Goal: Task Accomplishment & Management: Use online tool/utility

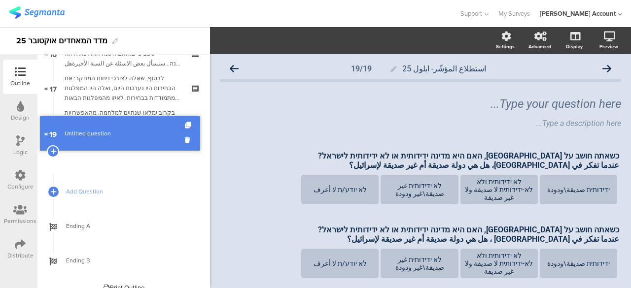
scroll to position [552, 0]
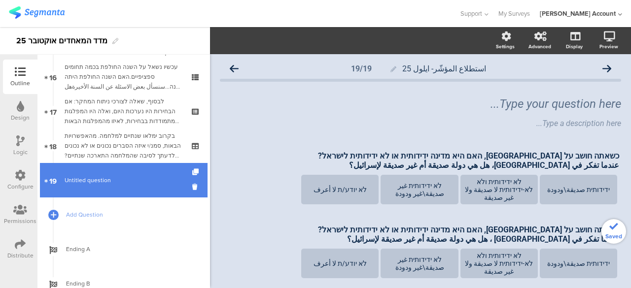
click at [147, 173] on link "19 Untitled question" at bounding box center [124, 180] width 168 height 34
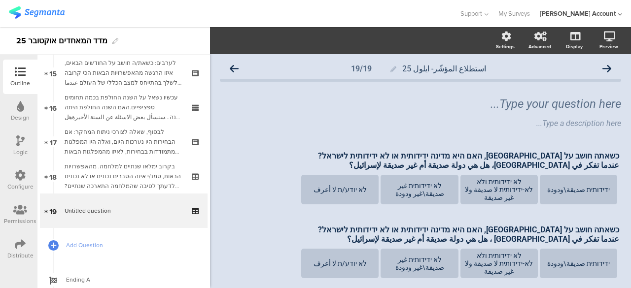
scroll to position [517, 0]
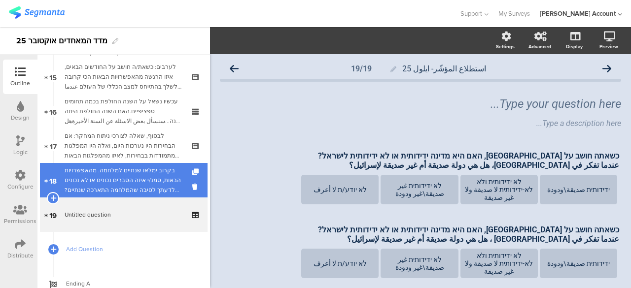
click at [142, 183] on div "בקרוב ימלאו שנתיים למלחמה. מהאפשרויות הבאות, סמנ/י איזה הסברים נכונים או לא נכו…" at bounding box center [124, 181] width 118 height 30
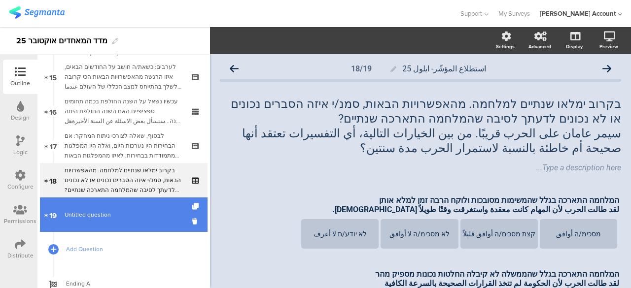
click at [144, 210] on span "Untitled question" at bounding box center [124, 215] width 118 height 10
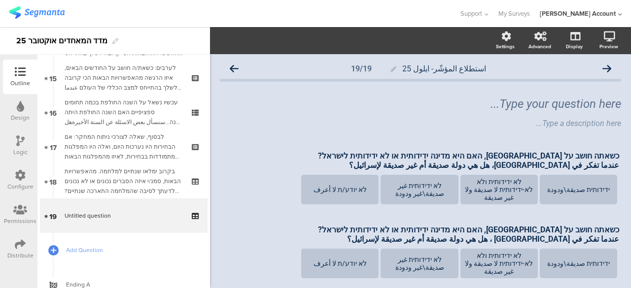
scroll to position [527, 0]
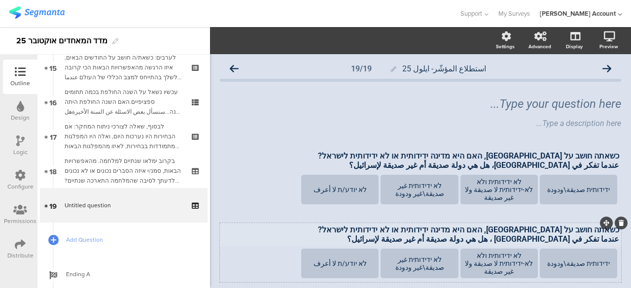
click at [557, 231] on div "כשאתה חושב על סין, האם היא מדינה ידידותית או לא ידידותית לישראל? عندما تفكر في …" at bounding box center [420, 235] width 402 height 24
click at [557, 231] on p "כשאתה חושב על סין, האם היא מדינה ידידותית או לא ידידותית לישראל?" at bounding box center [420, 229] width 397 height 9
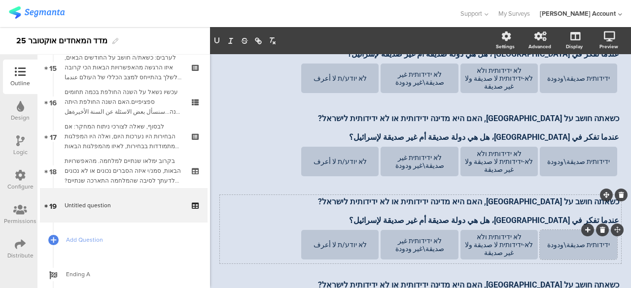
scroll to position [150, 0]
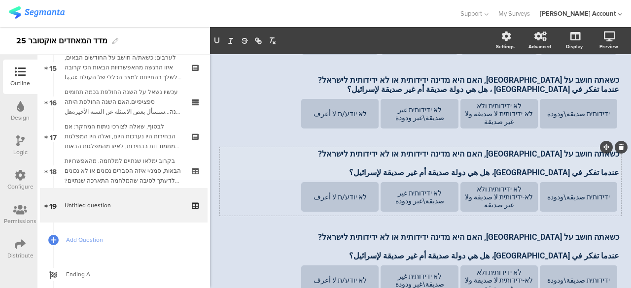
click at [559, 154] on div "כשאתה חושב על סין, האם היא מדינה ידידותית או לא ידידותית לישראל? عندما تفكر في …" at bounding box center [420, 163] width 402 height 33
click at [559, 154] on p "כשאתה חושב על סין, האם היא מדינה ידידותית או לא ידידותית לישראל?" at bounding box center [420, 153] width 397 height 9
click at [557, 239] on div "כשאתה חושב על סין, האם היא מדינה ידידותית או לא ידידותית לישראל? عندما تفكر في …" at bounding box center [420, 246] width 402 height 33
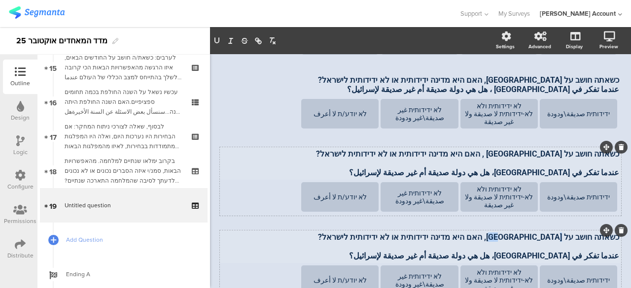
click at [557, 239] on p "כשאתה חושב על סין, האם היא מדינה ידידותית או לא ידידותית לישראל?" at bounding box center [420, 237] width 397 height 9
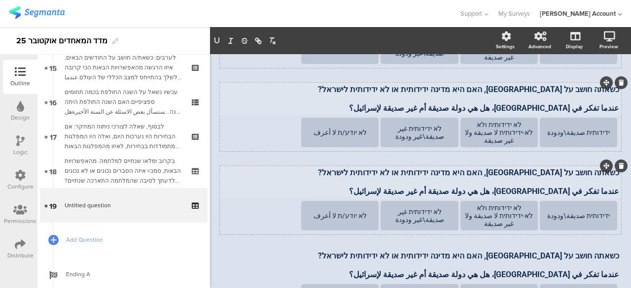
scroll to position [300, 0]
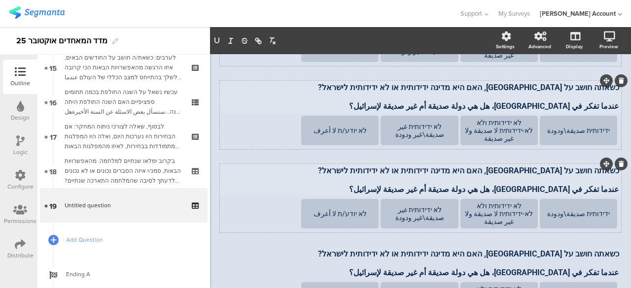
click at [557, 171] on div "כשאתה חושב על סין, האם היא מדינה ידידותית או לא ידידותית לישראל? عندما تفكر في …" at bounding box center [420, 180] width 402 height 33
click at [557, 171] on p "כשאתה חושב על סין, האם היא מדינה ידידותית או לא ידידותית לישראל?" at bounding box center [420, 170] width 397 height 9
click at [557, 174] on p "כשאתה חושב על סין, האם היא מדינה ידידותית או לא ידידותית לישראל?" at bounding box center [420, 170] width 397 height 9
click at [559, 257] on div "כשאתה חושב על סין, האם היא מדינה ידידותית או לא ידידותית לישראל? عندما تفكر في …" at bounding box center [420, 263] width 402 height 33
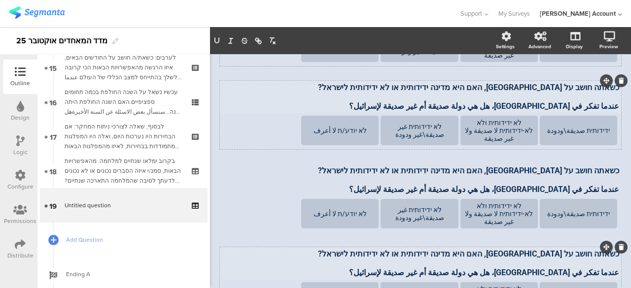
click at [559, 257] on p "כשאתה חושב על סין, האם היא מדינה ידידותית או לא ידידותית לישראל?" at bounding box center [420, 253] width 397 height 9
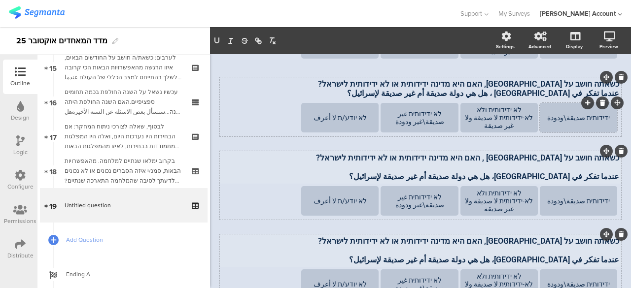
scroll to position [149, 0]
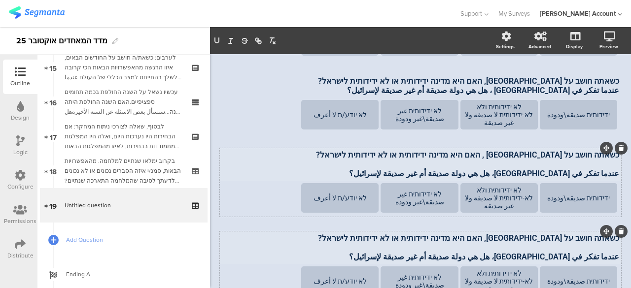
click at [570, 173] on div "כשאתה חושב על הודו , האם היא מדינה ידידותית או לא ידידותית לישראל? عندما تفكر ف…" at bounding box center [420, 164] width 402 height 33
click at [570, 173] on p "عندما تفكر في [GEOGRAPHIC_DATA]، هل هي دولة صديقة أم غير صديقة لإسرائيل؟" at bounding box center [420, 173] width 397 height 9
click at [569, 254] on div "כשאתה חושב על צרפת, האם היא מדינה ידידותית או לא ידידותית לישראל? عندما تفكر في…" at bounding box center [420, 247] width 402 height 33
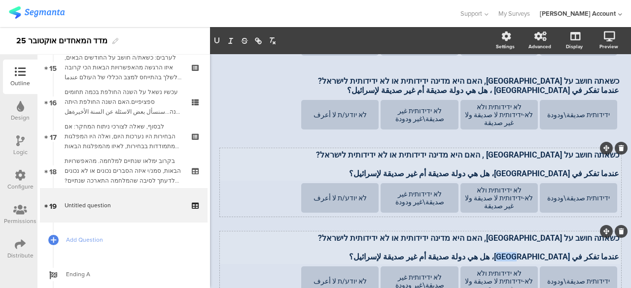
click at [569, 254] on p "عندما تفكر في [GEOGRAPHIC_DATA]، هل هي دولة صديقة أم غير صديقة لإسرائيل؟" at bounding box center [420, 256] width 397 height 9
click at [571, 258] on p "عندما تفكر في [GEOGRAPHIC_DATA]، هل هي دولة صديقة أم غير صديقة لإسرائيل؟" at bounding box center [420, 256] width 397 height 9
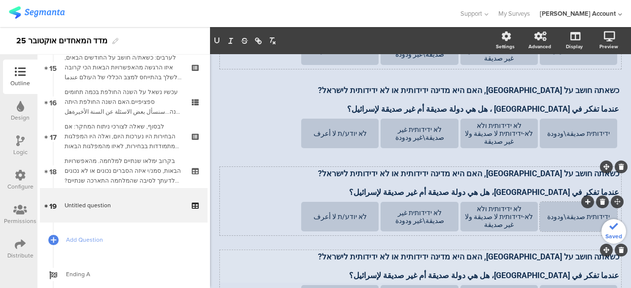
scroll to position [299, 0]
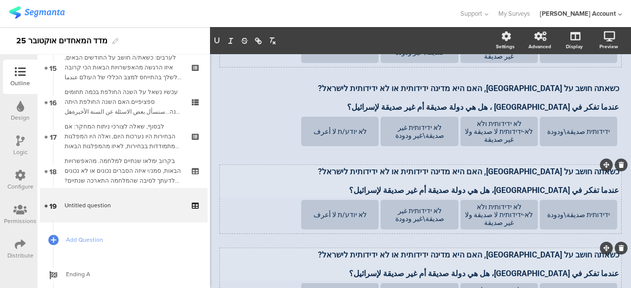
click at [566, 193] on p "عندما تفكر في [GEOGRAPHIC_DATA]، هل هي دولة صديقة أم غير صديقة لإسرائيل؟" at bounding box center [420, 190] width 397 height 9
click at [570, 193] on p "عندما تفكر في أمانيا، هل هي دولة صديقة أم غير صديقة لإسرائيل؟" at bounding box center [420, 190] width 397 height 9
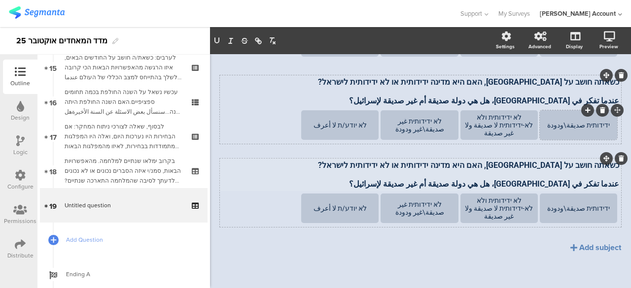
scroll to position [395, 0]
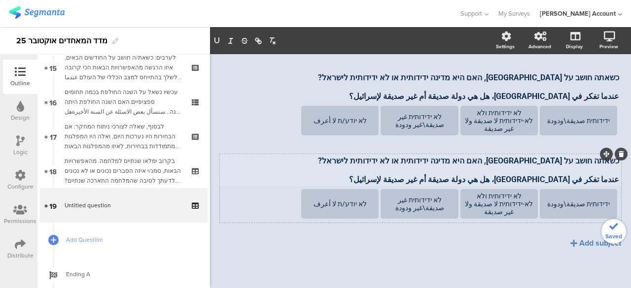
click at [568, 177] on div "כשאתה חושב על בריטניה, האם היא מדינה ידידותית או לא ידידותית לישראל? عندما تفكر…" at bounding box center [420, 170] width 402 height 33
click at [568, 177] on p "عندما تفكر في [GEOGRAPHIC_DATA]، هل هي دولة صديقة أم غير صديقة لإسرائيل؟" at bounding box center [420, 179] width 397 height 9
click at [567, 178] on p "عندما تفكر في [GEOGRAPHIC_DATA]، هل هي دولة صديقة أم غير صديقة لإسرائيل؟" at bounding box center [420, 179] width 397 height 9
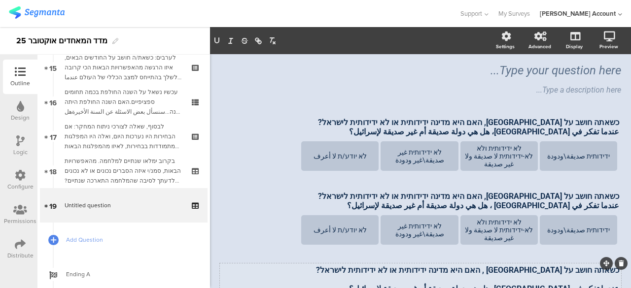
scroll to position [49, 0]
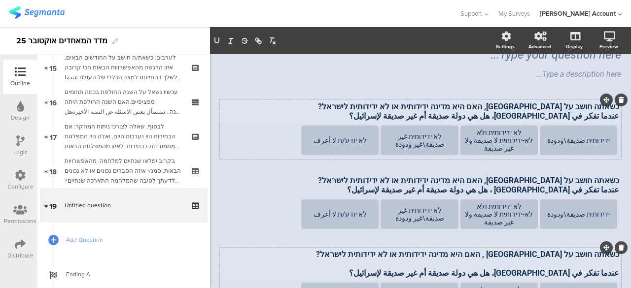
click at [611, 107] on div "כשאתה חושב על סין, האם היא מדינה ידידותית או לא ידידותית לישראל? عندما تفكر في …" at bounding box center [420, 112] width 402 height 24
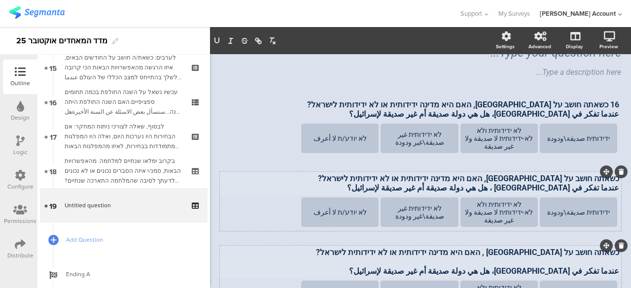
click at [611, 182] on div "כשאתה חושב על רוסיה, האם היא מדינה ידידותית או לא ידידותית לישראל? عندما تفكر ف…" at bounding box center [420, 183] width 402 height 24
click at [609, 254] on div "כשאתה חושב על הודו , האם היא מדינה ידידותית או לא ידידותית לישראל? عندما تفكر ف…" at bounding box center [420, 261] width 402 height 33
click at [610, 254] on p "כשאתה חושב על הודו , האם היא מדינה ידידותית או לא ידידותית לישראל?" at bounding box center [420, 252] width 397 height 9
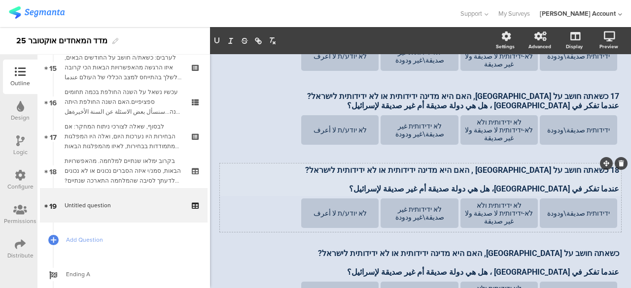
scroll to position [152, 0]
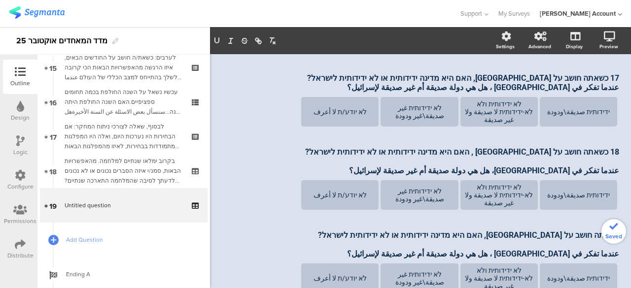
click at [608, 240] on span "Saved" at bounding box center [613, 236] width 17 height 9
click at [610, 239] on div "16 כשאתה חושב על סין, האם היא מדינה ידידותית או לא ידידותית לישראל? عندما تفكر …" at bounding box center [420, 231] width 401 height 466
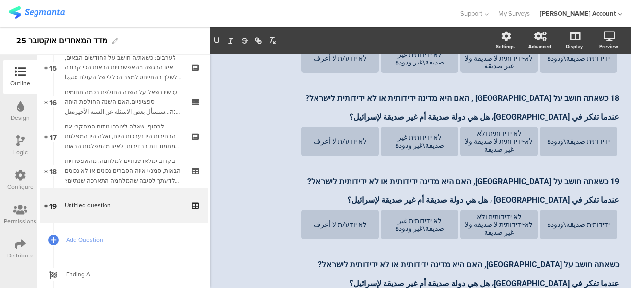
scroll to position [271, 0]
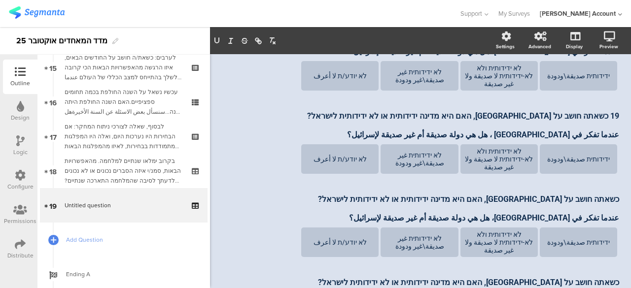
click at [611, 206] on div "כשאתה חושב על גרמניה, האם היא מדינה ידידותית או לא ידידותית לישראל? عندما تفكر …" at bounding box center [420, 208] width 402 height 33
click at [602, 213] on p at bounding box center [420, 208] width 397 height 9
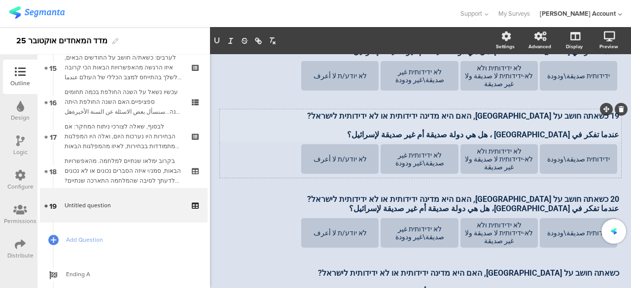
click at [597, 128] on div "19 כשאתה חושב על צרפת, האם היא מדינה ידידותית או לא ידידותית לישראל? عندما تفكر…" at bounding box center [420, 125] width 402 height 33
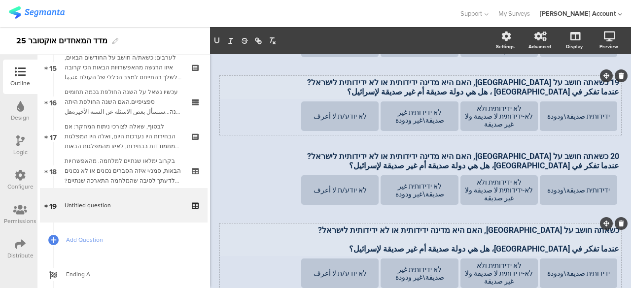
scroll to position [320, 0]
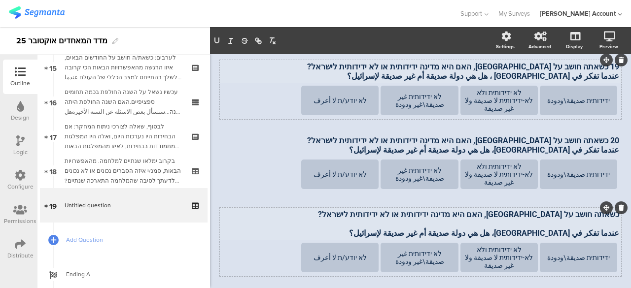
click at [609, 218] on div "כשאתה חושב על בריטניה, האם היא מדינה ידידותית או לא ידידותית לישראל? عندما تفكر…" at bounding box center [420, 223] width 402 height 33
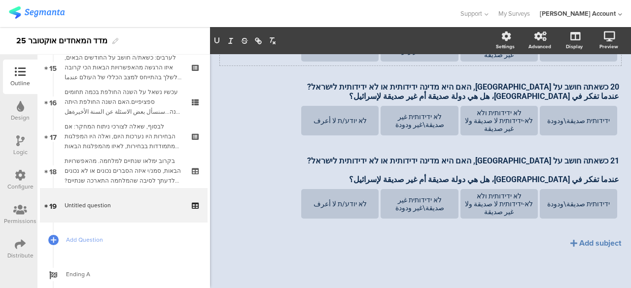
click at [307, 267] on div "16 כשאתה חושב על סין, האם היא מדינה ידידותית או לא ידידותית לישראל? عندما تفكر …" at bounding box center [420, 29] width 401 height 508
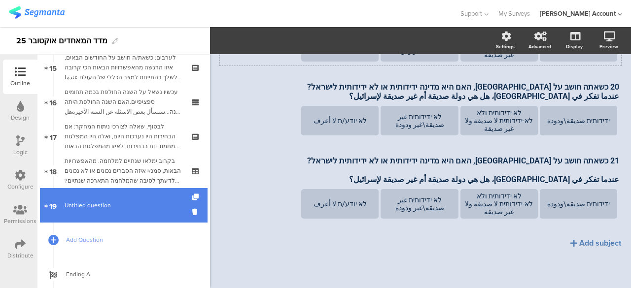
click at [112, 205] on span "Untitled question" at bounding box center [124, 206] width 118 height 10
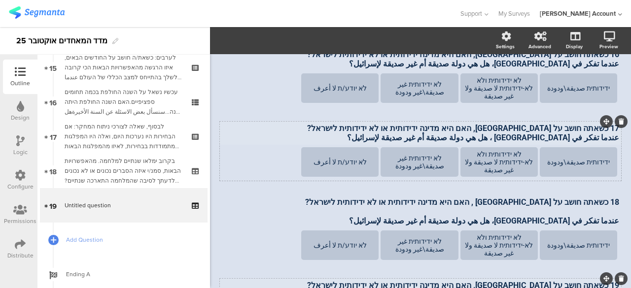
scroll to position [0, 0]
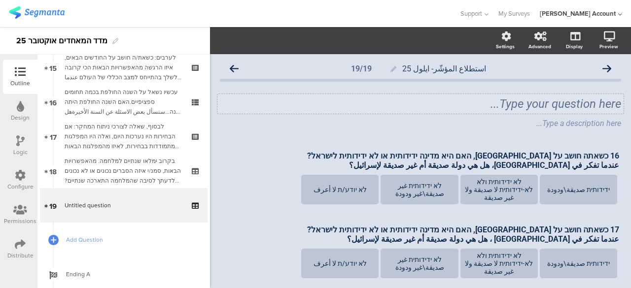
click at [592, 102] on div "Type your question here..." at bounding box center [420, 104] width 406 height 20
click at [608, 104] on p "ولاان اسئلة عن الدول" at bounding box center [420, 104] width 401 height 15
click at [612, 104] on p "والان اسئلة عن الدول" at bounding box center [420, 104] width 401 height 15
click at [558, 106] on p "والان اسئلة عن الدول" at bounding box center [420, 104] width 401 height 15
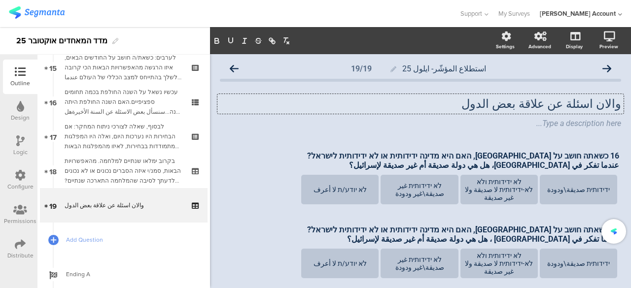
click at [483, 105] on p "والان اسئلة عن علاقة بعض الدول" at bounding box center [420, 104] width 401 height 15
click at [614, 106] on div "والان اسئلة عن علاقة بعض الدول باسرائيل والان اسئلة عن علاقة بعض الدول باسرائيل…" at bounding box center [420, 104] width 406 height 20
click at [613, 105] on p "والان اسئلة عن علاقة بعض الدول باسرائيل" at bounding box center [420, 104] width 401 height 15
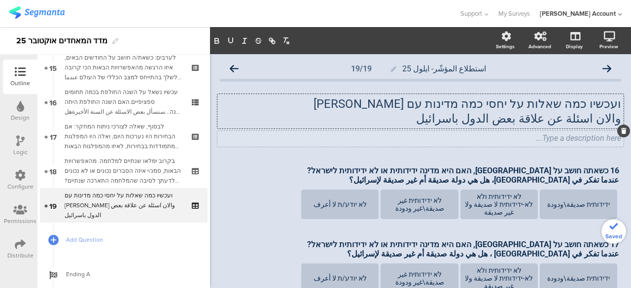
click at [378, 143] on div "Type a description here..." at bounding box center [420, 139] width 406 height 16
click at [612, 104] on div "ועכשיו כמה שאלות על יחסי כמה מדינות עם ישראל والان اسئلة عن علاقة بعض الدول باس…" at bounding box center [420, 111] width 406 height 34
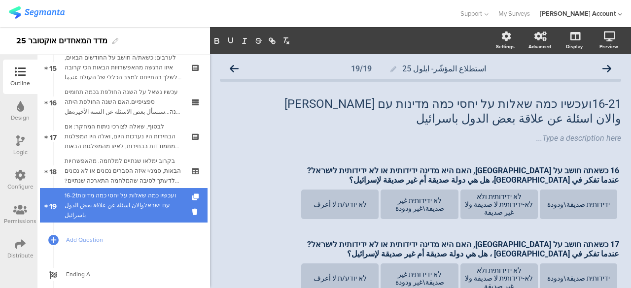
click at [163, 204] on div "16-21ועכשיו כמה שאלות על יחסי כמה מדינות עם ישראלوالان اسئلة عن علاقة بعض الدول…" at bounding box center [124, 206] width 118 height 30
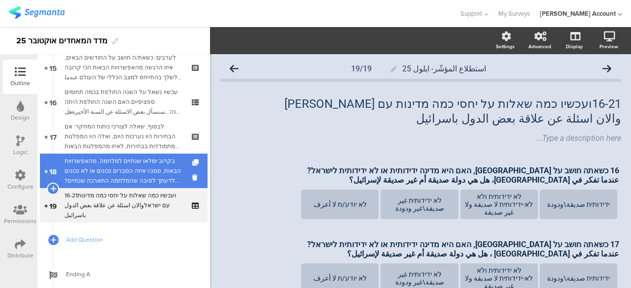
click at [156, 175] on div "בקרוב ימלאו שנתיים למלחמה. מהאפשרויות הבאות, סמנ/י איזה הסברים נכונים או לא נכו…" at bounding box center [124, 171] width 118 height 30
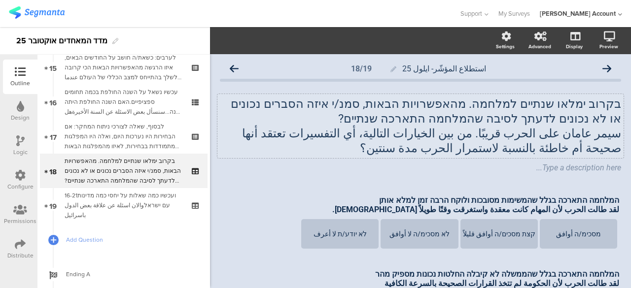
click at [612, 106] on div "בקרוב ימלאו שנתיים למלחמה. מהאפשרויות הבאות, סמנ/י איזה הסברים נכונים או לא נכו…" at bounding box center [420, 126] width 406 height 64
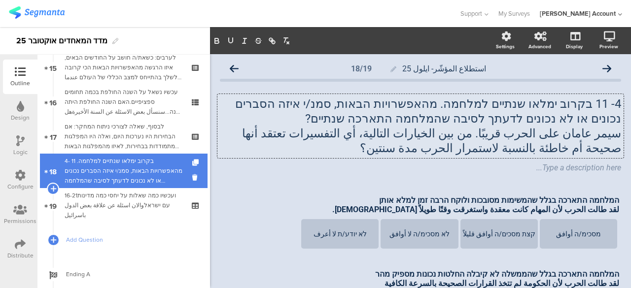
click at [129, 172] on div "4- 11 בקרוב ימלאו שנתיים למלחמה. מהאפשרויות הבאות, סמנ/י איזה הסברים נכונים או …" at bounding box center [124, 171] width 118 height 30
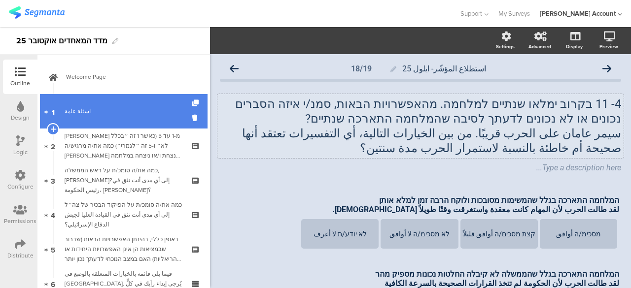
click at [128, 111] on div "اسئلة عامة" at bounding box center [124, 111] width 118 height 10
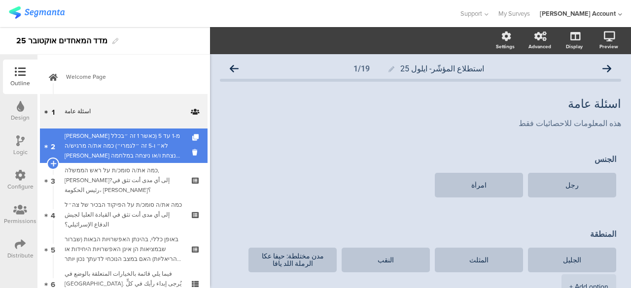
click at [125, 146] on div "אנא דרג מ-1 עד 5 (כאשר 1 זה ״בכלל לא״ ו-5 זה ״לגמרי״) כמה את/ה מרגיש/ה שישראל מ…" at bounding box center [124, 146] width 118 height 30
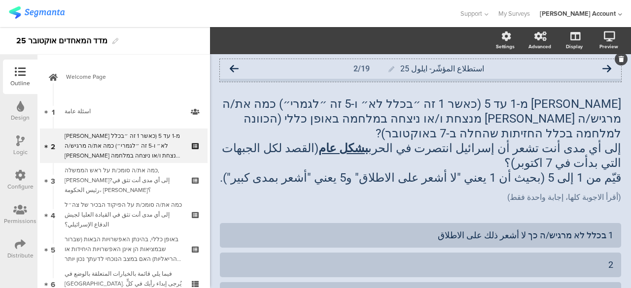
click at [234, 64] on div "استطلاع المؤشّر- ايلول 25 2/19" at bounding box center [420, 69] width 401 height 20
click at [233, 66] on icon at bounding box center [234, 69] width 9 height 9
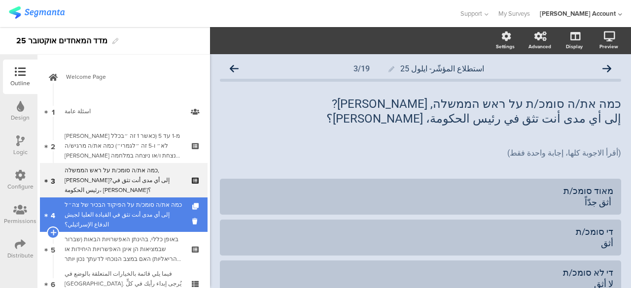
click at [114, 210] on div "כמה את/ה סומכ/ת על הפיקוד הבכיר של צה״ל إلى أي مدى أنت تثق في القيادة العليا لج…" at bounding box center [124, 215] width 118 height 30
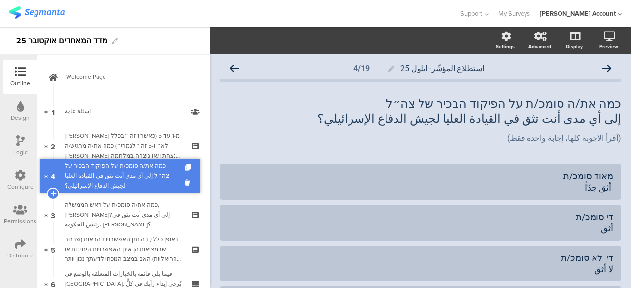
drag, startPoint x: 114, startPoint y: 210, endPoint x: 122, endPoint y: 171, distance: 39.6
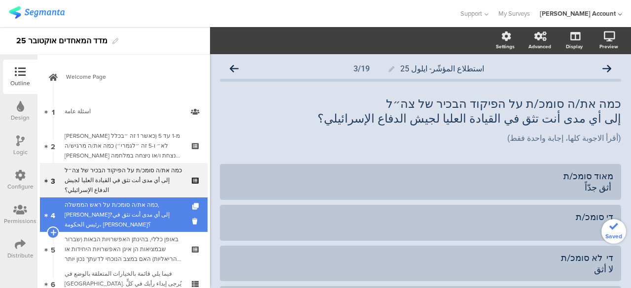
click at [144, 214] on div "כמה את/ה סומכ/ת על ראש הממשלה, בנימין נתניהו?إلى أي مدى أنت تثق في رئيس الحكومة…" at bounding box center [124, 215] width 118 height 30
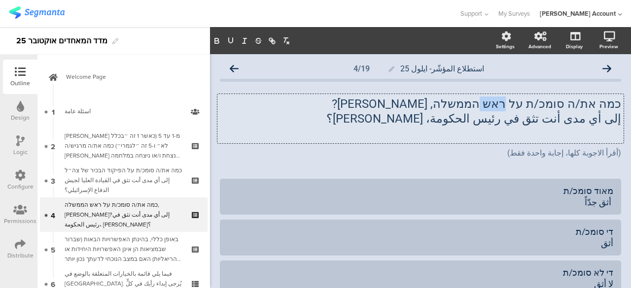
drag, startPoint x: 521, startPoint y: 105, endPoint x: 501, endPoint y: 106, distance: 20.2
click at [501, 106] on div "כמה את/ה סומכ/ת על ראש הממשלה, בנימין נתניהו? إلى أي مدى أنت تثق في رئيس الحكوم…" at bounding box center [420, 118] width 406 height 49
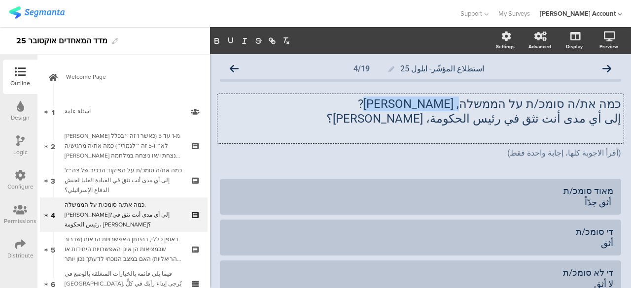
drag, startPoint x: 486, startPoint y: 106, endPoint x: 429, endPoint y: 105, distance: 57.2
click at [429, 105] on p "כמה את/ה סומכ/ת על הממשלה, בנימין נתניהו?" at bounding box center [420, 104] width 401 height 15
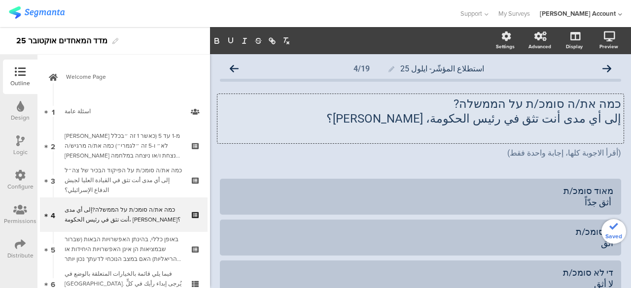
click at [512, 120] on p "إلى أي مدى أنت تثق في رئيس الحكومة، نتنياهو؟" at bounding box center [420, 118] width 401 height 15
click at [534, 120] on p "إلى أي مدى أنت تثق في الحكومة، نتنياهو؟" at bounding box center [420, 118] width 401 height 15
click at [473, 120] on p "إلى أي مدى أنت تثق في الحكومة، نتنياهو؟" at bounding box center [420, 118] width 401 height 15
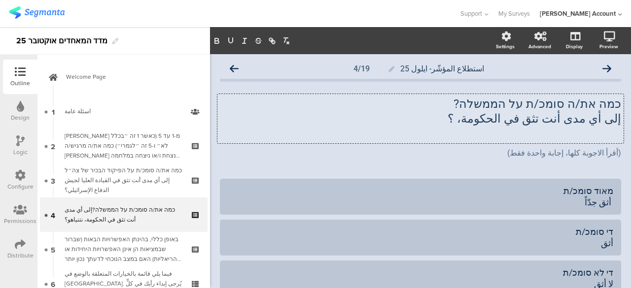
click at [489, 121] on p "إلى أي مدى أنت تثق في الحكومة، ؟" at bounding box center [420, 118] width 401 height 15
click at [471, 133] on p at bounding box center [420, 133] width 401 height 15
click at [613, 105] on p "כמה את/ה סומכ/ת על הממשלה?" at bounding box center [420, 104] width 401 height 15
click at [602, 70] on icon at bounding box center [606, 69] width 9 height 9
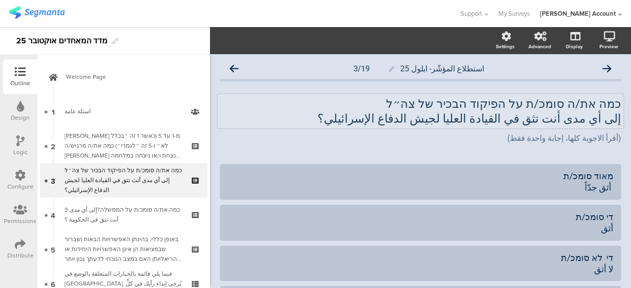
click at [612, 105] on div "כמה את/ה סומכ/ת על הפיקוד הבכיר של צה״ל إلى أي مدى أنت تثق في القيادة العليا لج…" at bounding box center [420, 111] width 406 height 34
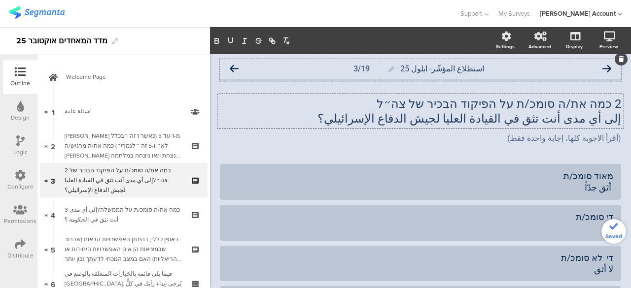
click at [602, 68] on icon at bounding box center [606, 69] width 9 height 9
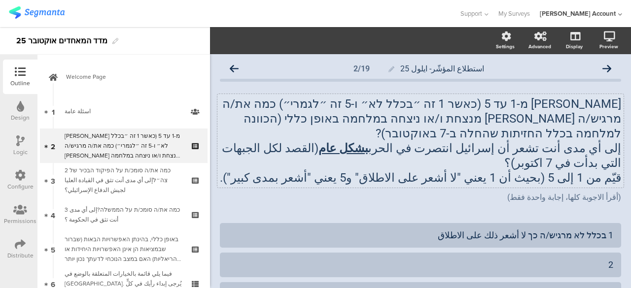
click at [612, 106] on div "אנא דרג מ-1 עד 5 (כאשר 1 זה ״בכלל לא״ ו-5 זה ״לגמרי״) כמה את/ה מרגיש/ה שישראל מ…" at bounding box center [420, 141] width 406 height 94
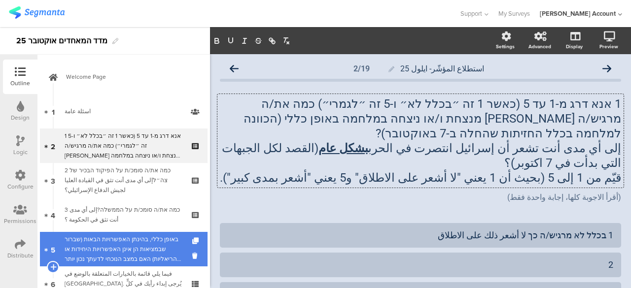
click at [147, 237] on div "באופן כללי, בהינתן האפשרויות הבאות (שברור שבמציאות הן אינן האפשרויות היחידות או…" at bounding box center [124, 250] width 118 height 30
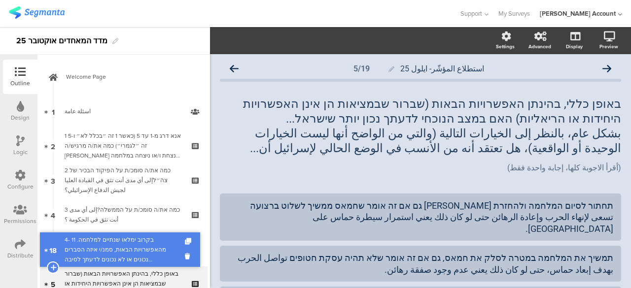
drag, startPoint x: 123, startPoint y: 207, endPoint x: 146, endPoint y: 252, distance: 50.2
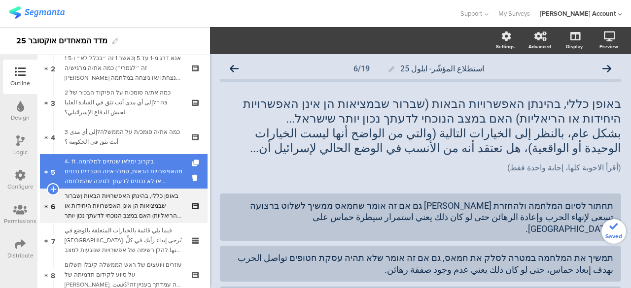
scroll to position [99, 0]
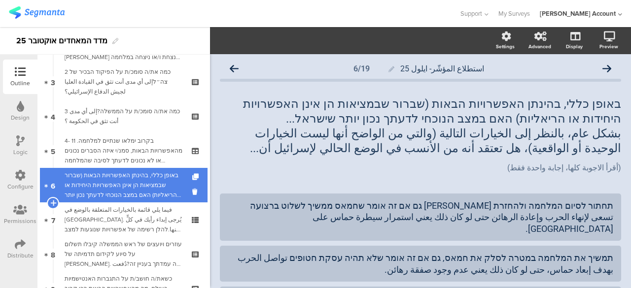
click at [132, 188] on div "באופן כללי, בהינתן האפשרויות הבאות (שברור שבמציאות הן אינן האפשרויות היחידות או…" at bounding box center [124, 186] width 118 height 30
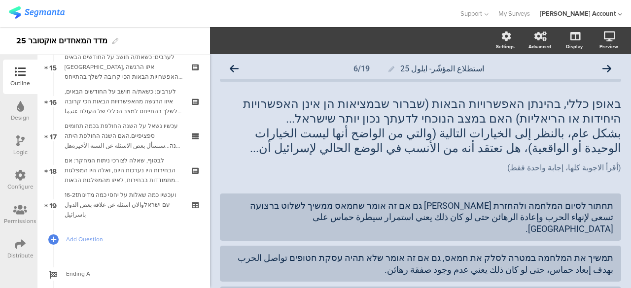
scroll to position [586, 0]
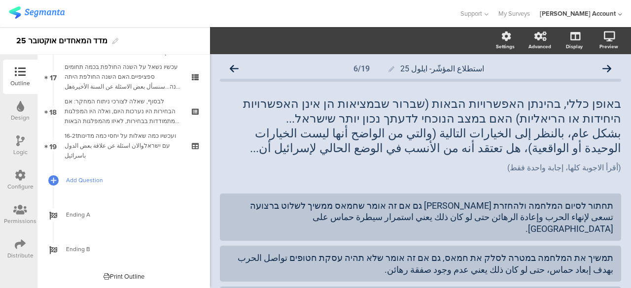
click at [88, 179] on span "Add Question" at bounding box center [129, 180] width 126 height 10
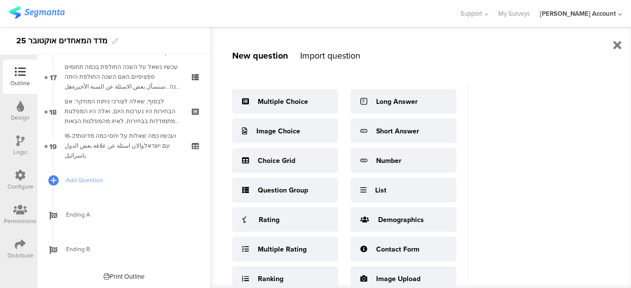
click at [343, 60] on div "Import question" at bounding box center [330, 55] width 60 height 13
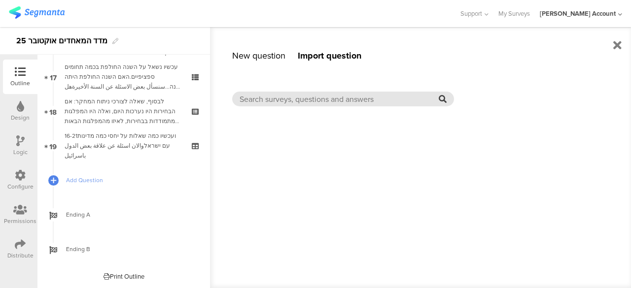
click at [371, 94] on input "text" at bounding box center [338, 99] width 199 height 11
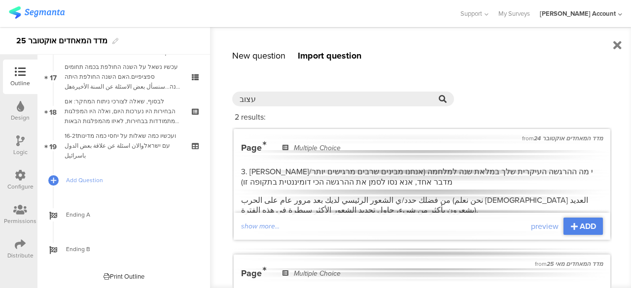
scroll to position [49, 0]
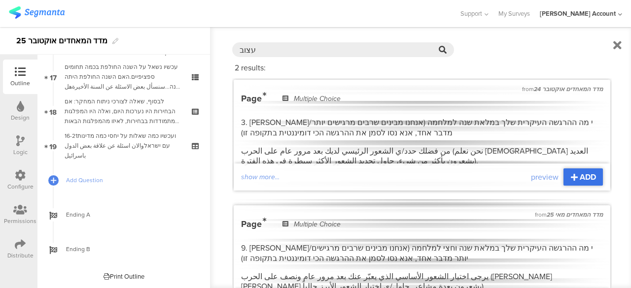
type input "עצוב"
click at [580, 174] on span "ADD" at bounding box center [588, 176] width 16 height 11
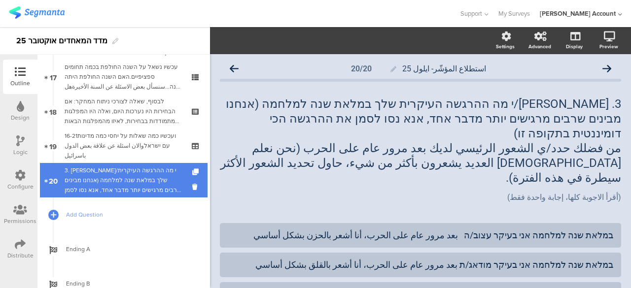
click at [157, 179] on div "3. אנא סמנ/י מה ההרגשה העיקרית שלך במלאת שנה למלחמה (אנחנו מבינים שרבים מרגישים…" at bounding box center [124, 181] width 118 height 30
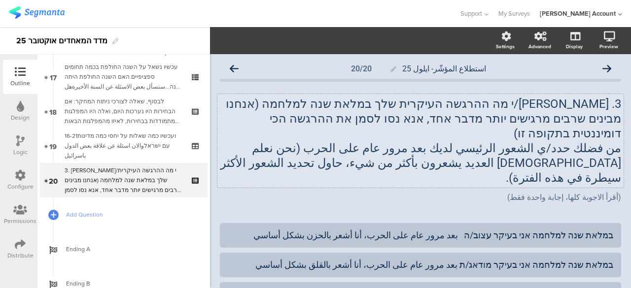
click at [411, 103] on div "3. אנא סמנ/י מה ההרגשה העיקרית שלך במלאת שנה למלחמה (אנחנו מבינים שרבים מרגישים…" at bounding box center [420, 141] width 406 height 94
click at [411, 103] on p "3. [PERSON_NAME]/י מה ההרגשה העיקרית שלך במלאת שנה למלחמה (אנחנו מבינים שרבים מ…" at bounding box center [420, 119] width 401 height 44
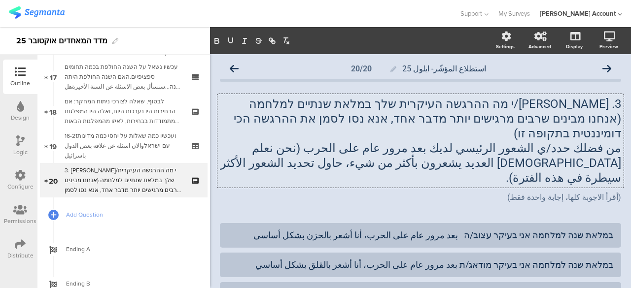
click at [413, 141] on p "من فضلك حدد/ي الشعور الرئيسي لديك بعد مرور عام على الحرب (نحن نعلم [DEMOGRAPHIC…" at bounding box center [420, 163] width 401 height 44
click at [411, 141] on p "من فضلك حدد/ي الشعور الرئيسي لديك بعد مرور عام على الحرب (نحن نعلم [DEMOGRAPHIC…" at bounding box center [420, 163] width 401 height 44
click at [461, 177] on div "3. אנא סמנ/י מה ההרגשה העיקרית שלך במלאת שנתיים למלחמה (אנחנו מבינים שרבים מרגי…" at bounding box center [420, 150] width 401 height 127
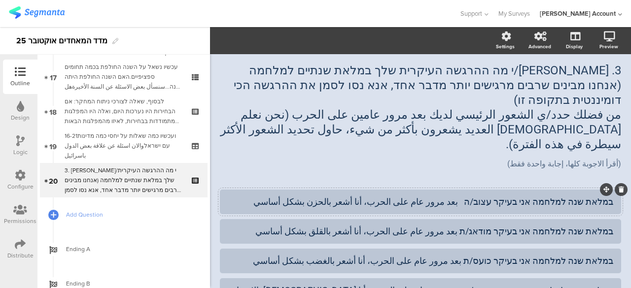
scroll to position [49, 0]
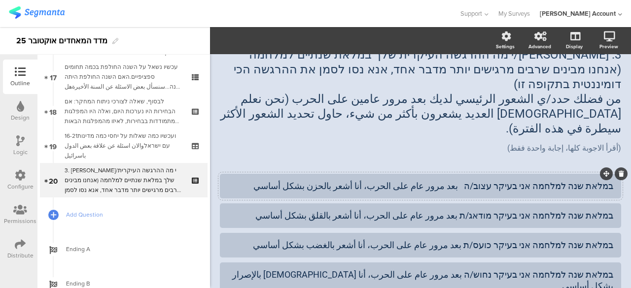
click at [441, 180] on div "במלאת שנה למלחמה אני בעיקר עצוב/ה بعد مرور عام على الحرب، أنا أشعر بالحزن بشكل …" at bounding box center [420, 185] width 385 height 11
click at [443, 180] on div "במלאת שנה למלחמה אני בעיקר עצוב/ה بعد مرور عامين على الحرب، أنا أشعر بالحزن بشك…" at bounding box center [420, 185] width 385 height 11
copy div "عامين"
click at [447, 210] on div "במלאת שנה למלחמה אני בעיקר מודאג/ת بعد مرور عام على الحرب، أنا أشعر بالقلق بشكل…" at bounding box center [420, 215] width 385 height 11
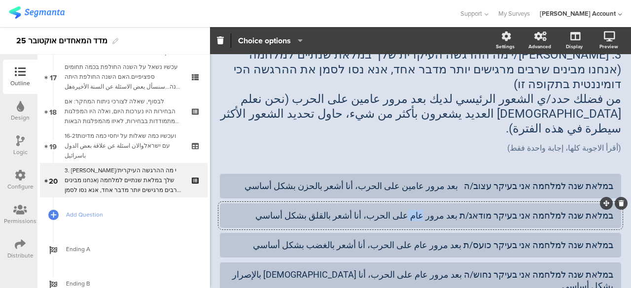
click at [447, 210] on div "במלאת שנה למלחמה אני בעיקר מודאג/ת بعد مرور عام على الحرب، أنا أشعر بالقلق بشكل…" at bounding box center [420, 215] width 385 height 11
paste div
click at [449, 239] on div "במלאת שנה למלחמה אני בעיקר כועס/ת بعد مرور عام على الحرب، أنا أشعر بالغضب بشكل …" at bounding box center [420, 244] width 385 height 11
paste div
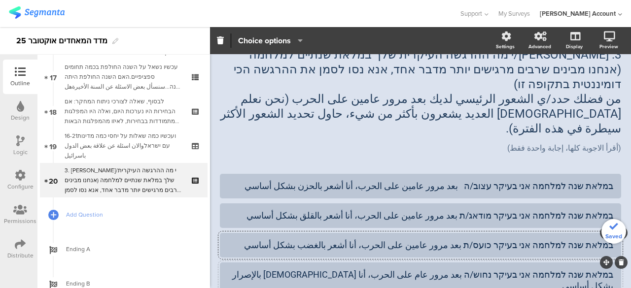
click at [449, 269] on div "במלאת שנה למלחמה אני בעיקר נחוש/ה بعد مرور عام على الحرب، أنا [DEMOGRAPHIC_DATA…" at bounding box center [420, 280] width 385 height 23
paste div
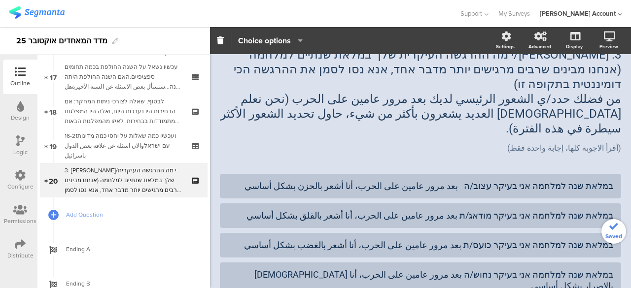
paste div
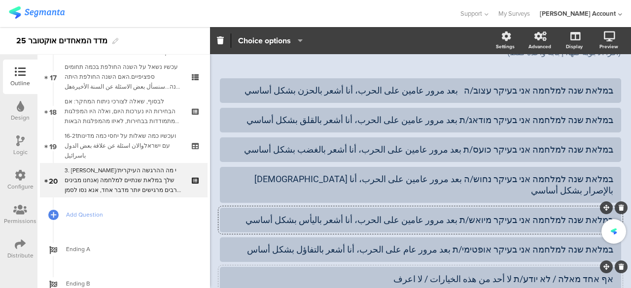
scroll to position [148, 0]
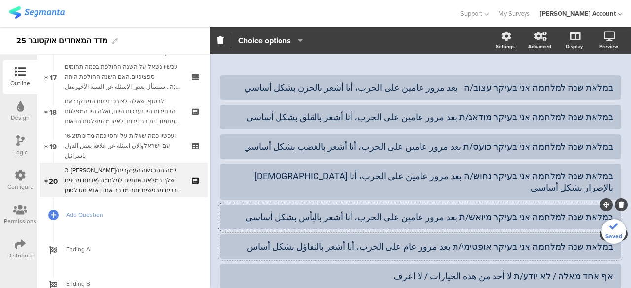
click at [440, 241] on div "במלאת שנה למלחמה אני בעיקר אופטימי/ת بعد مرور عام على الحرب، أنا أشعر بالتفاؤل …" at bounding box center [420, 246] width 385 height 11
paste div
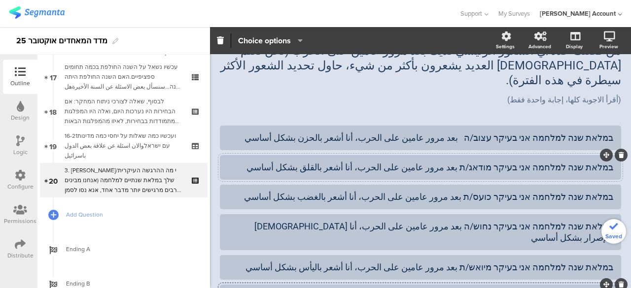
scroll to position [49, 0]
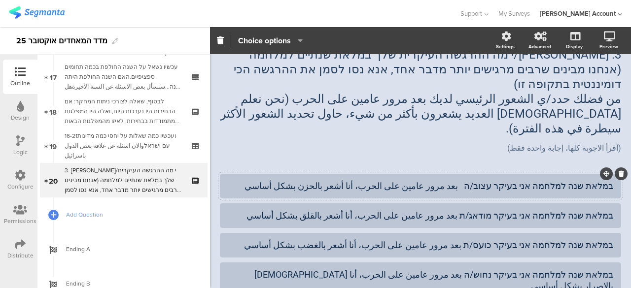
click at [575, 180] on div "במלאת שנה למלחמה אני בעיקר עצוב/ה بعد مرور عامين على الحرب، أنا أشعر بالحزن بشك…" at bounding box center [420, 185] width 385 height 11
click at [576, 180] on div "במלאת שנתיים למלחמה אני בעיקר עצוב/ה بعد مرور عامين على الحرب، أنا أشعر بالحزن …" at bounding box center [420, 185] width 385 height 11
copy div "שנתיים"
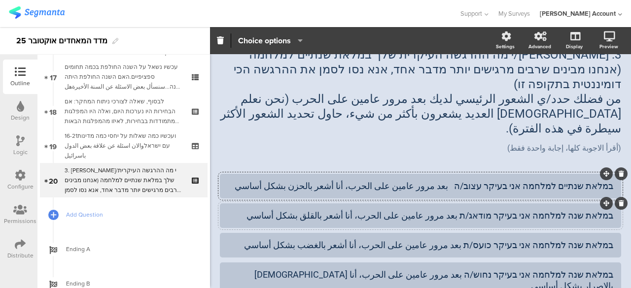
click at [578, 210] on div "במלאת שנה למלחמה אני בעיקר מודאג/ת بعد مرور عامين على الحرب، أنا أشعر بالقلق بش…" at bounding box center [420, 215] width 385 height 11
click at [578, 239] on div "במלאת שנה למלחמה אני בעיקר כועס/ת بعد مرور عامين على الحرب، أنا أشعر بالغضب بشك…" at bounding box center [420, 244] width 385 height 11
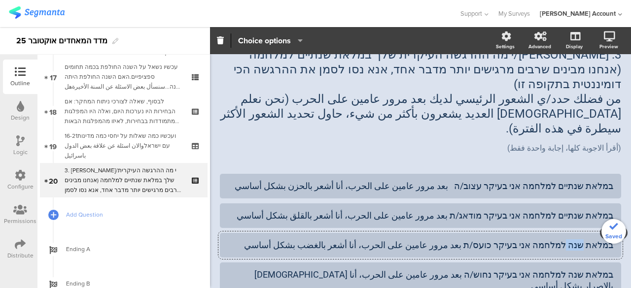
click at [578, 239] on div "במלאת שנה למלחמה אני בעיקר כועס/ת بعد مرور عامين على الحرب، أنا أشعر بالغضب بشك…" at bounding box center [420, 244] width 385 height 11
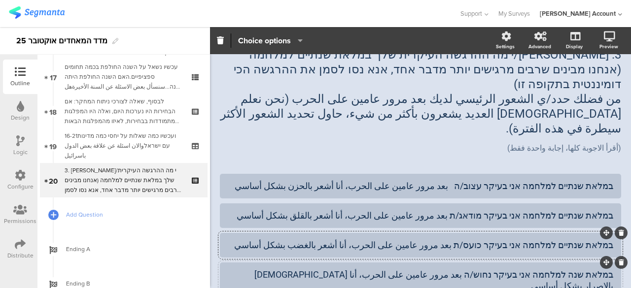
click at [579, 269] on div "במלאת שנה למלחמה אני בעיקר נחוש/ה بعد مرور عامين على الحرب، أنا أشعر بالإصرار ب…" at bounding box center [420, 280] width 385 height 23
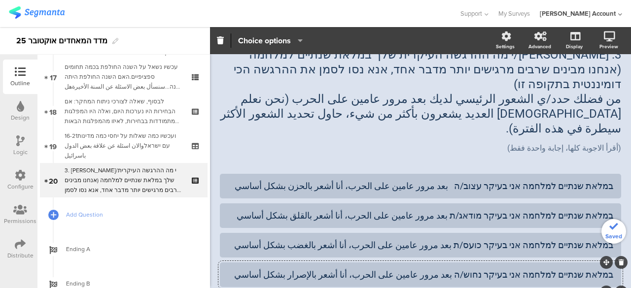
click at [574, 269] on div "במלאת שנתיים למלחמה אני בעיקר נחוש/ה بعد مرور عامين على الحرب، أنا أشعر بالإصرا…" at bounding box center [420, 274] width 385 height 11
copy div "שנתיים"
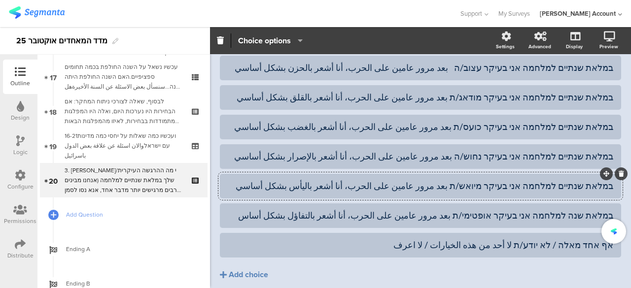
scroll to position [176, 0]
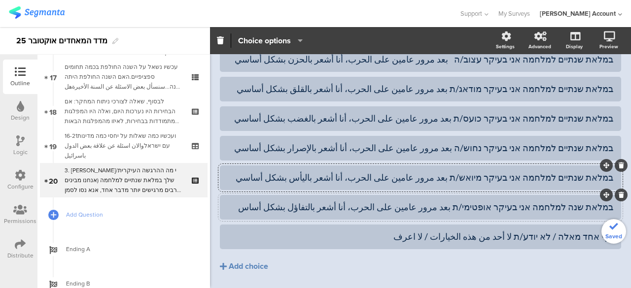
click at [577, 202] on div "במלאת שנה למלחמה אני בעיקר אופטימי/ת بعد مرور عامين على الحرب، أنا أشعر بالتفاؤ…" at bounding box center [420, 207] width 385 height 11
click at [300, 202] on div "במלאת שנתיים למלחמה אני בעיקר אופטימי/ת بعد مرور عامين على الحرب، أنا أشعر بالت…" at bounding box center [420, 207] width 385 height 11
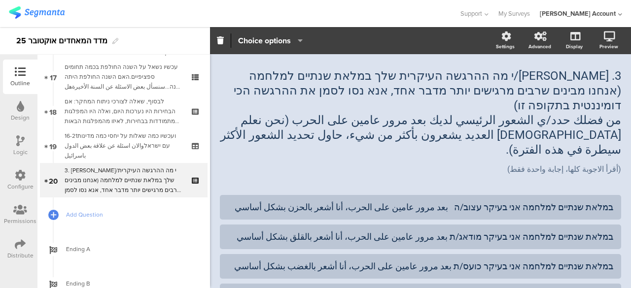
scroll to position [0, 0]
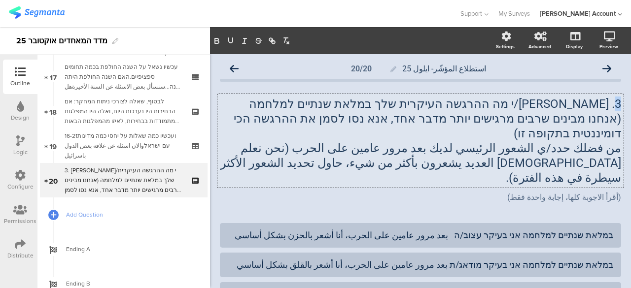
click at [609, 103] on div "3. אנא סמנ/י מה ההרגשה העיקרית שלך במלאת שנתיים למלחמה (אנחנו מבינים שרבים מרגי…" at bounding box center [420, 141] width 406 height 94
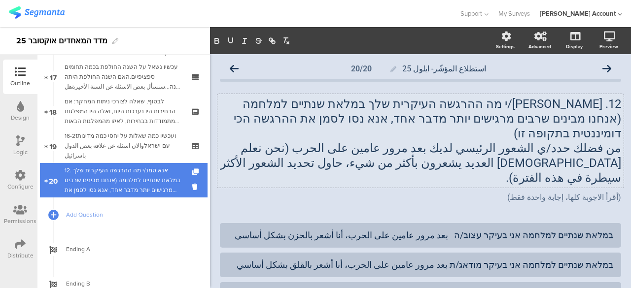
click at [147, 181] on div "12. אנא סמנ/י מה ההרגשה העיקרית שלך במלאת שנתיים למלחמה (אנחנו מבינים שרבים מרג…" at bounding box center [124, 181] width 118 height 30
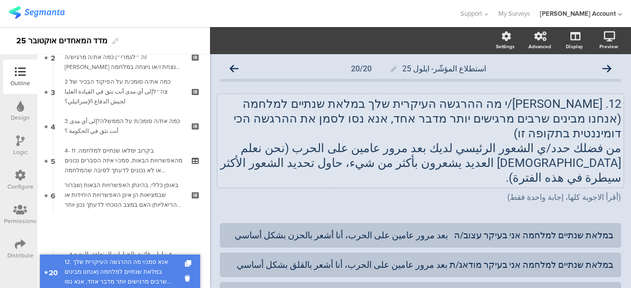
scroll to position [128, 0]
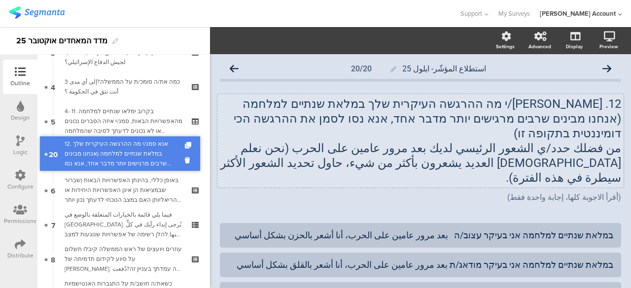
drag, startPoint x: 133, startPoint y: 181, endPoint x: 169, endPoint y: 154, distance: 44.7
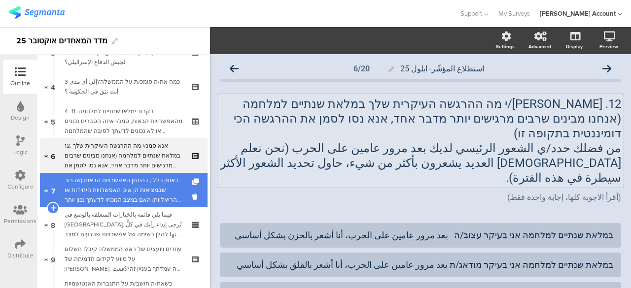
click at [147, 192] on div "באופן כללי, בהינתן האפשרויות הבאות (שברור שבמציאות הן אינן האפשרויות היחידות או…" at bounding box center [124, 190] width 118 height 30
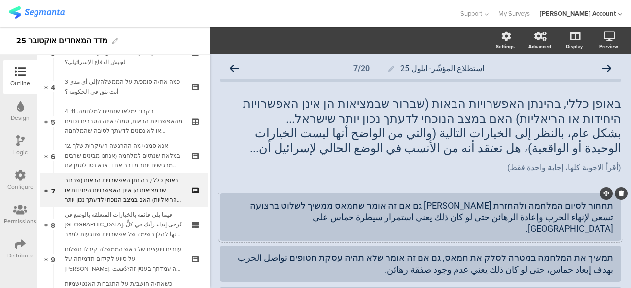
scroll to position [49, 0]
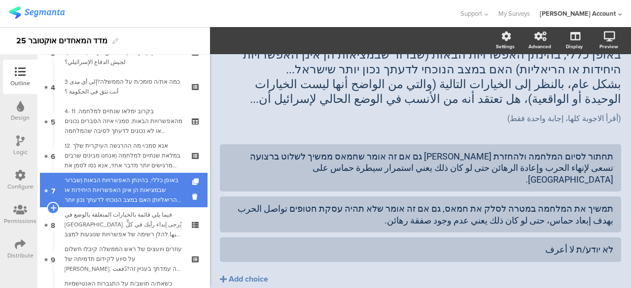
click at [135, 184] on div "באופן כללי, בהינתן האפשרויות הבאות (שברור שבמציאות הן אינן האפשרויות היחידות או…" at bounding box center [124, 190] width 118 height 30
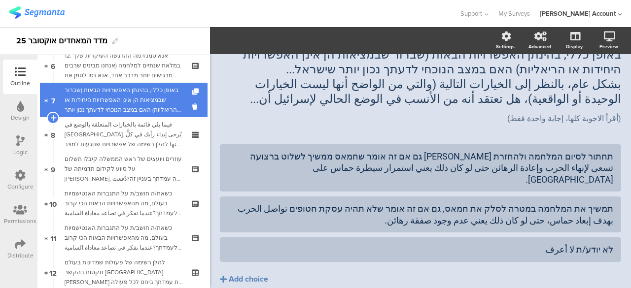
scroll to position [227, 0]
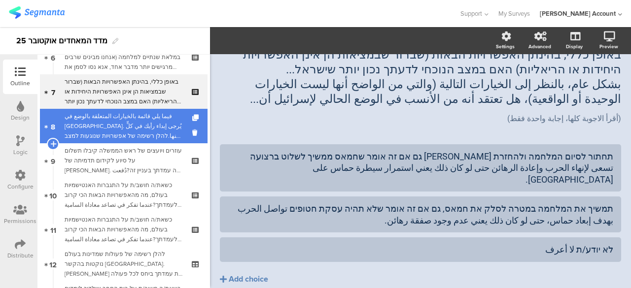
click at [146, 131] on div "فيما يلي قائمة بالخيارات المتعلقة بالوضع في غزة. يُرجى إبداء رأيك في كلٍّ منها.…" at bounding box center [124, 126] width 118 height 30
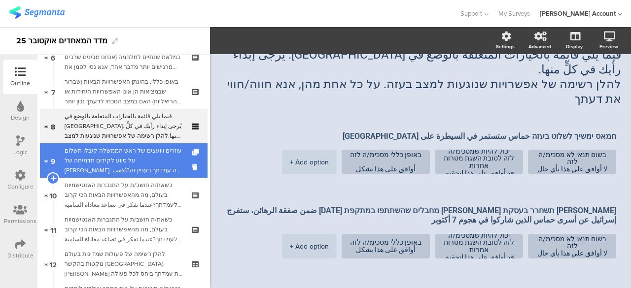
click at [148, 150] on div "עוזרים ויועצים של ראש הממשלה קיבלו תשלום על סיוע לקידום תדמיתה של קטאר. מה עמדת…" at bounding box center [124, 161] width 118 height 30
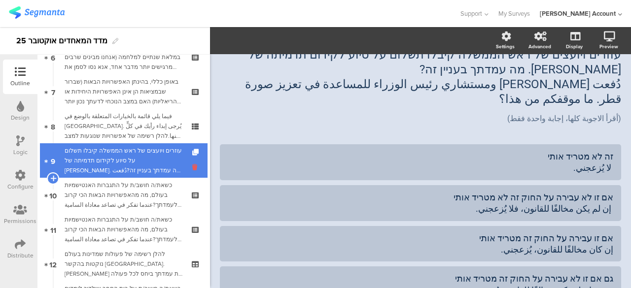
click at [192, 165] on icon at bounding box center [196, 167] width 8 height 9
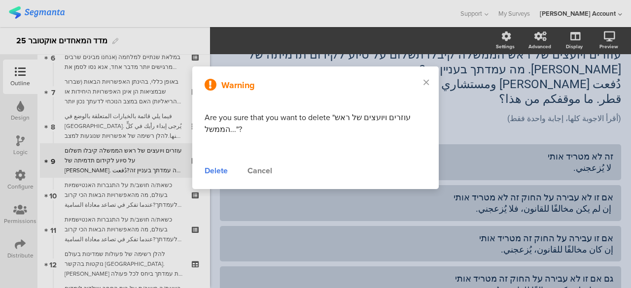
click at [213, 169] on div "Delete" at bounding box center [216, 171] width 23 height 12
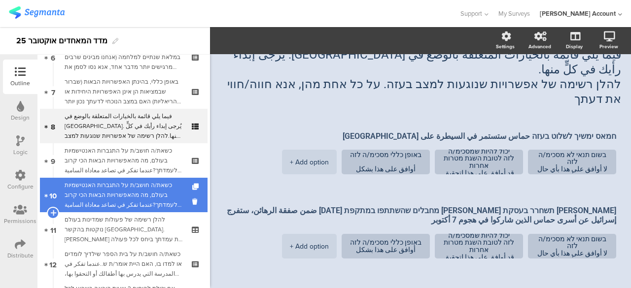
click at [149, 186] on div "כשאת/ה חושב/ת על התגברות האנטישמיות בעולם, מה מהאפשרויות הבאות הכי קרוב לעמדתך?…" at bounding box center [124, 195] width 118 height 30
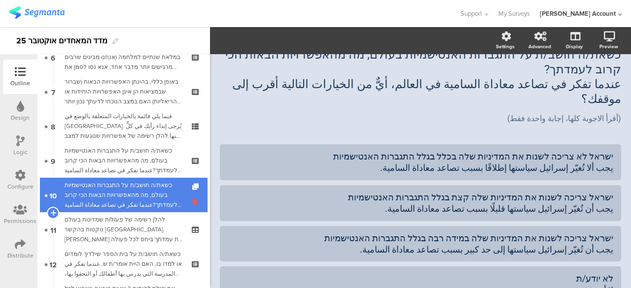
click at [192, 199] on icon at bounding box center [196, 201] width 8 height 9
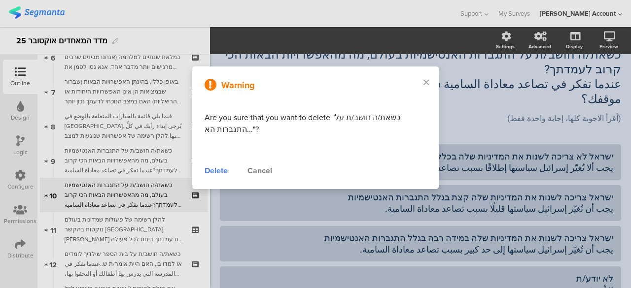
click at [208, 171] on div "Delete" at bounding box center [216, 171] width 23 height 12
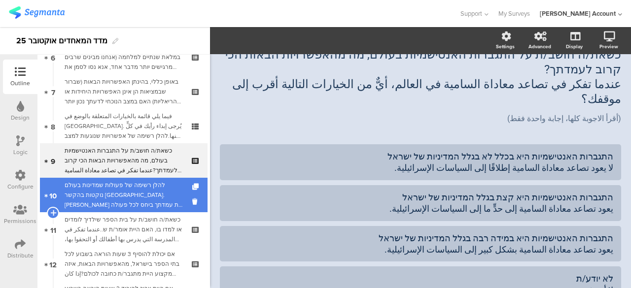
click at [154, 190] on div "להלן רשימה של פעולות שמדינות בעולם נוקטות בהקשר לישראל. אנא סמן את עמדתך ביחס ל…" at bounding box center [124, 195] width 118 height 30
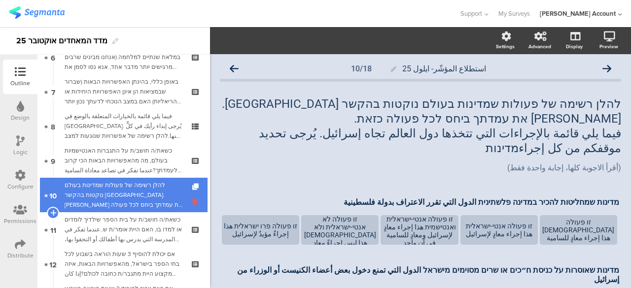
click at [192, 200] on icon at bounding box center [196, 201] width 8 height 9
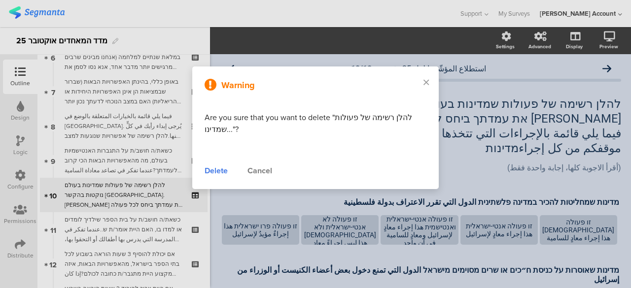
click at [218, 171] on div "Delete" at bounding box center [216, 171] width 23 height 12
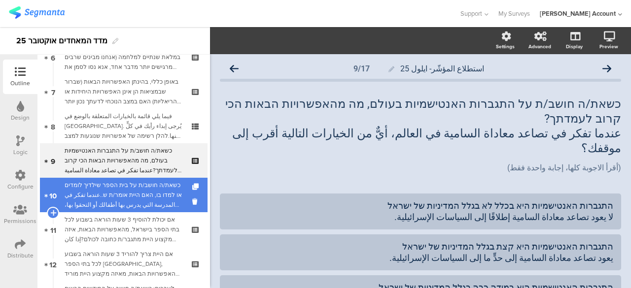
click at [171, 186] on div "כשאת/ה חושב/ת על בית הספר שילדיך לומדים או למדו בו, האם היית אומר/ת ש..عندما تف…" at bounding box center [124, 195] width 118 height 30
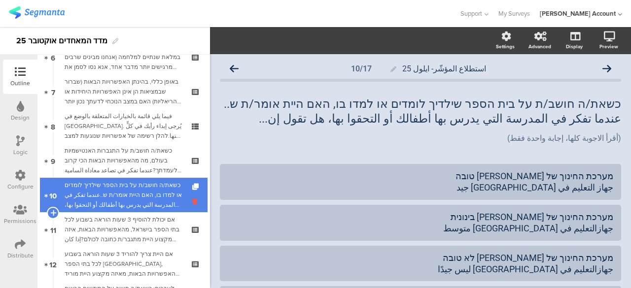
click at [192, 201] on icon at bounding box center [196, 201] width 8 height 9
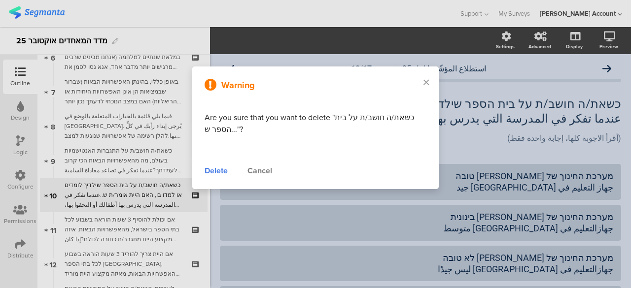
click at [207, 171] on div "Delete" at bounding box center [216, 171] width 23 height 12
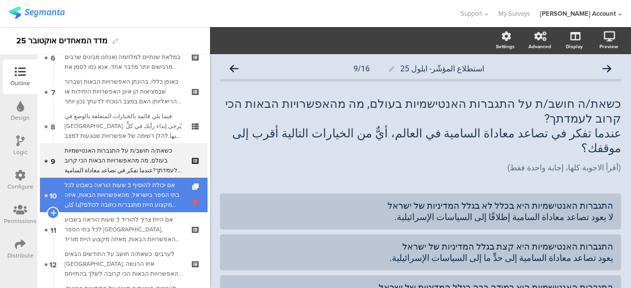
click at [192, 202] on icon at bounding box center [196, 201] width 8 height 9
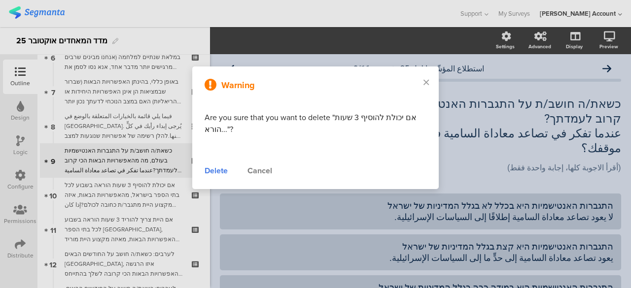
click at [217, 170] on div "Delete" at bounding box center [216, 171] width 23 height 12
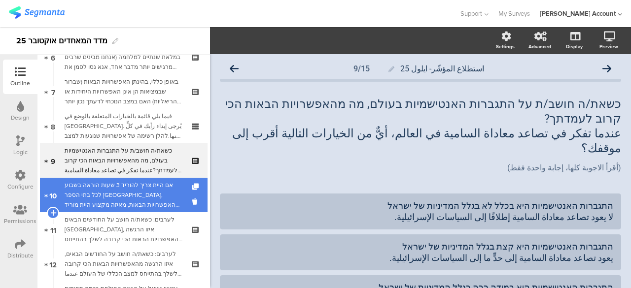
click at [171, 194] on div "אם היית צריך להוריד 3 שעות הוראה בשבוע לכל בתי הספר בישראל, מהאפשרויות הבאות, מ…" at bounding box center [124, 195] width 118 height 30
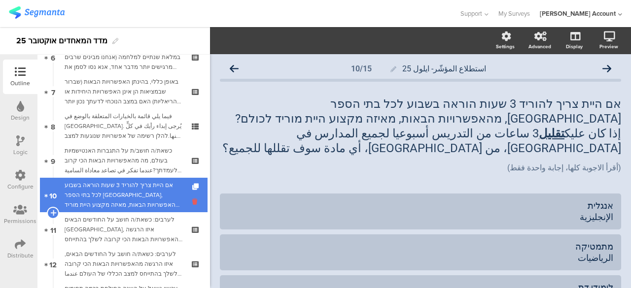
click at [192, 199] on icon at bounding box center [196, 201] width 8 height 9
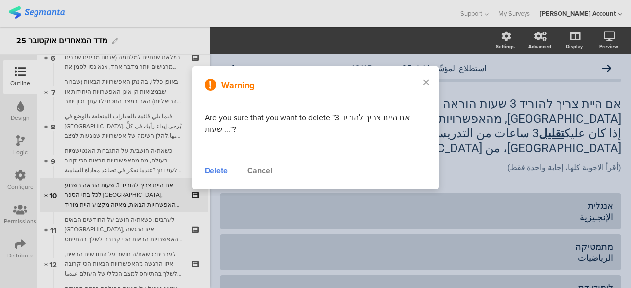
click at [215, 170] on div "Delete" at bounding box center [216, 171] width 23 height 12
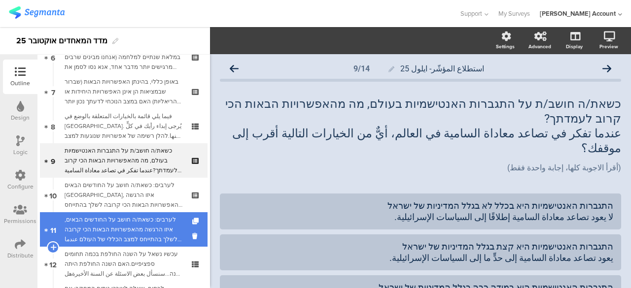
click at [165, 220] on div "לערבים: כשאת/ה חושב על החודשים הבאים, איזו הרגשה מהאפשרויות הבאות הכי קרובה לשל…" at bounding box center [124, 230] width 118 height 30
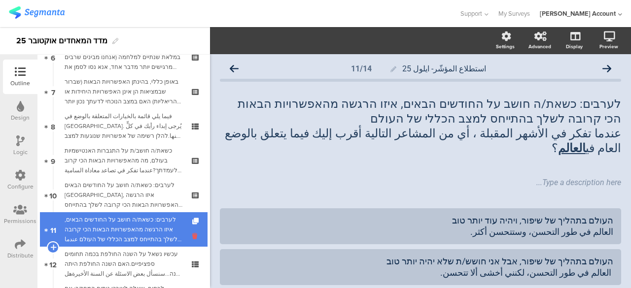
click at [192, 235] on icon at bounding box center [196, 236] width 8 height 9
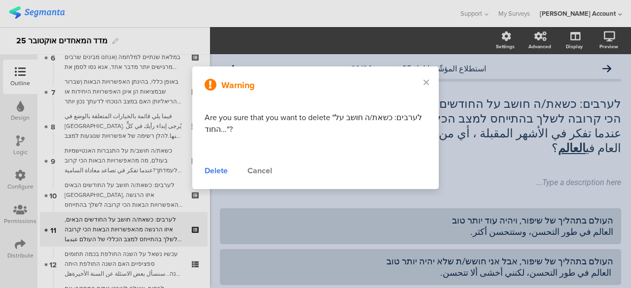
click at [219, 170] on div "Delete" at bounding box center [216, 171] width 23 height 12
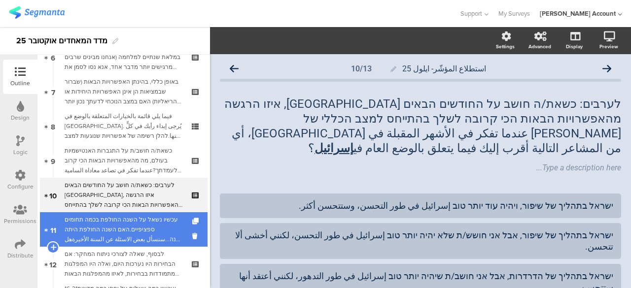
click at [173, 218] on div "עכשיו נשאל על השנה החולפת בכמה תחומים ספציפיים.האם השנה החולפת היתה שנה...سنسأل…" at bounding box center [124, 230] width 118 height 30
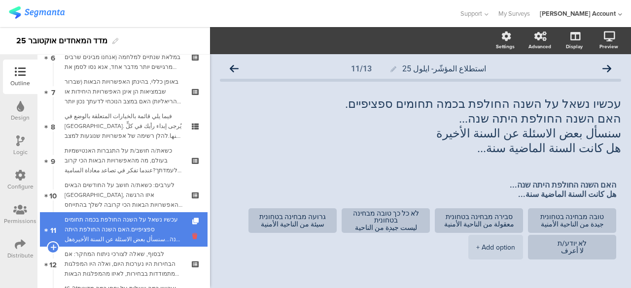
click at [192, 235] on icon at bounding box center [196, 236] width 8 height 9
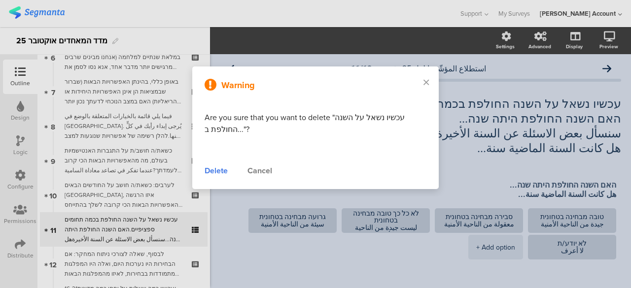
click at [213, 170] on div "Delete" at bounding box center [216, 171] width 23 height 12
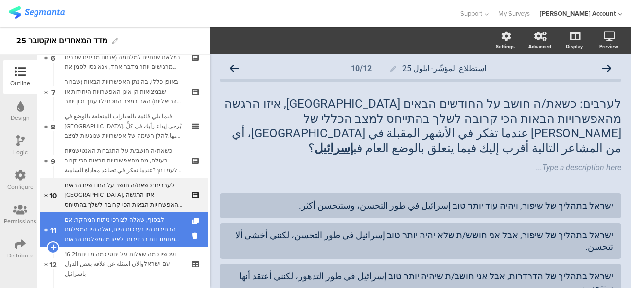
click at [172, 224] on div "לבסוף, שאלה לצורכי ניתוח המחקר: אם הבחירות היו נערכות היום, ואלה היו המפלגות שמ…" at bounding box center [124, 230] width 118 height 30
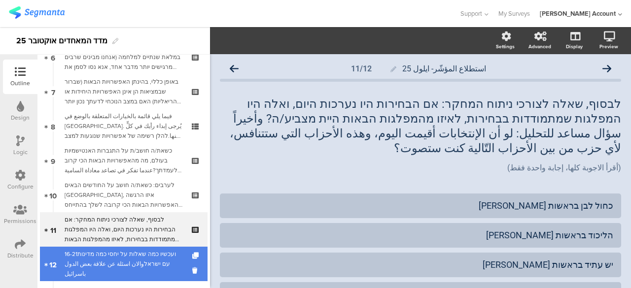
click at [155, 254] on div "16-21ועכשיו כמה שאלות על יחסי כמה מדינות עם ישראלوالان اسئلة عن علاقة بعض الدول…" at bounding box center [124, 264] width 118 height 30
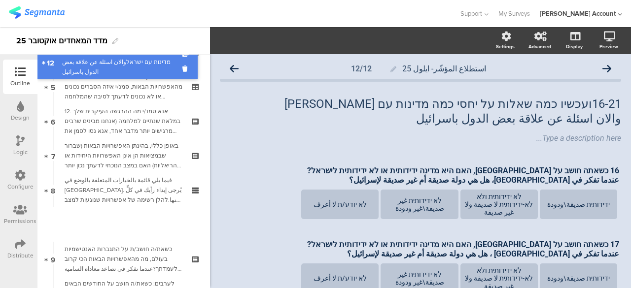
scroll to position [113, 0]
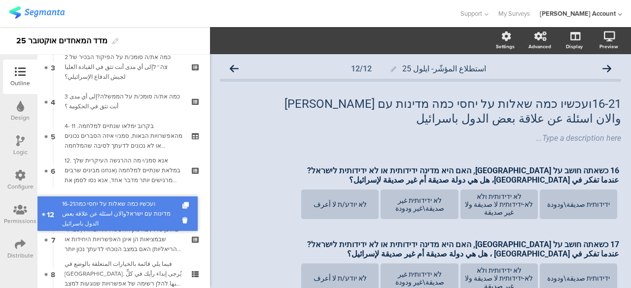
drag, startPoint x: 115, startPoint y: 143, endPoint x: 114, endPoint y: 209, distance: 65.5
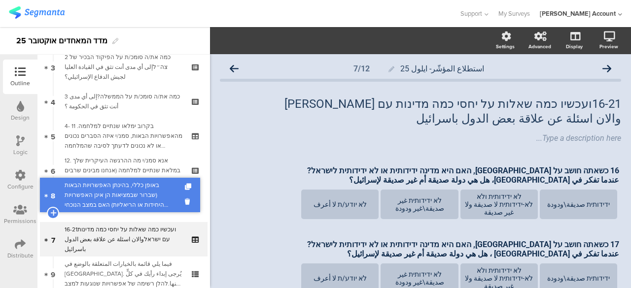
drag, startPoint x: 124, startPoint y: 238, endPoint x: 125, endPoint y: 194, distance: 44.4
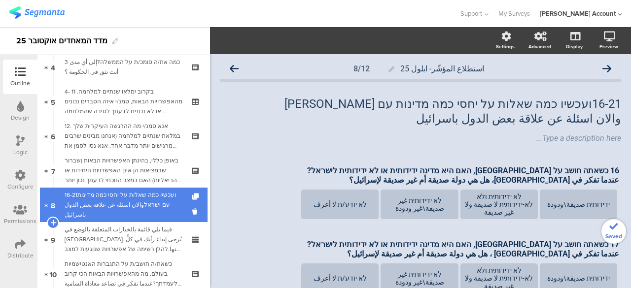
scroll to position [163, 0]
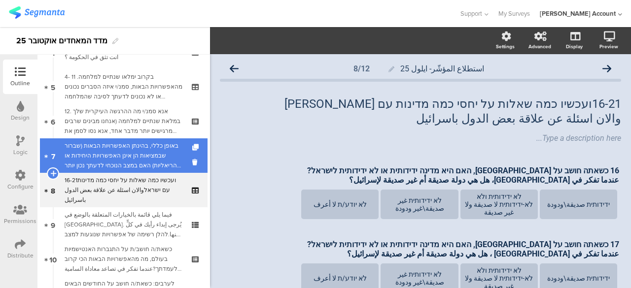
click at [148, 155] on div "באופן כללי, בהינתן האפשרויות הבאות (שברור שבמציאות הן אינן האפשרויות היחידות או…" at bounding box center [124, 156] width 118 height 30
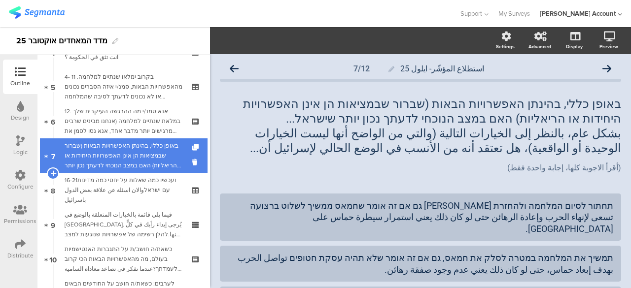
drag, startPoint x: 157, startPoint y: 148, endPoint x: 165, endPoint y: 151, distance: 8.9
click at [157, 148] on div "באופן כללי, בהינתן האפשרויות הבאות (שברור שבמציאות הן אינן האפשרויות היחידות או…" at bounding box center [124, 156] width 118 height 30
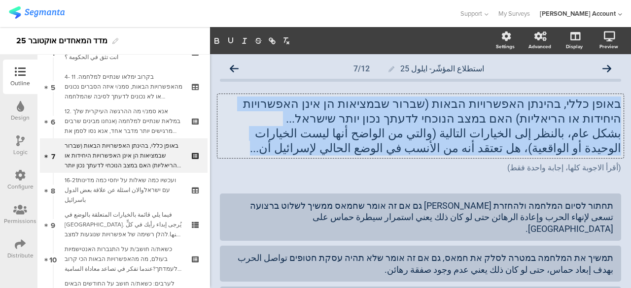
drag, startPoint x: 412, startPoint y: 153, endPoint x: 613, endPoint y: 105, distance: 206.7
click at [613, 105] on div "באופן כללי, בהינתן האפשרויות הבאות (שברור שבמציאות הן אינן האפשרויות היחידות או…" at bounding box center [420, 126] width 406 height 64
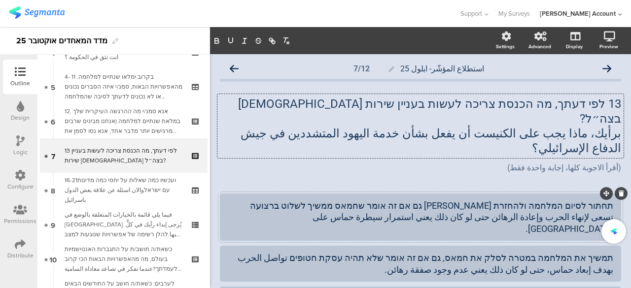
click at [487, 200] on div "תחתור לסיום המלחמה ולהחזרת חטופים גם אם זה אומר שחמאס ממשיך לשלוט ברצועה تسعى ل…" at bounding box center [420, 217] width 385 height 34
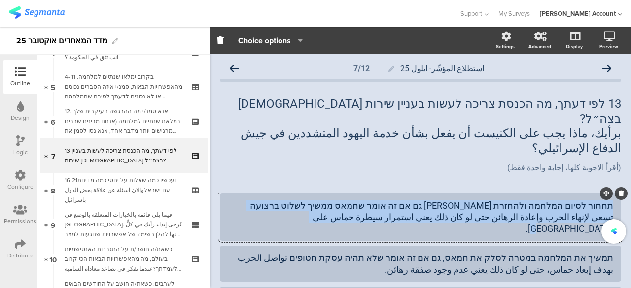
click at [487, 200] on div "תחתור לסיום המלחמה ולהחזרת חטופים גם אם זה אומר שחמאס ממשיך לשלוט ברצועה تسعى ل…" at bounding box center [420, 217] width 385 height 34
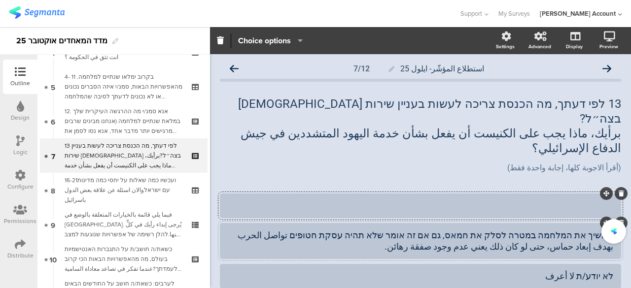
click at [502, 230] on div "תמשיך את המלחמה במטרה לסלק את חמאס, גם אם זה אומר שלא תהיה עסקת חטופים تواصل ال…" at bounding box center [420, 241] width 385 height 23
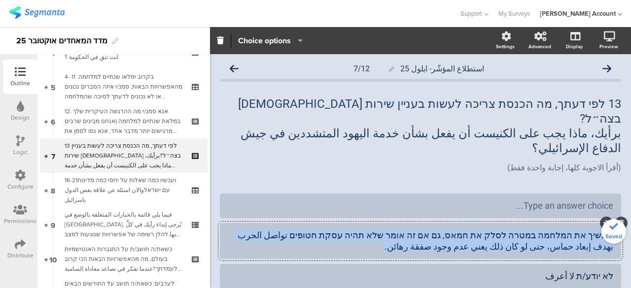
click at [502, 230] on div "תמשיך את המלחמה במטרה לסלק את חמאס, גם אם זה אומר שלא תהיה עסקת חטופים تواصل ال…" at bounding box center [420, 241] width 385 height 23
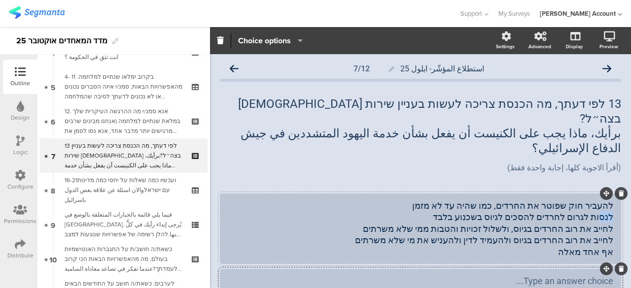
drag, startPoint x: 604, startPoint y: 188, endPoint x: 593, endPoint y: 188, distance: 10.8
click at [593, 200] on div "להעביר חוק שפוטר את החרדים, כמו שהיה עד לא מזמן לנסות לגרום לחרדים להסכים לגיוס…" at bounding box center [420, 229] width 385 height 58
click at [531, 213] on div "להעביר חוק שפוטר את החרדים, כמו שהיה עד לא מזמן לנסות לגרום לחרדים להסכים לגיוס…" at bounding box center [420, 229] width 385 height 58
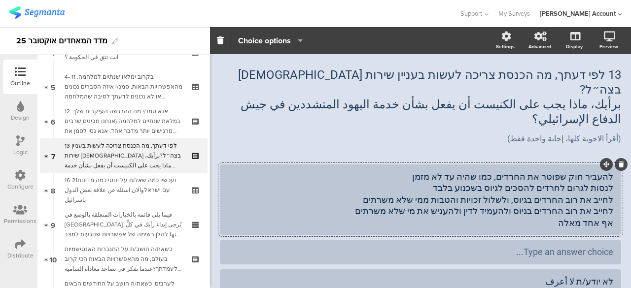
scroll to position [49, 0]
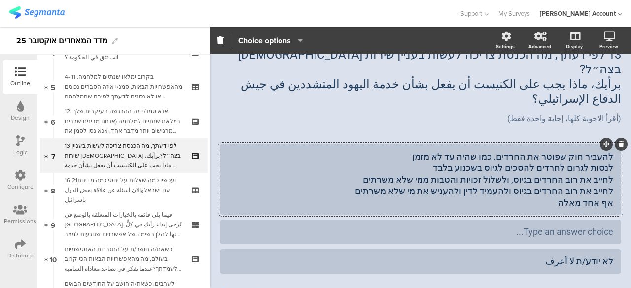
click at [587, 151] on div "להעביר חוק שפוטר את החרדים, כמו שהיה עד לא מזמן לנסות לגרום לחרדים להסכים לגיוס…" at bounding box center [420, 180] width 385 height 58
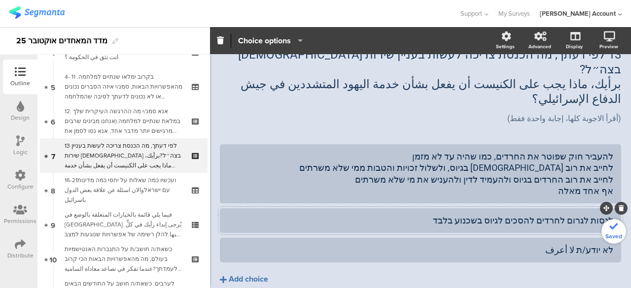
click at [259, 274] on div "Add choice" at bounding box center [248, 279] width 39 height 10
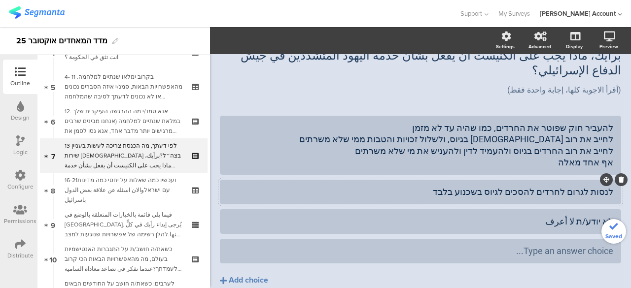
scroll to position [92, 0]
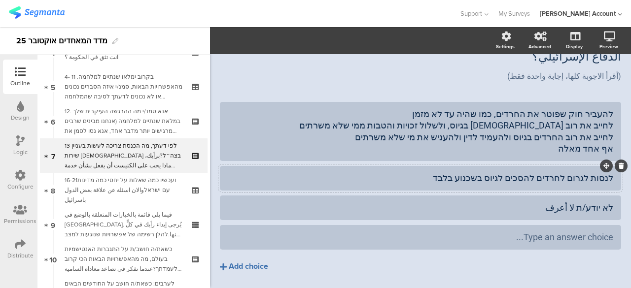
click at [257, 262] on div "Add choice" at bounding box center [248, 267] width 39 height 10
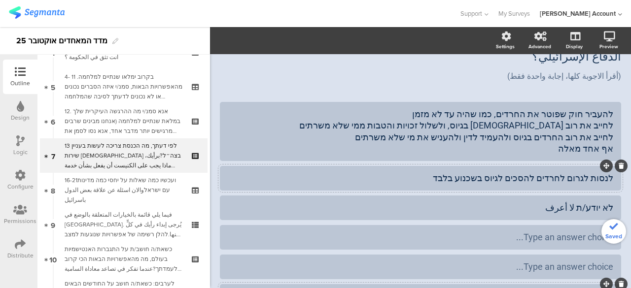
scroll to position [141, 0]
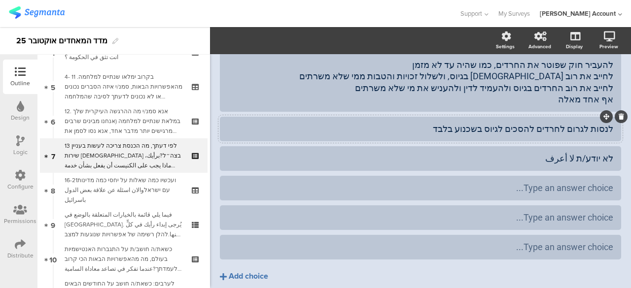
click at [248, 272] on div "Add choice" at bounding box center [248, 277] width 39 height 10
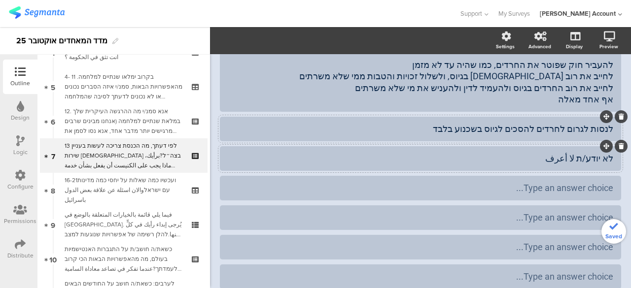
click at [591, 153] on div "לא יודע/ת لا أعرف" at bounding box center [420, 158] width 385 height 11
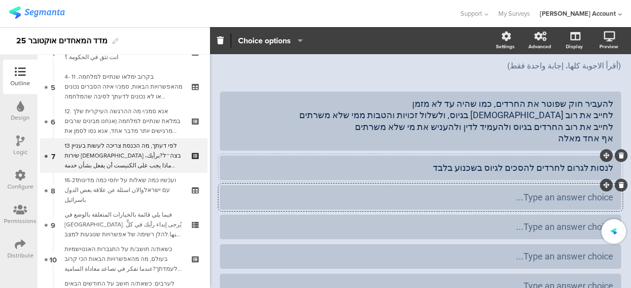
scroll to position [42, 0]
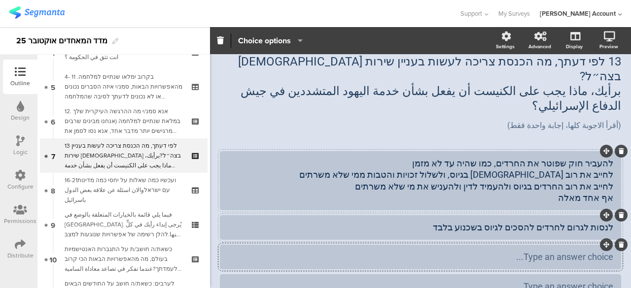
click at [594, 158] on div "להעביר חוק שפוטר את החרדים, כמו שהיה עד לא מזמן לחייב את רוב החרדים בגיוס, ולשל…" at bounding box center [420, 181] width 385 height 46
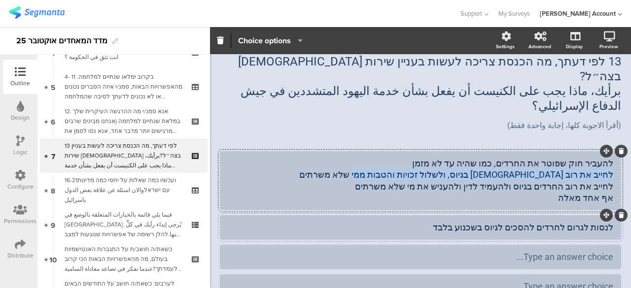
click at [594, 158] on div "להעביר חוק שפוטר את החרדים, כמו שהיה עד לא מזמן לחייב את רוב החרדים בגיוס, ולשל…" at bounding box center [420, 181] width 385 height 46
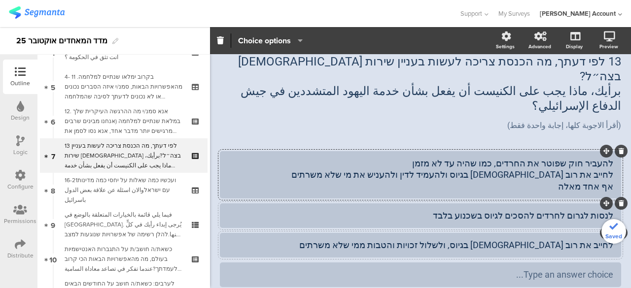
click at [585, 158] on div "להעביר חוק שפוטר את החרדים, כמו שהיה עד לא מזמן לחייב את רוב החרדים בגיוס ולהעמ…" at bounding box center [420, 175] width 385 height 34
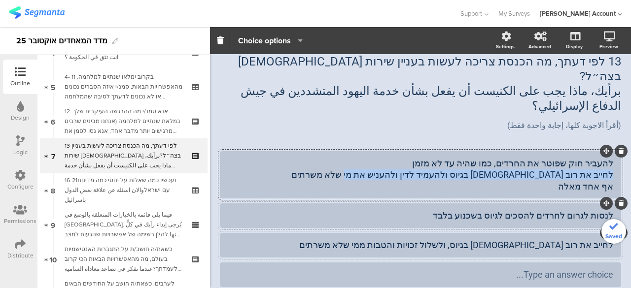
click at [585, 158] on div "להעביר חוק שפוטר את החרדים, כמו שהיה עד לא מזמן לחייב את רוב החרדים בגיוס ולהעמ…" at bounding box center [420, 175] width 385 height 34
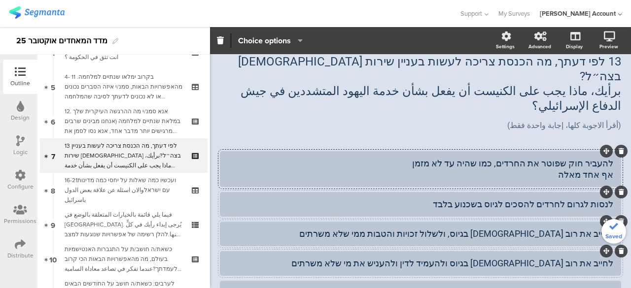
click at [584, 158] on div "להעביר חוק שפוטר את החרדים, כמו שהיה עד לא מזמן אף אחד מאלה" at bounding box center [420, 169] width 385 height 23
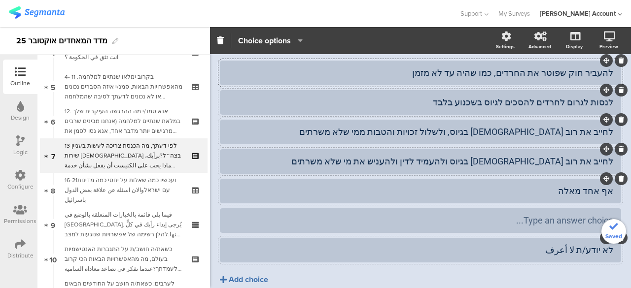
scroll to position [141, 0]
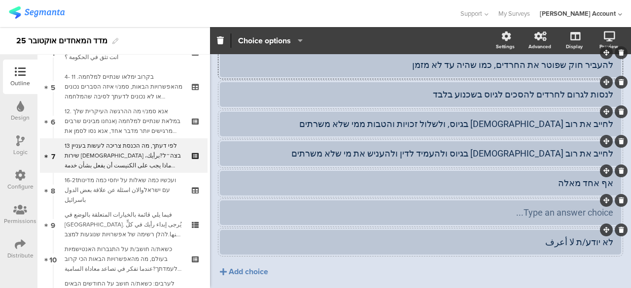
click at [618, 198] on icon at bounding box center [620, 201] width 5 height 6
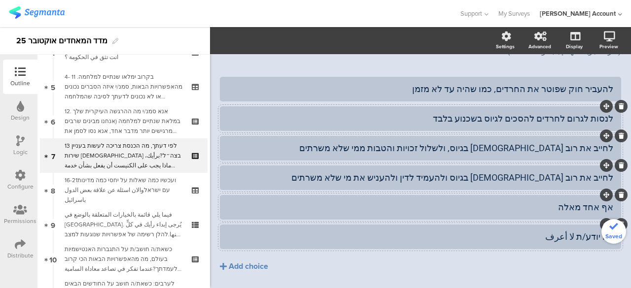
scroll to position [18, 0]
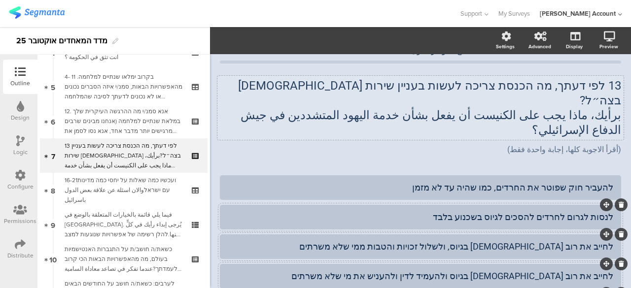
click at [254, 101] on div "13 לפי דעתך, מה הכנסת צריכה לעשות בעניין שירות [DEMOGRAPHIC_DATA] בצה״ל? برأيك،…" at bounding box center [420, 108] width 406 height 64
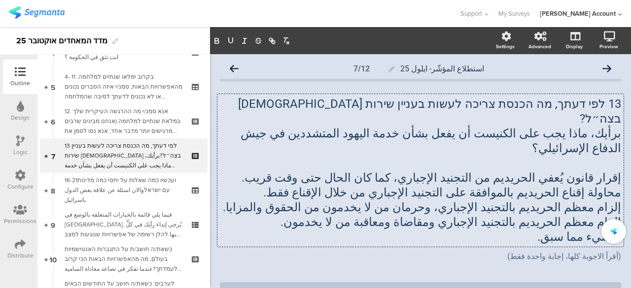
click at [550, 171] on p "إقرار قانون يُعفي الحريديم من التجنيد الإجباري، كما كان الحال حتى وقت قريب." at bounding box center [420, 178] width 401 height 15
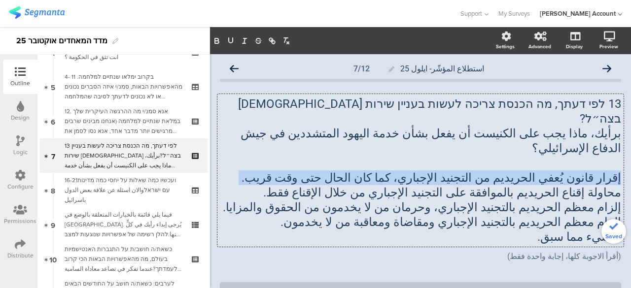
click at [550, 171] on p "إقرار قانون يُعفي الحريديم من التجنيد الإجباري، كما كان الحال حتى وقت قريب." at bounding box center [420, 178] width 401 height 15
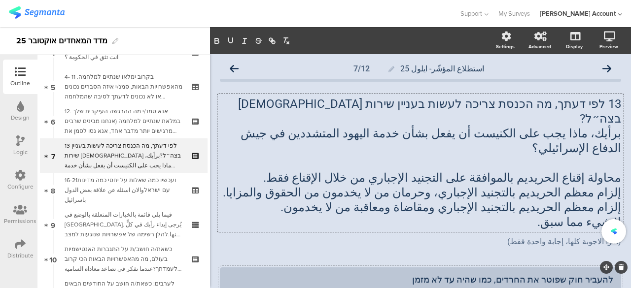
click at [421, 272] on div "להעביר חוק שפוטר את החרדים, כמו שהיה עד לא מזמן" at bounding box center [420, 280] width 385 height 16
click at [545, 150] on div "13 לפי דעתך, מה הכנסת צריכה לעשות בעניין שירות חרדים בצה״ל? برأيك، ماذا يجب على…" at bounding box center [420, 163] width 406 height 138
click at [545, 171] on span "محاولة إقناع الحريديم بالموافقة على التجنيد الإجباري من خلال الإقناع فقط." at bounding box center [442, 178] width 358 height 14
click at [545, 171] on p "محاولة إقناع الحريديم بالموافقة على التجنيد الإجباري من خلال الإقناع فقط." at bounding box center [420, 178] width 401 height 15
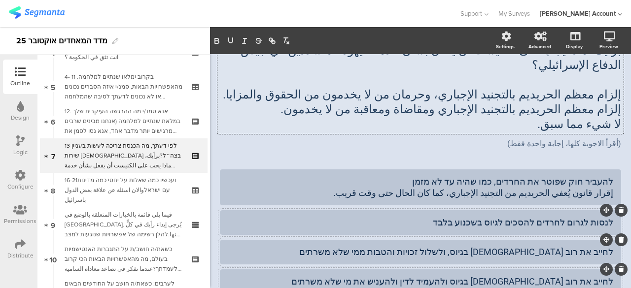
scroll to position [99, 0]
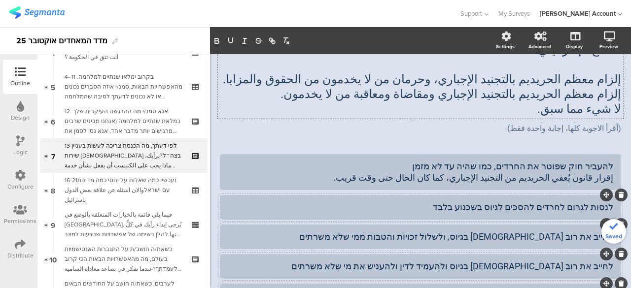
click at [448, 202] on div "לנסות לגרום לחרדים להסכים לגיוס בשכנוע בלבד" at bounding box center [420, 207] width 385 height 11
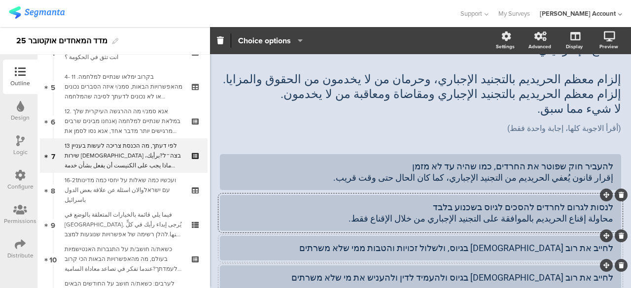
scroll to position [49, 0]
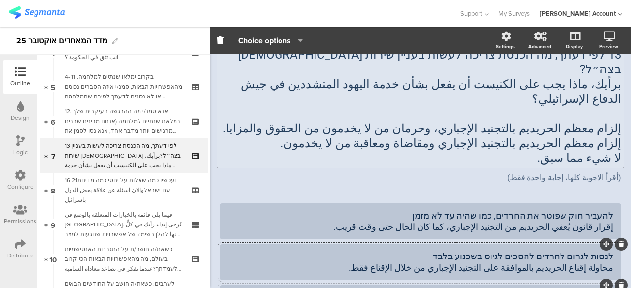
click at [575, 100] on div "13 לפי דעתך, מה הכנסת צריכה לעשות בעניין שירות חרדים בצה״ל? برأيك، ماذا يجب على…" at bounding box center [420, 106] width 406 height 123
click at [575, 122] on span "إلزام معظم الحريديم بالتجنيد الإجباري، وحرمان من لا يخدمون من الحقوق والمزايا." at bounding box center [422, 129] width 398 height 14
click at [575, 121] on p "إلزام معظم الحريديم بالتجنيد الإجباري، وحرمان من لا يخدمون من الحقوق والمزايا." at bounding box center [420, 128] width 401 height 15
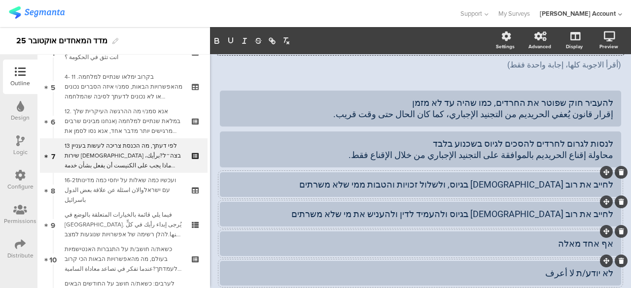
scroll to position [148, 0]
click at [393, 178] on div "לחייב את רוב החרדים בגיוס, ולשלול זכויות והטבות ממי שלא משרתים" at bounding box center [420, 183] width 385 height 11
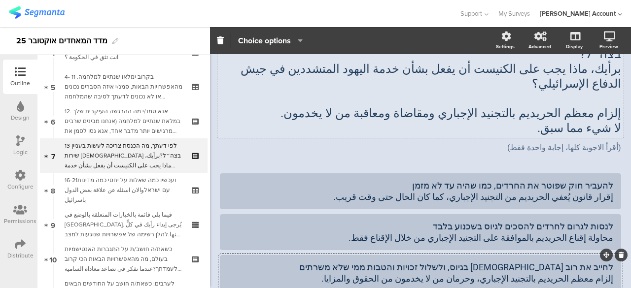
scroll to position [49, 0]
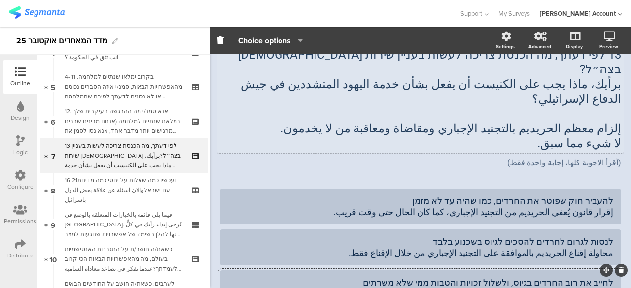
click at [577, 102] on div "13 לפי דעתך, מה הכנסת צריכה לעשות בעניין שירות חרדים בצה״ל? برأيك، ماذا يجب على…" at bounding box center [420, 99] width 406 height 108
click at [577, 122] on span "إلزام معظم الحريديم بالتجنيد الإجباري ومقاضاة ومعاقبة من لا يخدمون." at bounding box center [450, 129] width 341 height 14
click at [577, 121] on p "إلزام معظم الحريديم بالتجنيد الإجباري ومقاضاة ومعاقبة من لا يخدمون." at bounding box center [420, 128] width 401 height 15
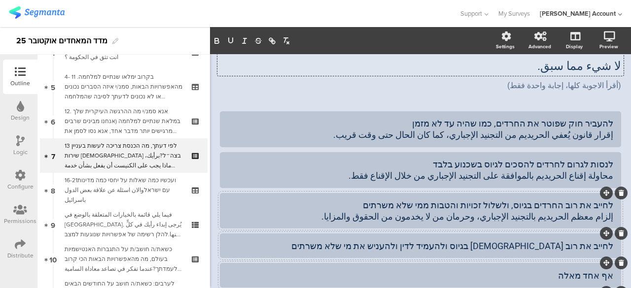
scroll to position [180, 0]
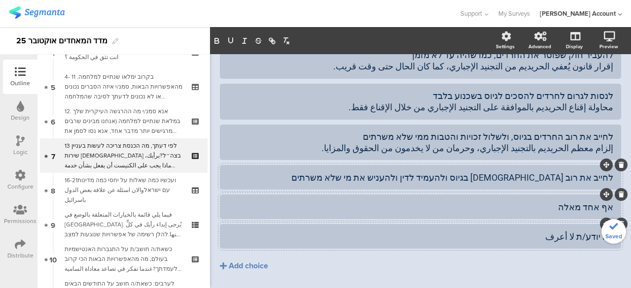
click at [388, 172] on div "לחייב את רוב החרדים בגיוס ולהעמיד לדין ולהעניש את מי שלא משרתים" at bounding box center [420, 177] width 385 height 11
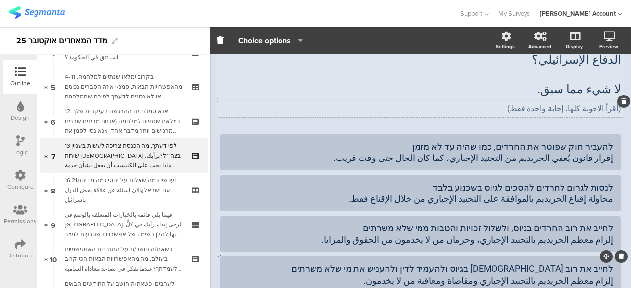
scroll to position [32, 0]
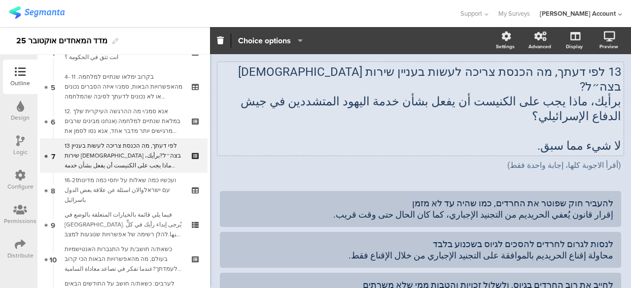
click at [582, 117] on div "13 לפי דעתך, מה הכנסת צריכה לעשות בעניין שירות חרדים בצה״ל? برأيك، ماذا يجب على…" at bounding box center [420, 109] width 406 height 94
click at [582, 139] on span "لا شيء مما سبق." at bounding box center [579, 146] width 84 height 14
click at [582, 138] on p "لا شيء مما سبق." at bounding box center [420, 145] width 401 height 15
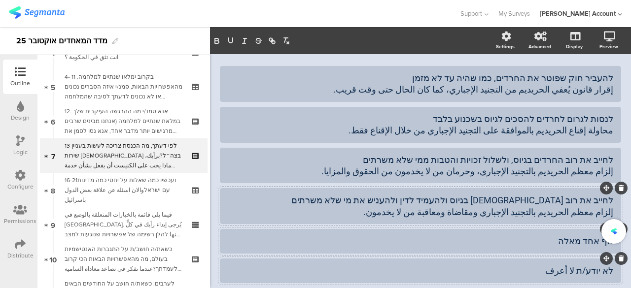
scroll to position [131, 0]
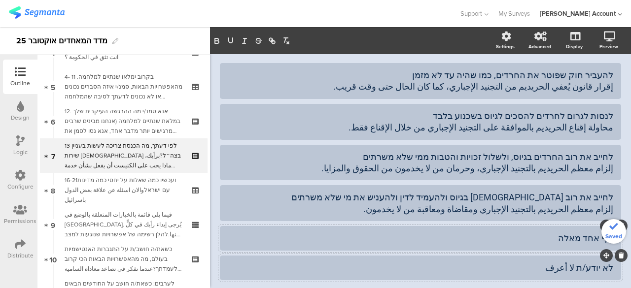
click at [561, 233] on div "אף אחד מאלה" at bounding box center [420, 238] width 385 height 11
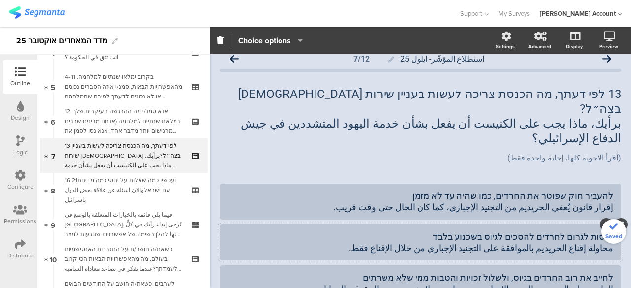
scroll to position [0, 0]
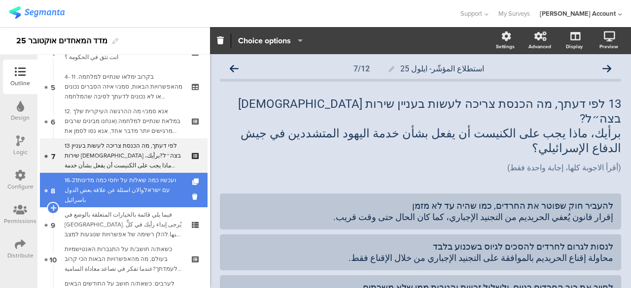
click at [149, 196] on div "16-21ועכשיו כמה שאלות על יחסי כמה מדינות עם ישראלوالان اسئلة عن علاقة بعض الدول…" at bounding box center [124, 190] width 118 height 30
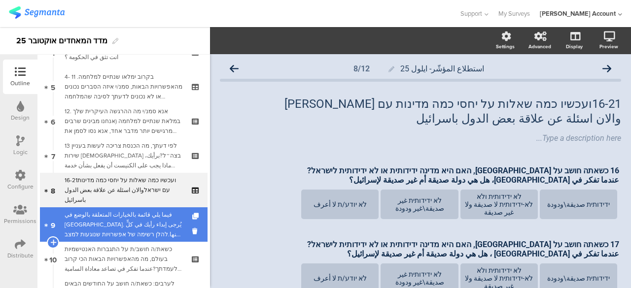
click at [141, 228] on div "فيما يلي قائمة بالخيارات المتعلقة بالوضع في غزة. يُرجى إبداء رأيك في كلٍّ منها.…" at bounding box center [124, 225] width 118 height 30
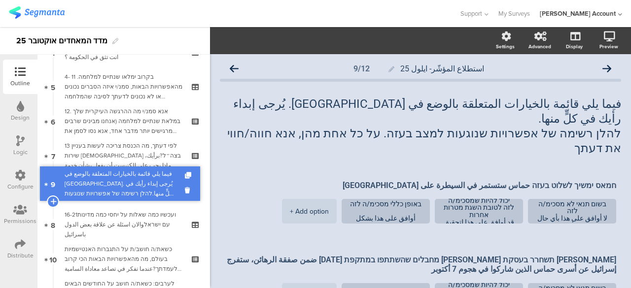
drag, startPoint x: 141, startPoint y: 228, endPoint x: 142, endPoint y: 187, distance: 40.9
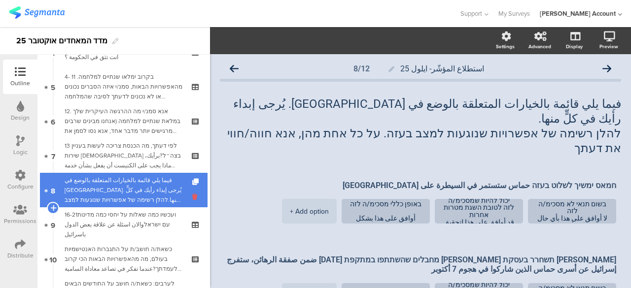
click at [192, 195] on icon at bounding box center [196, 196] width 8 height 9
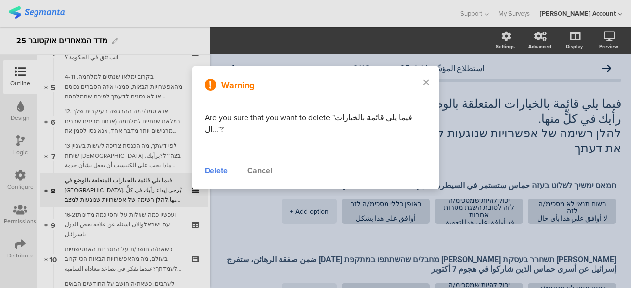
click at [217, 165] on div "Delete" at bounding box center [216, 171] width 23 height 12
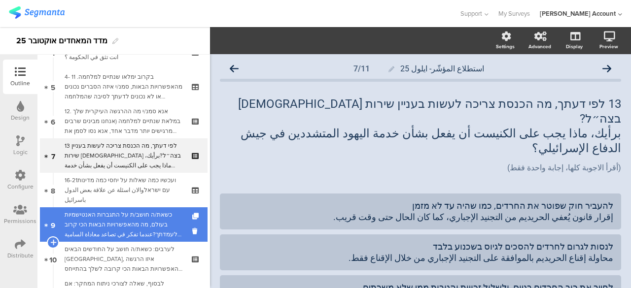
click at [149, 224] on div "כשאת/ה חושב/ת על התגברות האנטישמיות בעולם, מה מהאפשרויות הבאות הכי קרוב לעמדתך?…" at bounding box center [124, 225] width 118 height 30
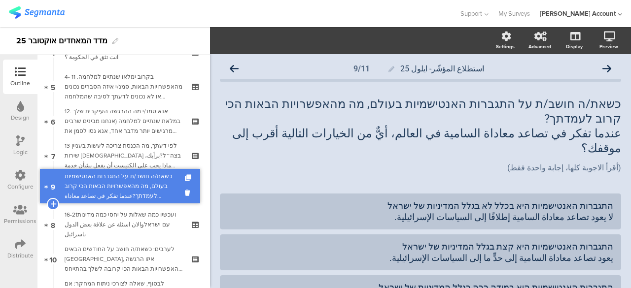
drag, startPoint x: 155, startPoint y: 224, endPoint x: 159, endPoint y: 186, distance: 38.7
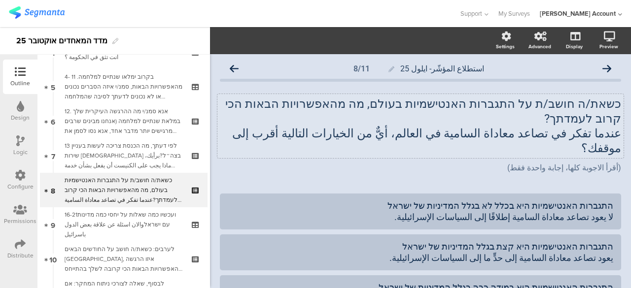
click at [597, 102] on div "כשאת/ה חושב/ת על התגברות האנטישמיות בעולם, מה מהאפשרויות הבאות הכי קרוב לעמדתך?…" at bounding box center [420, 126] width 406 height 64
click at [597, 102] on p "כשאת/ה חושב/ת על התגברות האנטישמיות בעולם, מה מהאפשרויות הבאות הכי קרוב לעמדתך?" at bounding box center [420, 112] width 401 height 30
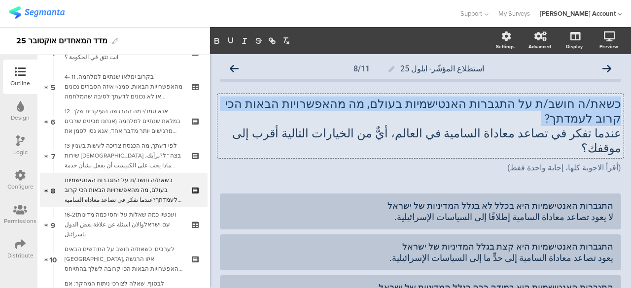
click at [597, 102] on p "כשאת/ה חושב/ת על התגברות האנטישמיות בעולם, מה מהאפשרויות הבאות הכי קרוב לעמדתך?" at bounding box center [420, 112] width 401 height 30
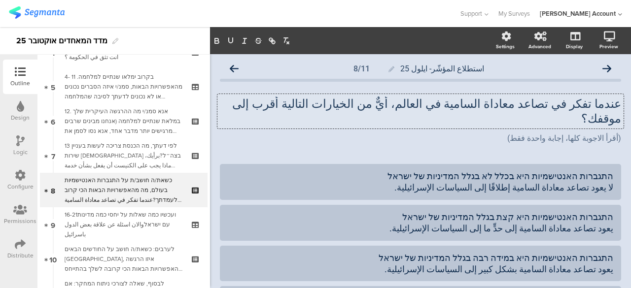
click at [597, 102] on p "عندما تفكر في تصاعد معاداة السامية في العالم، أيٌّ من الخيارات التالية أقرب إلى…" at bounding box center [420, 112] width 401 height 30
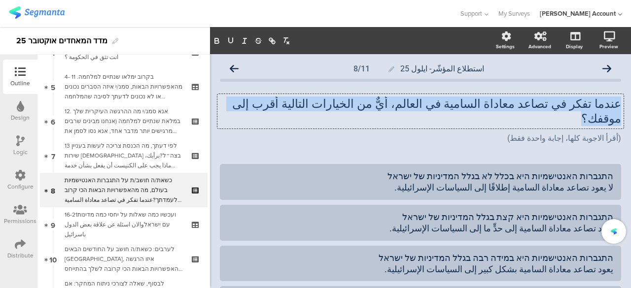
click at [597, 102] on p "عندما تفكر في تصاعد معاداة السامية في العالم، أيٌّ من الخيارات التالية أقرب إلى…" at bounding box center [420, 112] width 401 height 30
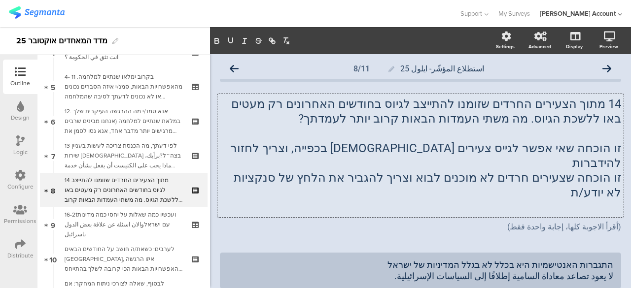
click at [591, 148] on p "זו הוכחה שאי אפשר לגייס צעירים חרדים בכפייה, וצריך לחזור להידברות" at bounding box center [420, 156] width 401 height 30
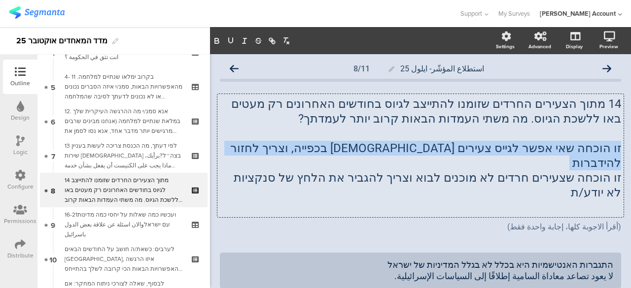
click at [591, 148] on p "זו הוכחה שאי אפשר לגייס צעירים חרדים בכפייה, וצריך לחזור להידברות" at bounding box center [420, 156] width 401 height 30
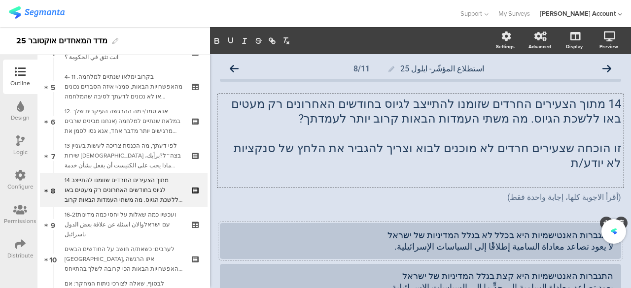
click at [580, 245] on div "התגברות האנטישמיות היא בכלל לא בגלל המדיניות של ישראל لا يعود تصاعد معاداة السا…" at bounding box center [420, 241] width 385 height 23
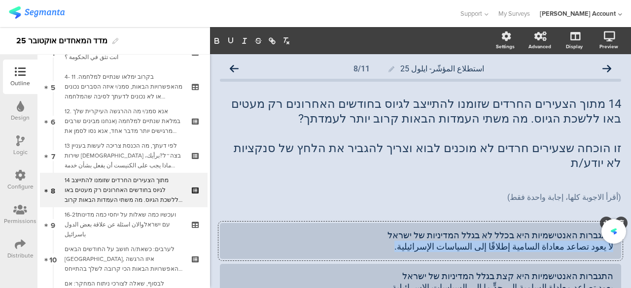
click at [580, 245] on div "התגברות האנטישמיות היא בכלל לא בגלל המדיניות של ישראל لا يعود تصاعد معاداة السا…" at bounding box center [420, 241] width 385 height 23
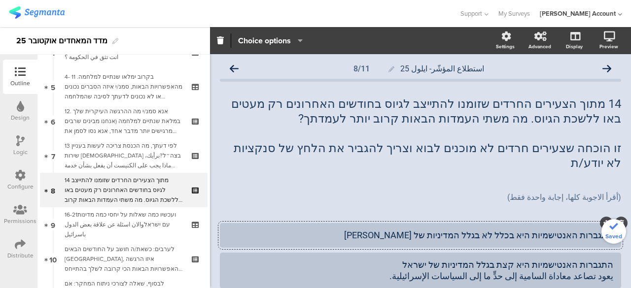
click at [579, 237] on div "התגברות האנטישמיות היא בכלל לא בגלל המדיניות של ישראל" at bounding box center [420, 235] width 385 height 11
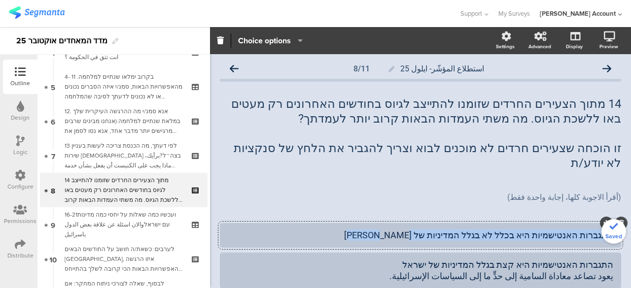
click at [579, 237] on div "התגברות האנטישמיות היא בכלל לא בגלל המדיניות של ישראל" at bounding box center [420, 235] width 385 height 11
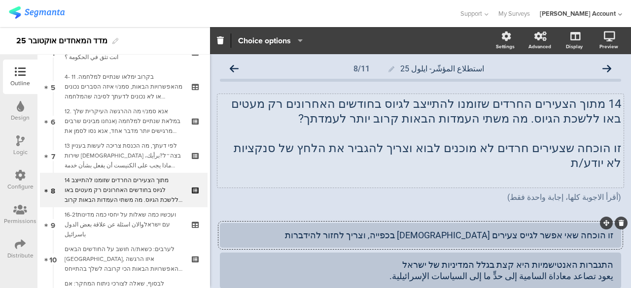
click at [596, 148] on div "14 מתוך הצעירים החרדים שזומנו להתייצב לגיוס בחודשים האחרונים רק מעטים באו ללשכת…" at bounding box center [420, 141] width 406 height 94
click at [596, 148] on p "זו הוכחה שצעירים חרדים לא מוכנים לבוא וצריך להגביר את הלחץ של סנקציות" at bounding box center [420, 148] width 401 height 15
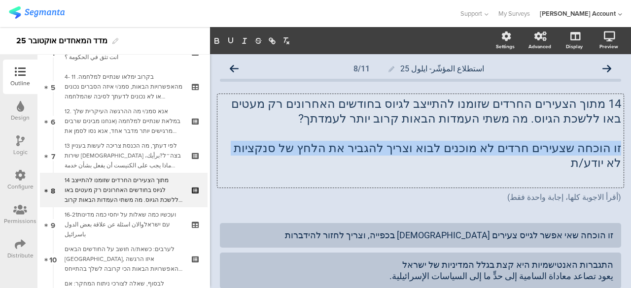
click at [596, 148] on p "זו הוכחה שצעירים חרדים לא מוכנים לבוא וצריך להגביר את הלחץ של סנקציות" at bounding box center [420, 148] width 401 height 15
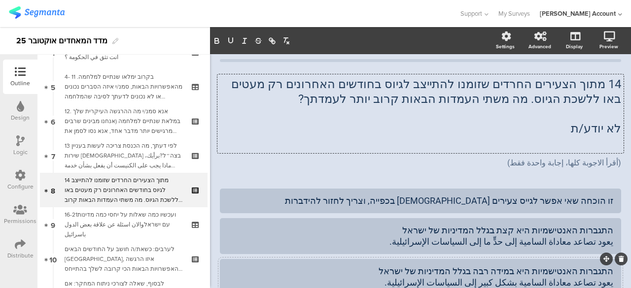
scroll to position [49, 0]
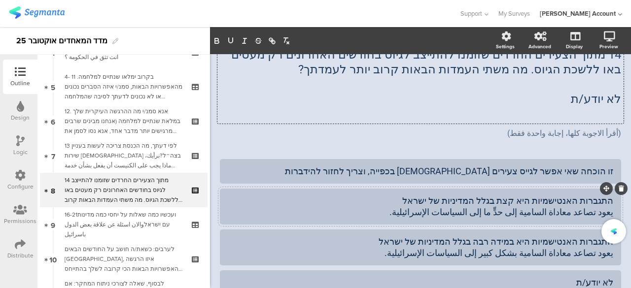
click at [583, 204] on div "התגברות האנטישמיות היא קצת בגלל המדיניות של ישראל يعود تصاعد معاداة السامية إلى…" at bounding box center [420, 206] width 385 height 23
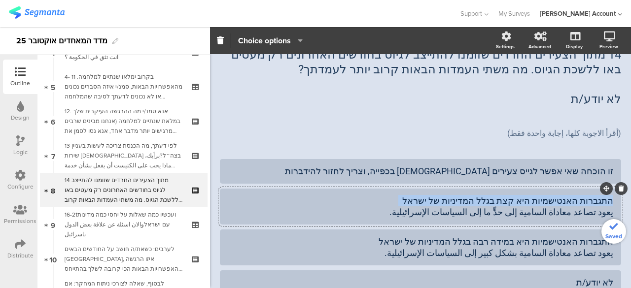
click at [583, 204] on div "התגברות האנטישמיות היא קצת בגלל המדיניות של ישראל يعود تصاعد معاداة السامية إلى…" at bounding box center [420, 206] width 385 height 23
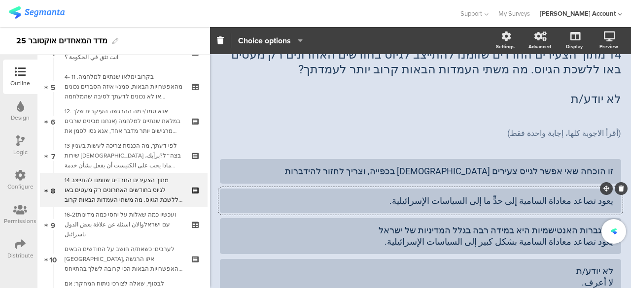
click at [583, 204] on div "يعود تصاعد معاداة السامية إلى حدٍّ ما إلى السياسات الإسرائيلية." at bounding box center [420, 200] width 385 height 11
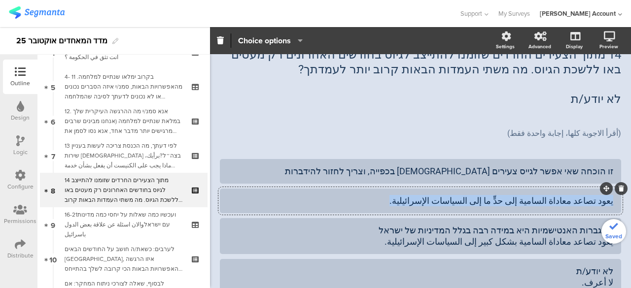
click at [583, 204] on div "يعود تصاعد معاداة السامية إلى حدٍّ ما إلى السياسات الإسرائيلية." at bounding box center [420, 200] width 385 height 11
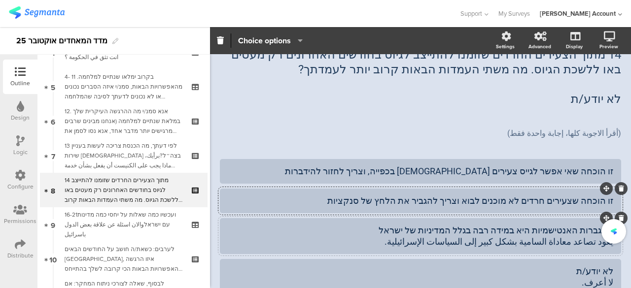
scroll to position [99, 0]
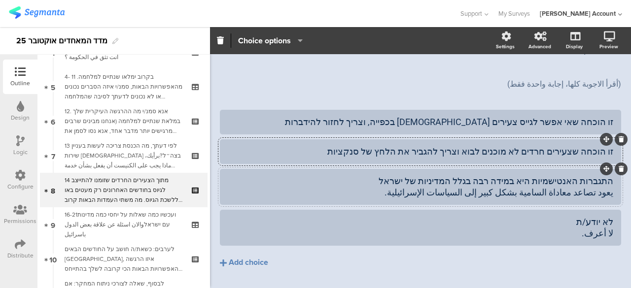
click at [614, 180] on div "استطلاع المؤشّر- ايلول 25 8/11 14 מתוך הצעירים החרדים שזומנו להתייצב לגיוס בחוד…" at bounding box center [420, 135] width 421 height 359
click at [618, 169] on icon at bounding box center [620, 169] width 5 height 6
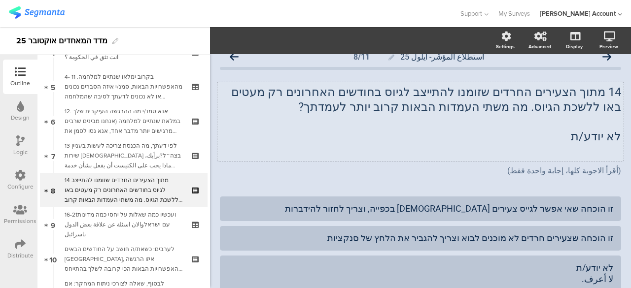
scroll to position [0, 0]
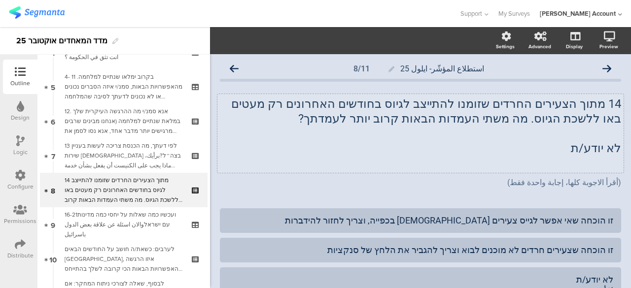
click at [401, 123] on div "14 מתוך הצעירים החרדים שזומנו להתייצב לגיוס בחודשים האחרונים רק מעטים באו ללשכת…" at bounding box center [420, 133] width 406 height 79
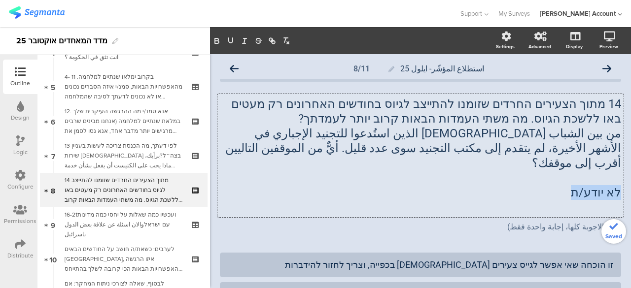
drag, startPoint x: 554, startPoint y: 184, endPoint x: 618, endPoint y: 175, distance: 64.7
click at [618, 175] on div "استطلاع المؤشّر- ايلول 25 8/11 14 מתוך הצעירים החרדים שזומנו להתייצב לגיוס בחוד…" at bounding box center [420, 235] width 421 height 363
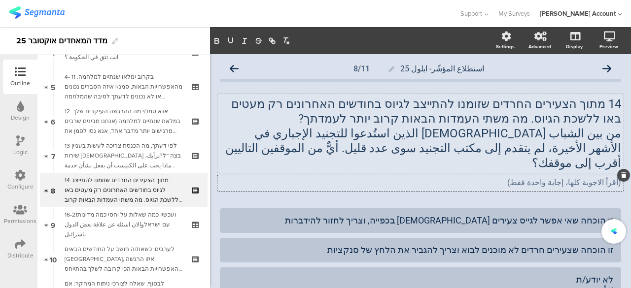
click at [386, 175] on div "(أقرأ الاجوبة كلها، إجابة واحدة فقط) (أقرأ الاجوبة كلها، إجابة واحدة فقط) (أقرأ…" at bounding box center [420, 183] width 406 height 16
click at [375, 215] on div "זו הוכחה שאי אפשר לגייס צעירים חרדים בכפייה, וצריך לחזור להידברות" at bounding box center [420, 220] width 385 height 11
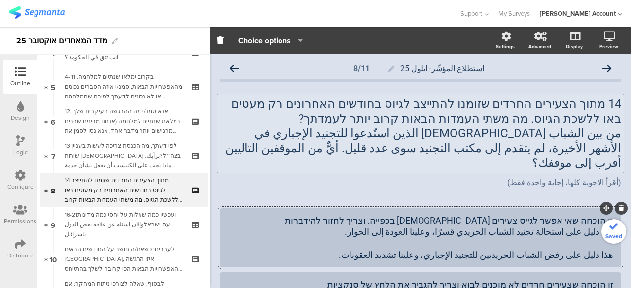
click at [567, 236] on div "هذا دليل على استحالة تجنيد الشباب الحريدي قسرًا، وعلينا العودة إلى الحوار. هذا …" at bounding box center [420, 243] width 385 height 34
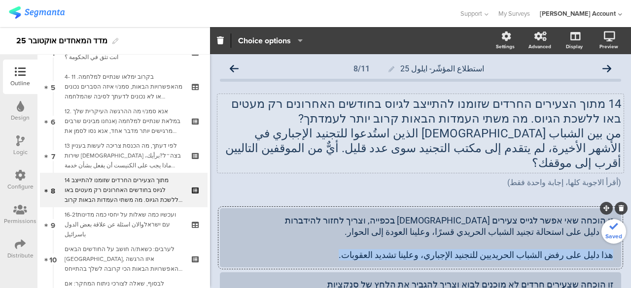
click at [567, 236] on div "هذا دليل على استحالة تجنيد الشباب الحريدي قسرًا، وعلينا العودة إلى الحوار. هذا …" at bounding box center [420, 243] width 385 height 34
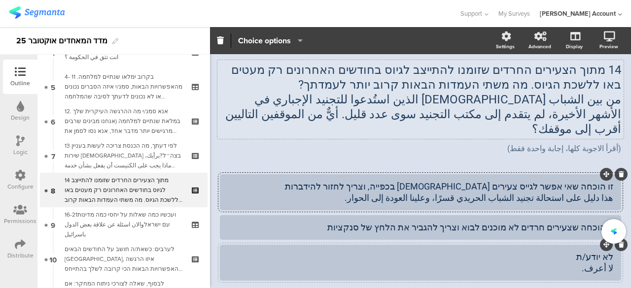
scroll to position [49, 0]
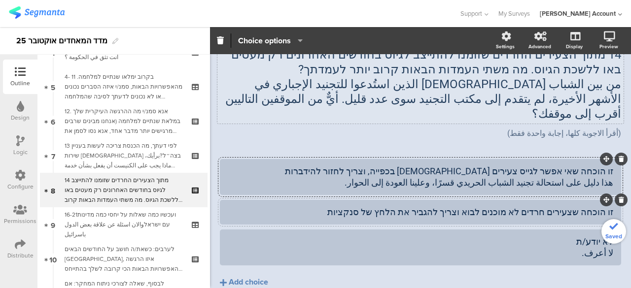
click at [367, 221] on div "זו הוכחה שאי אפשר לגייס צעירים חרדים בכפייה, וצריך לחזור להידברות هذا دليل على …" at bounding box center [420, 212] width 401 height 106
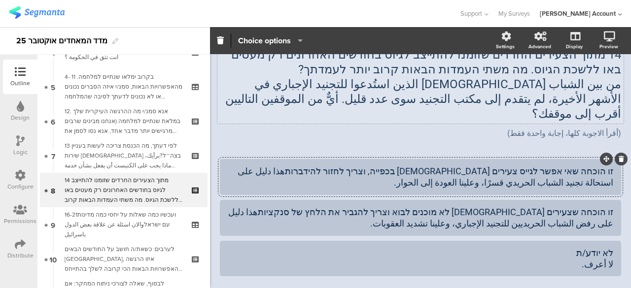
click at [386, 166] on div "זו הוכחה שאי אפשר לגייס צעירים חרדים בכפייה, וצריך לחזור להידברותهذا دليل على ا…" at bounding box center [420, 177] width 385 height 23
click at [369, 206] on div "זו הוכחה שצעירים חרדים לא מוכנים לבוא וצריך להגביר את הלחץ של סנקציותهذا دليل ع…" at bounding box center [420, 217] width 385 height 23
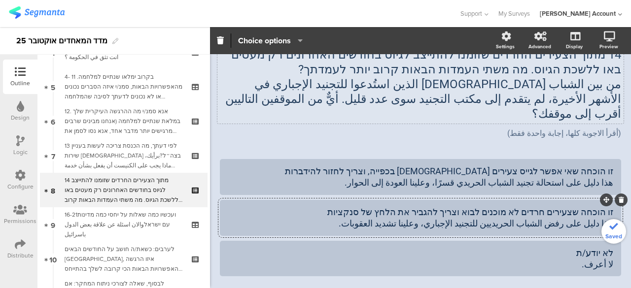
click at [358, 137] on div "استطلاع المؤشّر- ايلول 25 8/11 14 מתוך הצעירים החרדים שזומנו להתייצב לגיוס בחוד…" at bounding box center [420, 175] width 401 height 331
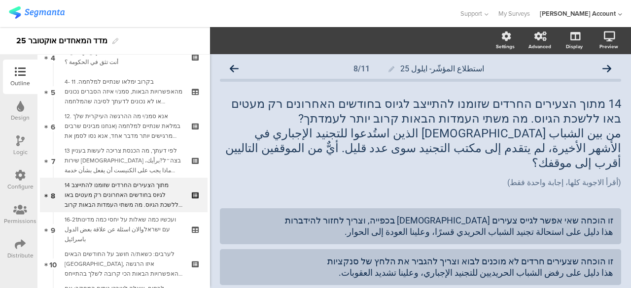
scroll to position [181, 0]
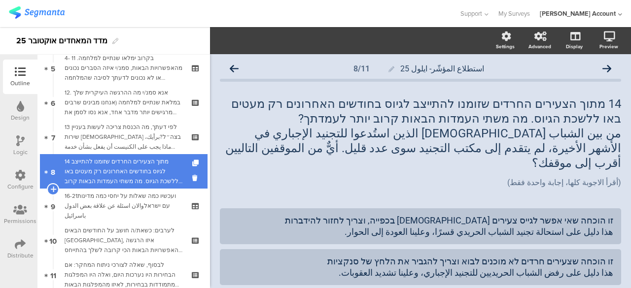
click at [137, 168] on div "14 מתוך הצעירים החרדים שזומנו להתייצב לגיוס בחודשים האחרונים רק מעטים באו ללשכת…" at bounding box center [124, 172] width 118 height 30
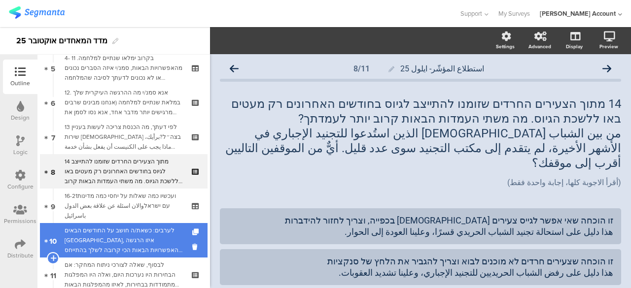
click at [146, 246] on div "לערבים: כשאת/ה חושב על החודשים הבאים [GEOGRAPHIC_DATA], איזו הרגשה מהאפשרויות ה…" at bounding box center [124, 241] width 118 height 30
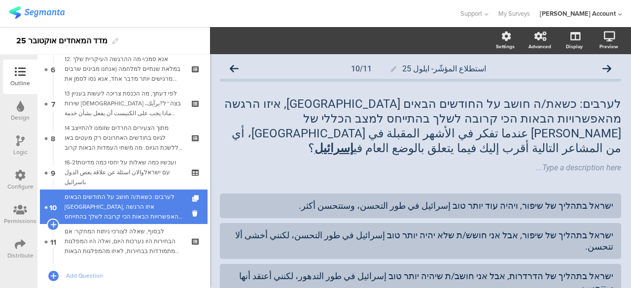
scroll to position [231, 0]
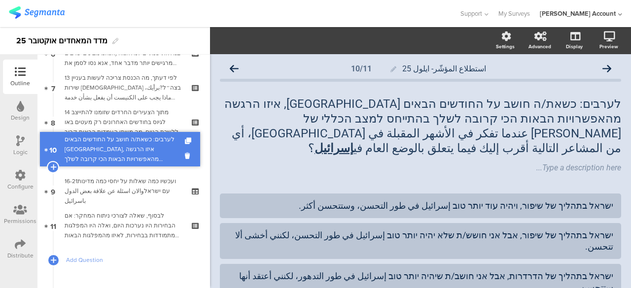
drag, startPoint x: 172, startPoint y: 192, endPoint x: 177, endPoint y: 150, distance: 42.1
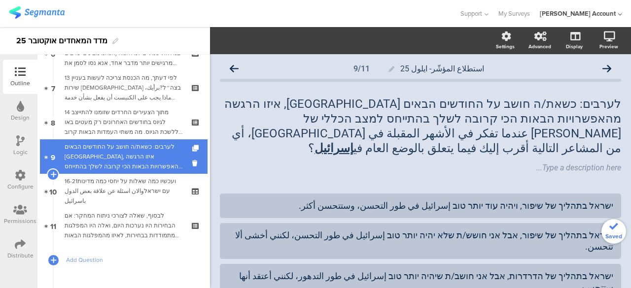
click at [179, 153] on link "9 לערבים: כשאת/ה חושב על החודשים הבאים [GEOGRAPHIC_DATA], איזו הרגשה מהאפשרויות…" at bounding box center [124, 156] width 168 height 34
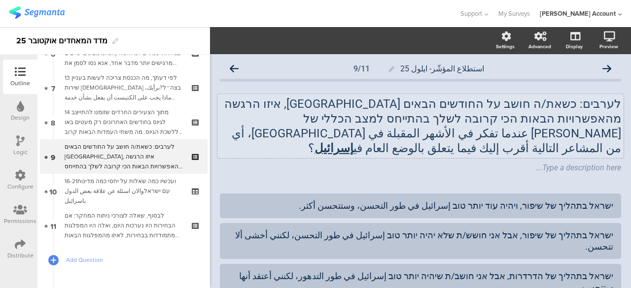
click at [537, 124] on div "לערבים: כשאת/ה חושב על החודשים הבאים [GEOGRAPHIC_DATA], איזו הרגשה מהאפשרויות ה…" at bounding box center [420, 126] width 406 height 64
click at [537, 124] on p "לערבים: כשאת/ה חושב על החודשים הבאים [GEOGRAPHIC_DATA], איזו הרגשה מהאפשרויות ה…" at bounding box center [420, 126] width 401 height 59
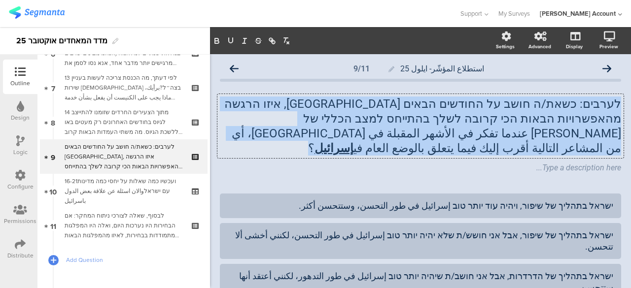
click at [537, 124] on p "לערבים: כשאת/ה חושב על החודשים הבאים [GEOGRAPHIC_DATA], איזו הרגשה מהאפשרויות ה…" at bounding box center [420, 126] width 401 height 59
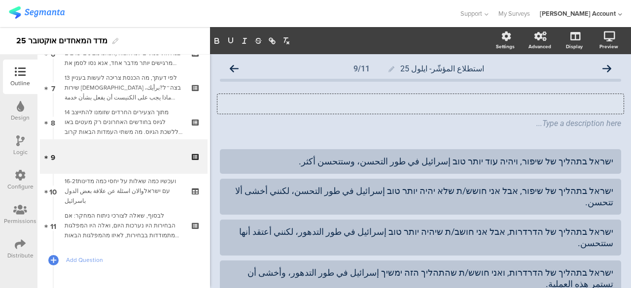
click at [592, 103] on p at bounding box center [420, 104] width 401 height 15
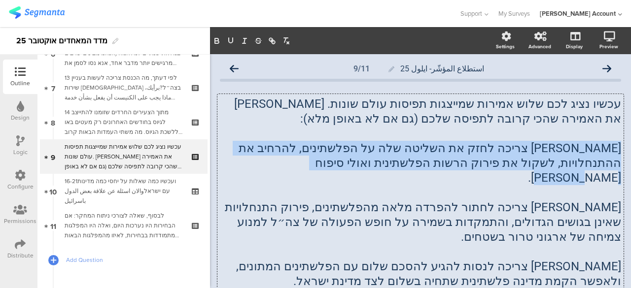
drag, startPoint x: 612, startPoint y: 146, endPoint x: 411, endPoint y: 166, distance: 202.0
click at [411, 166] on p "[PERSON_NAME] צריכה לחזק את השליטה שלה על הפלשתינים, להרחיב את ההתנחלויות, לשקו…" at bounding box center [420, 163] width 401 height 44
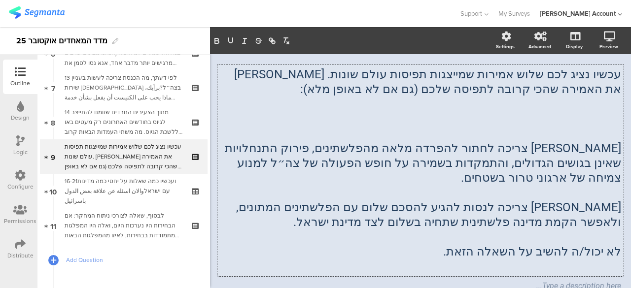
scroll to position [148, 0]
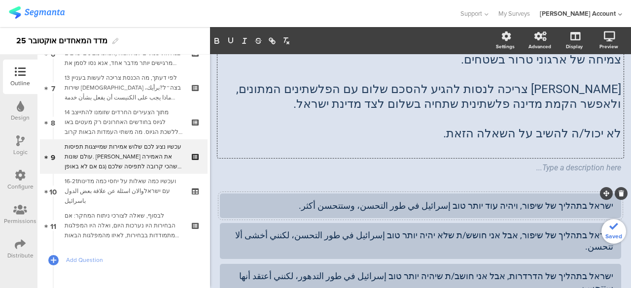
click at [518, 200] on div "ישראל בתהליך של שיפור, ויהיה עוד יותר טוב إسرائيل في طور التحسن، وستتحسن أكثر." at bounding box center [420, 205] width 385 height 11
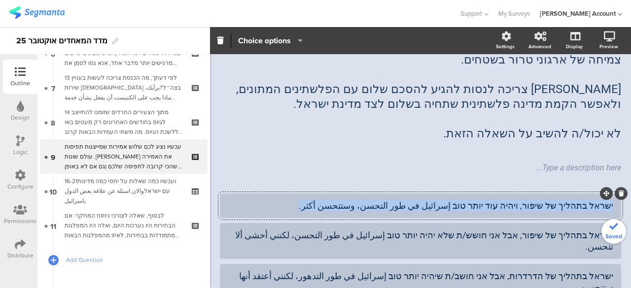
click at [518, 200] on div "ישראל בתהליך של שיפור, ויהיה עוד יותר טוב إسرائيل في طور التحسن، وستتحسن أكثر." at bounding box center [420, 205] width 385 height 11
paste div
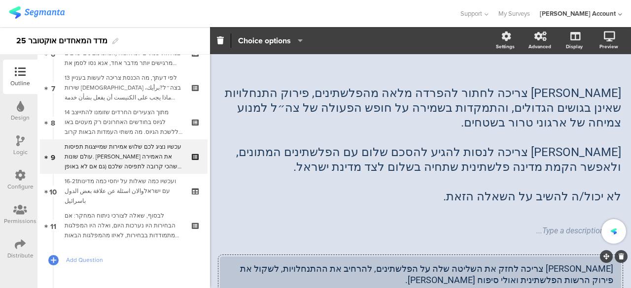
scroll to position [49, 0]
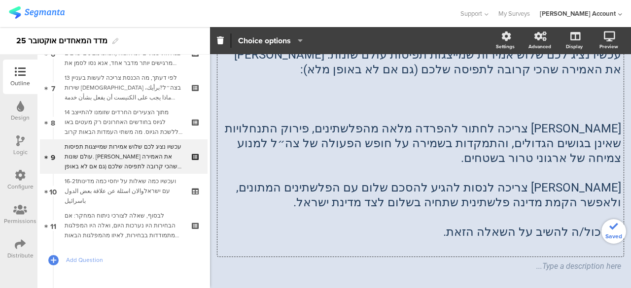
click at [557, 137] on div "עכשיו נציג לכם שלוש אמירות שמייצגות תפיסות עולם שונות. [PERSON_NAME] את האמירה …" at bounding box center [420, 151] width 406 height 212
click at [557, 137] on p "[PERSON_NAME] צריכה לחתור להפרדה מלאה מהפלשתינים, פירוק התנחלויות שאינן בגושים …" at bounding box center [420, 143] width 401 height 44
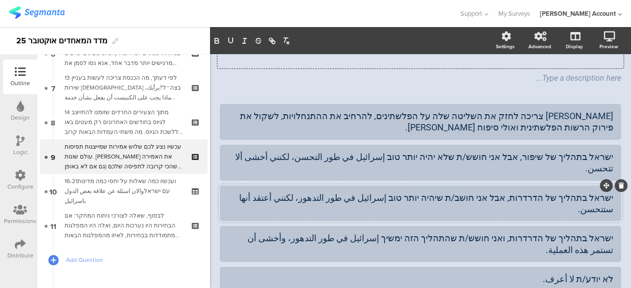
scroll to position [197, 0]
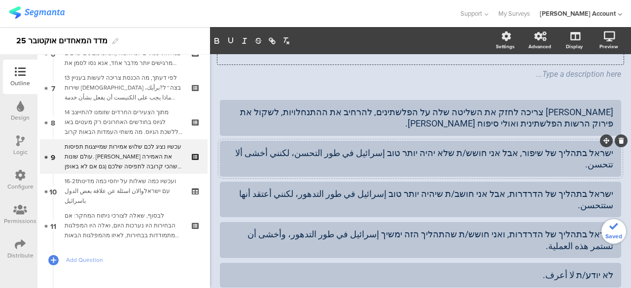
click at [565, 156] on div "ישראל בתהליך של שיפור, אבל אני חושש/ת שלא יהיה יותר טוב إسرائيل في طور التحسن، …" at bounding box center [420, 158] width 385 height 23
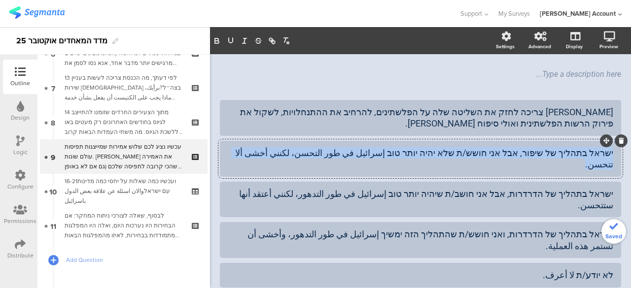
click at [565, 155] on div "ישראל בתהליך של שיפור, אבל אני חושש/ת שלא יהיה יותר טוב إسرائيل في طور التحسن، …" at bounding box center [420, 158] width 385 height 23
paste div
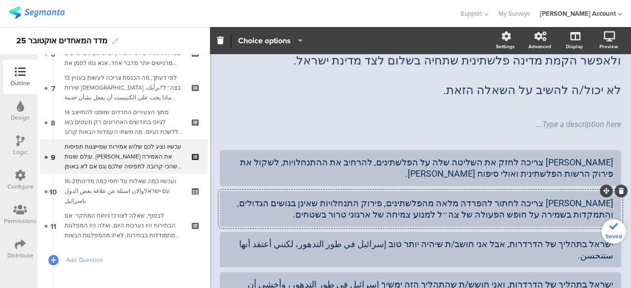
scroll to position [99, 0]
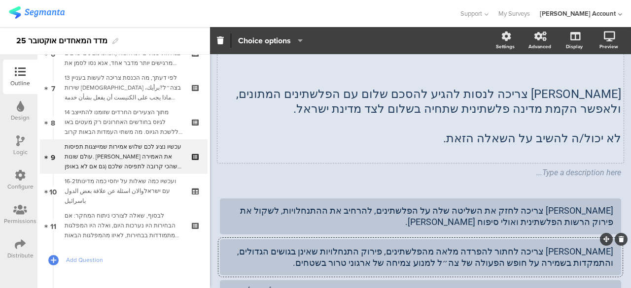
click at [574, 102] on div "עכשיו נציג לכם שלוש אמירות שמייצגות תפיסות עולם שונות. [PERSON_NAME] את האמירה …" at bounding box center [420, 80] width 406 height 168
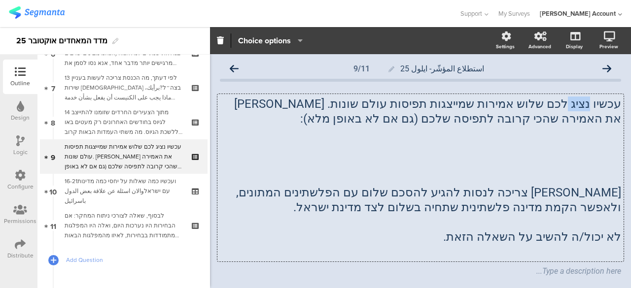
click at [574, 102] on p "עכשיו נציג לכם שלוש אמירות שמייצגות תפיסות עולם שונות. [PERSON_NAME] את האמירה …" at bounding box center [420, 112] width 401 height 30
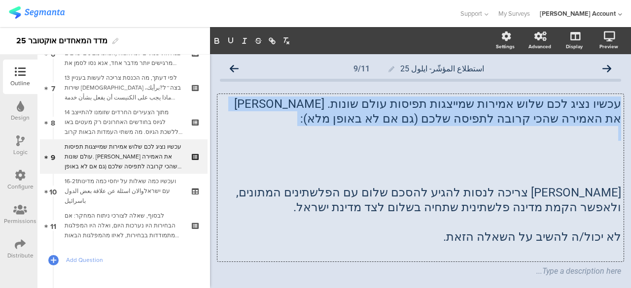
click at [574, 102] on p "עכשיו נציג לכם שלוש אמירות שמייצגות תפיסות עולם שונות. [PERSON_NAME] את האמירה …" at bounding box center [420, 112] width 401 height 30
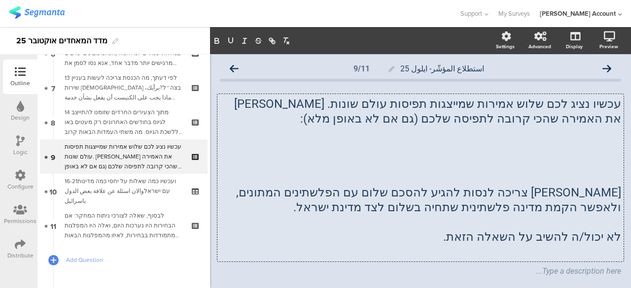
click at [557, 195] on p "[PERSON_NAME] צריכה לנסות להגיע להסכם שלום עם הפלשתינים המתונים, ולאפשר הקמת מד…" at bounding box center [420, 200] width 401 height 30
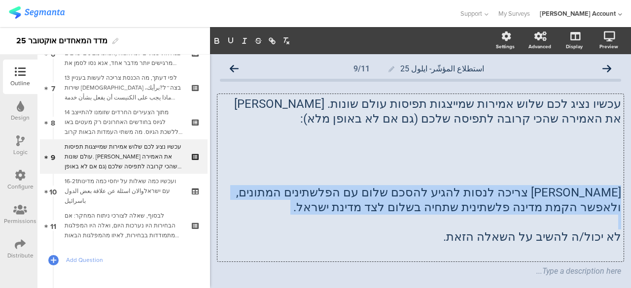
click at [557, 195] on p "[PERSON_NAME] צריכה לנסות להגיע להסכם שלום עם הפלשתינים המתונים, ולאפשר הקמת מד…" at bounding box center [420, 200] width 401 height 30
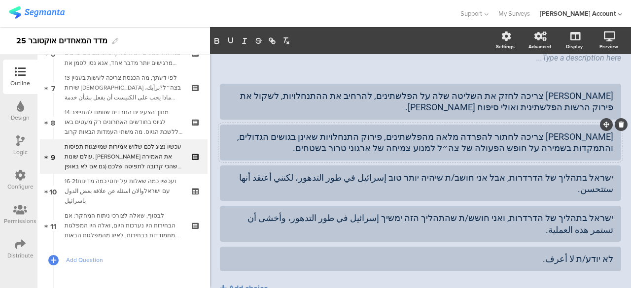
scroll to position [197, 0]
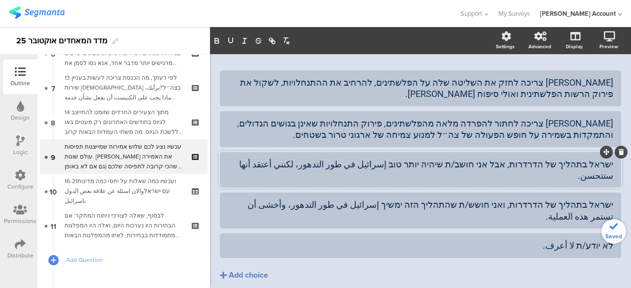
click at [580, 163] on div "ישראל בתהליך של הדרדרות, אבל אני חושב/ת שיהיה יותר טוב إسرائيل في طور التدهور، …" at bounding box center [420, 170] width 385 height 23
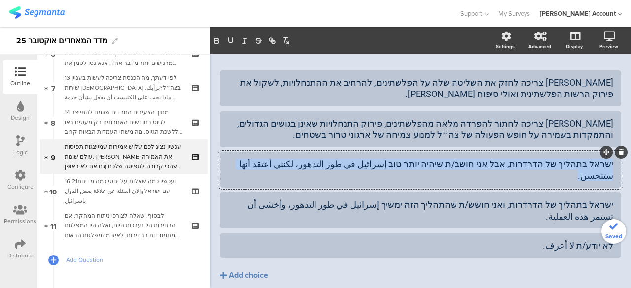
click at [580, 163] on div "ישראל בתהליך של הדרדרות, אבל אני חושב/ת שיהיה יותר טוב إسرائيل في طور التدهور، …" at bounding box center [420, 170] width 385 height 23
paste div
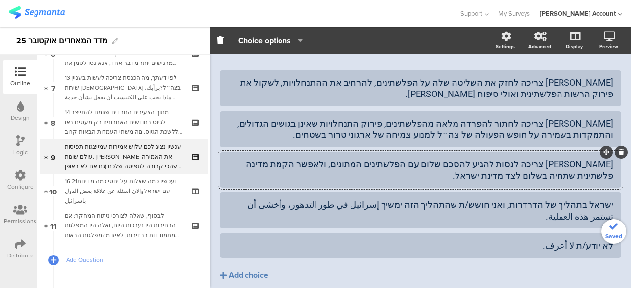
scroll to position [99, 0]
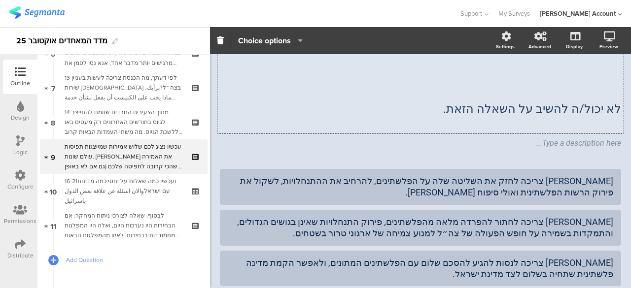
click at [576, 106] on div "עכשיו נציג לכם שלוש אמירות שמייצגות תפיסות עולם שונות. [PERSON_NAME] את האמירה …" at bounding box center [420, 65] width 406 height 138
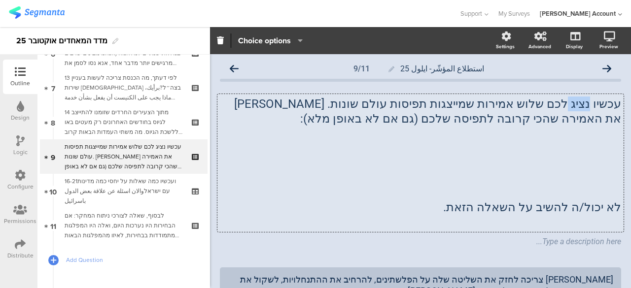
click at [576, 106] on p "עכשיו נציג לכם שלוש אמירות שמייצגות תפיסות עולם שונות. [PERSON_NAME] את האמירה …" at bounding box center [420, 112] width 401 height 30
click at [508, 205] on p "לא יכול/ה להשיב על השאלה הזאת." at bounding box center [420, 207] width 401 height 15
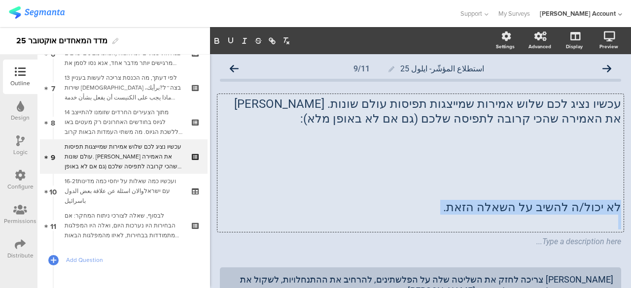
click at [508, 205] on p "לא יכול/ה להשיב על השאלה הזאת." at bounding box center [420, 207] width 401 height 15
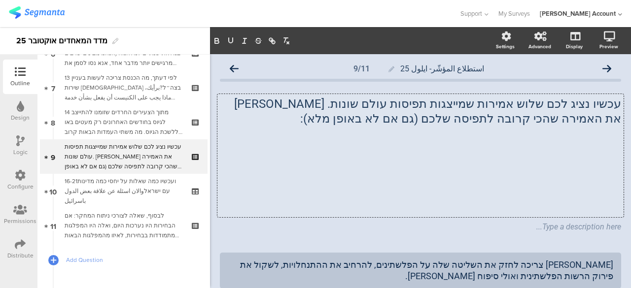
scroll to position [197, 0]
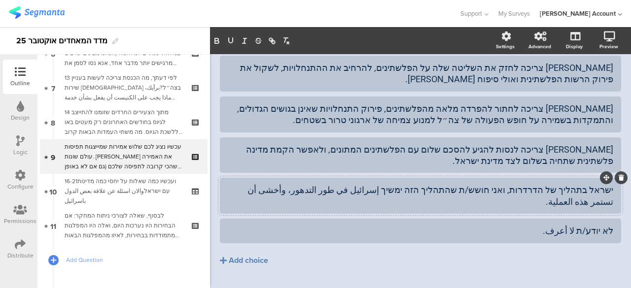
click at [587, 189] on div "ישראל בתהליך של הדרדרות, ואני חושש/ת שהתהליך הזה ימשיך إسرائيل في طور التدهور، …" at bounding box center [420, 195] width 385 height 23
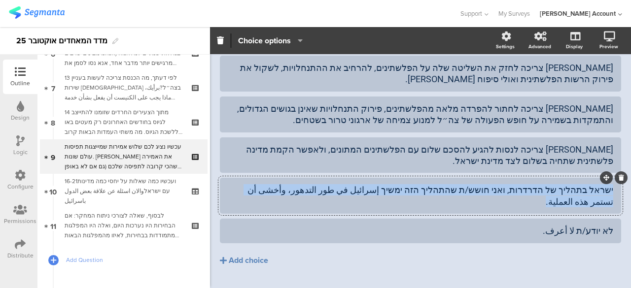
click at [587, 189] on div "ישראל בתהליך של הדרדרות, ואני חושש/ת שהתהליך הזה ימשיך إسرائيل في طور التدهور، …" at bounding box center [420, 195] width 385 height 23
paste div
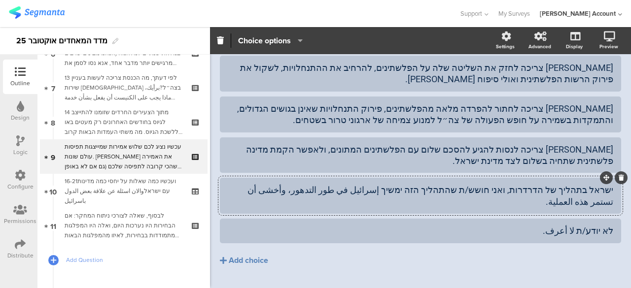
scroll to position [197, 0]
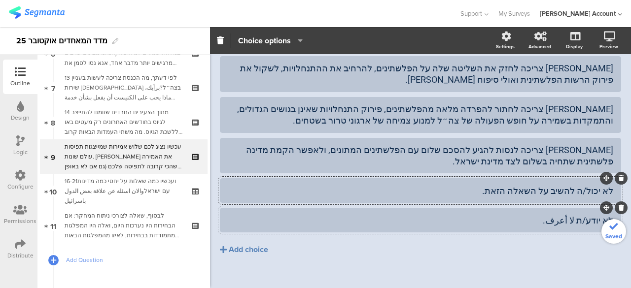
click at [534, 233] on div "[PERSON_NAME] צריכה לחזק את השליטה שלה על הפלשתינים, להרחיב את ההתנחלויות, לשקו…" at bounding box center [420, 159] width 401 height 206
click at [618, 209] on icon at bounding box center [620, 208] width 5 height 6
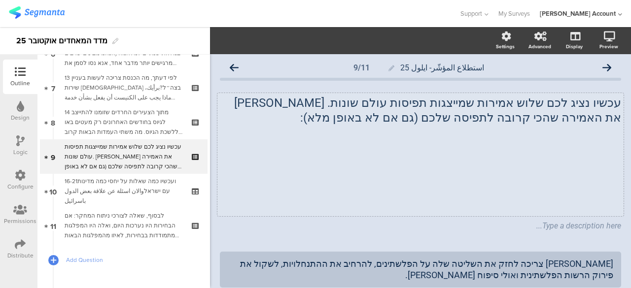
scroll to position [0, 0]
click at [444, 124] on div "עכשיו נציג לכם שלוש אמירות שמייצגות תפיסות עולם שונות. [PERSON_NAME] את האמירה …" at bounding box center [420, 155] width 406 height 123
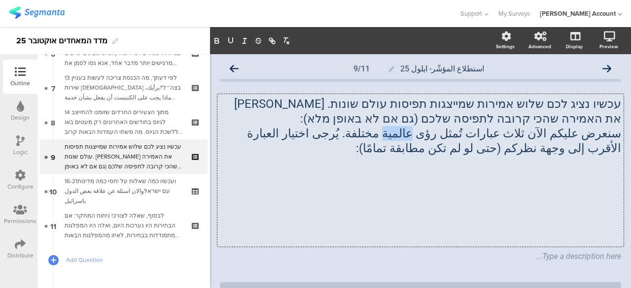
drag, startPoint x: 440, startPoint y: 134, endPoint x: 420, endPoint y: 136, distance: 20.3
click at [420, 136] on p "سنعرض عليكم الآن ثلاث عبارات تُمثل رؤى عالمية مختلفة. يُرجى اختيار العبارة الأق…" at bounding box center [420, 141] width 401 height 30
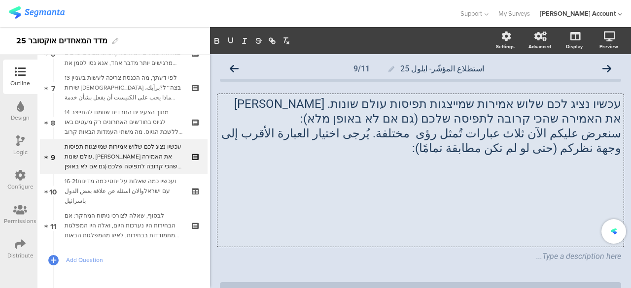
click at [409, 150] on p "سنعرض عليكم الآن ثلاث عبارات تُمثل رؤى مختلفة. يُرجى اختيار العبارة الأقرب إلى …" at bounding box center [420, 141] width 401 height 30
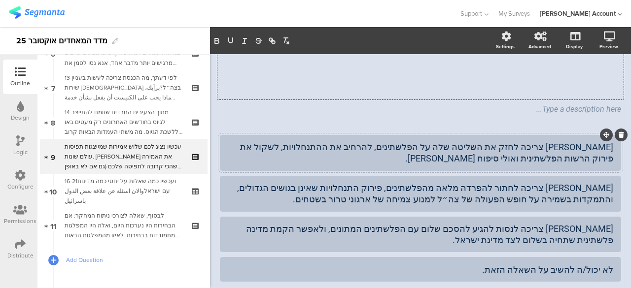
scroll to position [148, 0]
click at [524, 154] on div "[PERSON_NAME] צריכה לחזק את השליטה שלה על הפלשתינים, להרחיב את ההתנחלויות, לשקו…" at bounding box center [420, 152] width 385 height 23
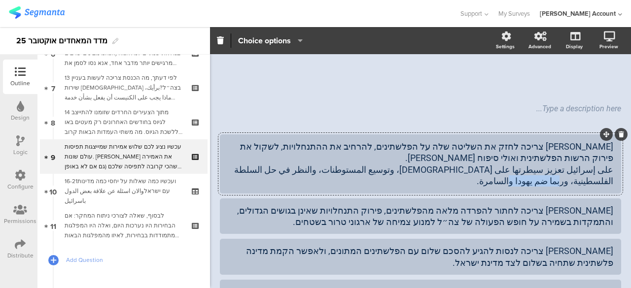
drag, startPoint x: 284, startPoint y: 173, endPoint x: 244, endPoint y: 172, distance: 39.9
click at [244, 172] on div "[PERSON_NAME] צריכה לחזק את השליטה שלה על הפלשתינים, להרחיב את ההתנחלויות, לשקו…" at bounding box center [420, 164] width 385 height 46
click at [422, 213] on div "[PERSON_NAME] צריכה לחתור להפרדה מלאה מהפלשתינים, פירוק התנחלויות שאינן בגושים …" at bounding box center [420, 216] width 385 height 23
click at [403, 215] on div "[PERSON_NAME] צריכה לחתור להפרדה מלאה מהפלשתינים, פירוק התנחלויות שאינן בגושים …" at bounding box center [420, 216] width 385 height 23
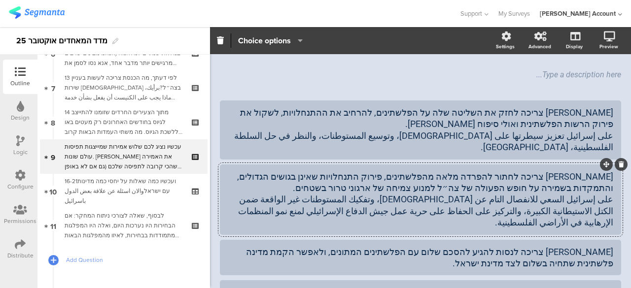
scroll to position [197, 0]
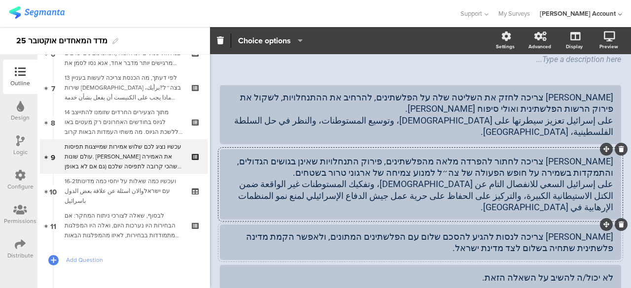
click at [520, 231] on div "[PERSON_NAME] צריכה לנסות להגיע להסכם שלום עם הפלשתינים המתונים, ולאפשר הקמת מד…" at bounding box center [420, 242] width 385 height 23
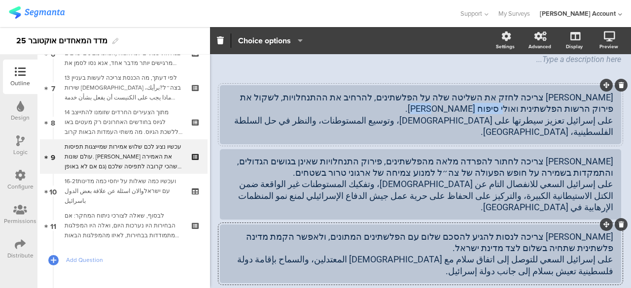
drag, startPoint x: 585, startPoint y: 109, endPoint x: 540, endPoint y: 109, distance: 45.3
click at [540, 109] on div "[PERSON_NAME] צריכה לחזק את השליטה שלה על הפלשתינים, להרחיב את ההתנחלויות, לשקו…" at bounding box center [420, 115] width 385 height 46
click at [569, 111] on div "[PERSON_NAME] צריכה לחזק את השליטה שלה על הפלשתינים, להרחיב את ההתנחלויות, לשקו…" at bounding box center [420, 115] width 385 height 46
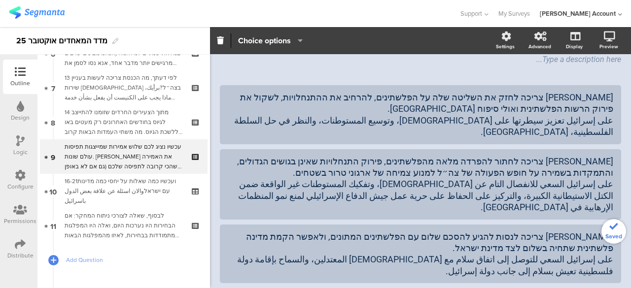
click at [622, 170] on div "استطلاع المؤشّر- ايلول 25 9/11 עכשיו נציג לכם שלוש אמירות שמייצגות תפיסות עולם …" at bounding box center [420, 119] width 421 height 525
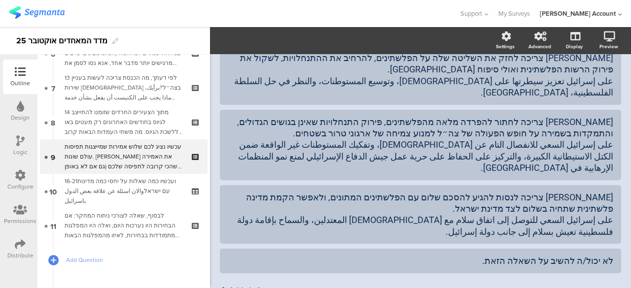
scroll to position [267, 0]
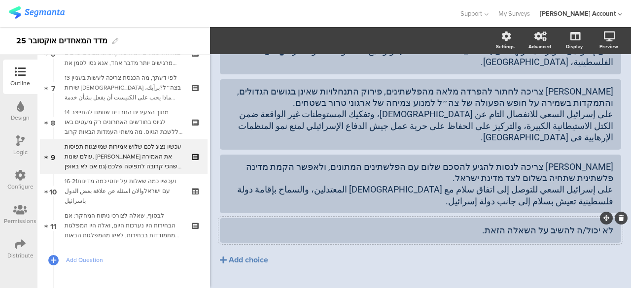
click at [474, 225] on div "לא יכול/ה להשיב על השאלה הזאת." at bounding box center [420, 230] width 385 height 11
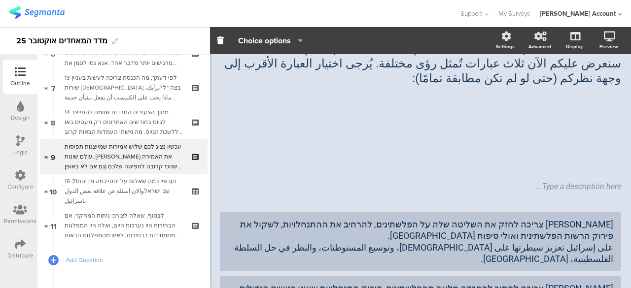
scroll to position [0, 0]
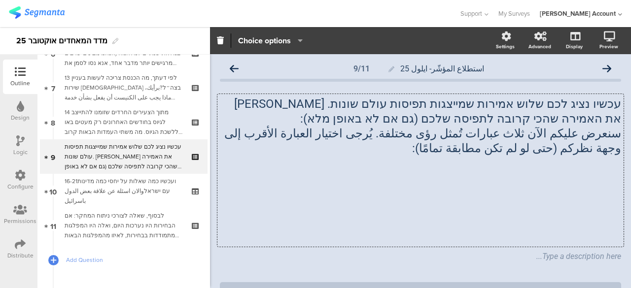
click at [585, 163] on div "עכשיו נציג לכם שלוש אמירות שמייצגות תפיסות עולם שונות. [PERSON_NAME] את האמירה …" at bounding box center [420, 170] width 406 height 153
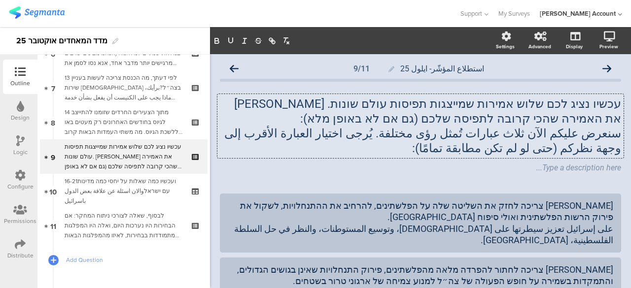
click at [612, 104] on p "עכשיו נציג לכם שלוש אמירות שמייצגות תפיסות עולם שונות. [PERSON_NAME] את האמירה …" at bounding box center [420, 112] width 401 height 30
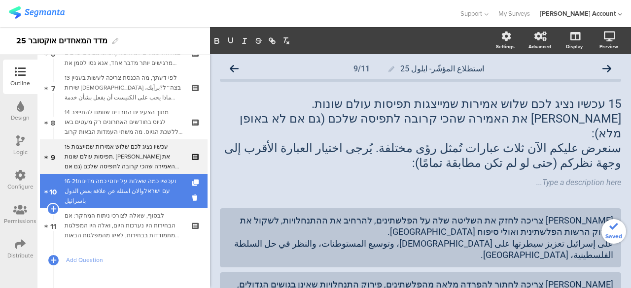
click at [143, 196] on div "16-21ועכשיו כמה שאלות על יחסי כמה מדינות עם ישראלوالان اسئلة عن علاقة بعض الدول…" at bounding box center [124, 191] width 118 height 30
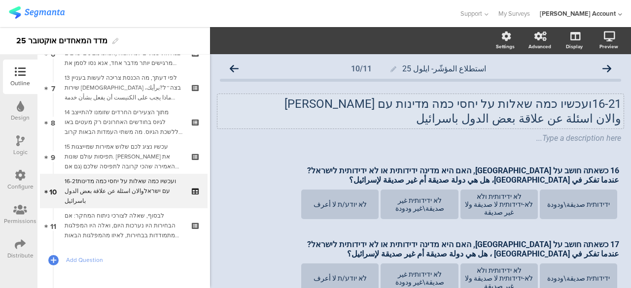
click at [584, 105] on div "16-21ועכשיו כמה שאלות על יחסי כמה מדינות עם [PERSON_NAME] والان اسئلة عن علاقة …" at bounding box center [420, 111] width 406 height 34
drag, startPoint x: 393, startPoint y: 202, endPoint x: 389, endPoint y: 208, distance: 7.5
click at [389, 208] on div "לא ידידותית غير صديقة\غير ودودة" at bounding box center [419, 205] width 74 height 16
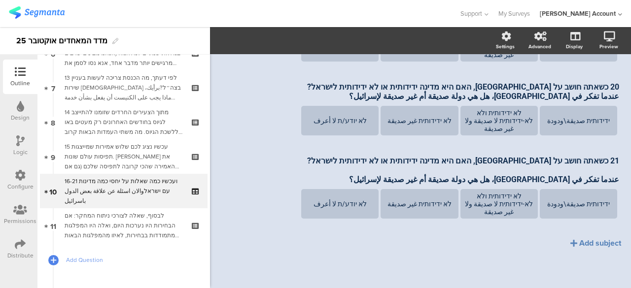
scroll to position [391, 0]
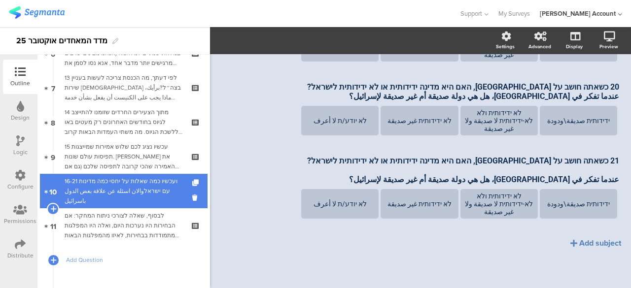
click at [127, 191] on div "16-21 ועכשיו כמה שאלות על יחסי כמה מדינות עם ישראלوالان اسئلة عن علاقة بعض الدو…" at bounding box center [124, 191] width 118 height 30
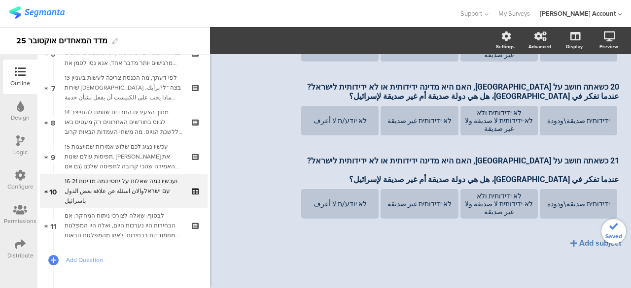
click at [154, 157] on div "15 עכשיו נציג לכם שלוש אמירות שמייצגות תפיסות עולם שונות. [PERSON_NAME] את האמי…" at bounding box center [124, 157] width 118 height 30
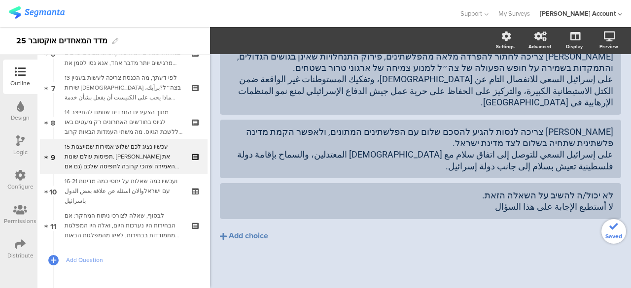
scroll to position [190, 0]
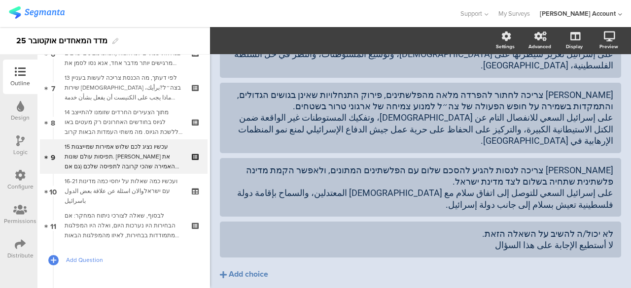
click at [96, 260] on span "Add Question" at bounding box center [129, 260] width 126 height 10
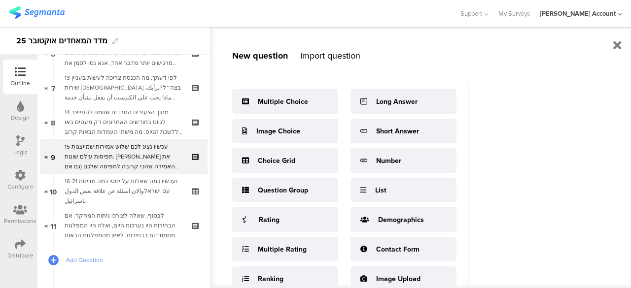
click at [333, 52] on div "Import question" at bounding box center [330, 55] width 60 height 13
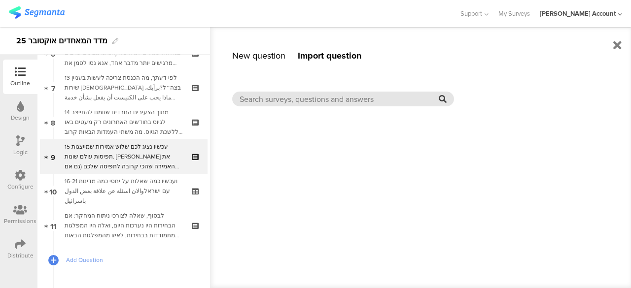
click at [359, 100] on input "text" at bounding box center [338, 99] width 199 height 11
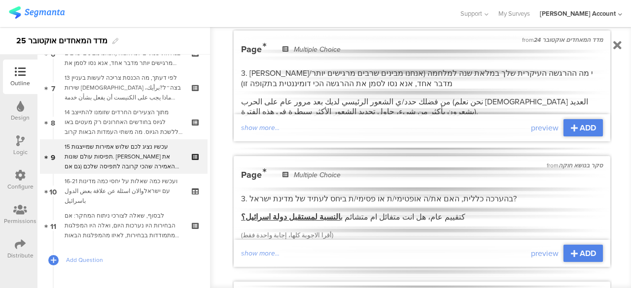
scroll to position [148, 0]
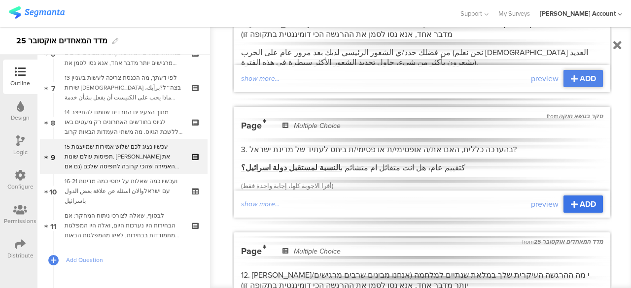
type input "אופטימי"
click at [580, 203] on span "ADD" at bounding box center [588, 204] width 16 height 11
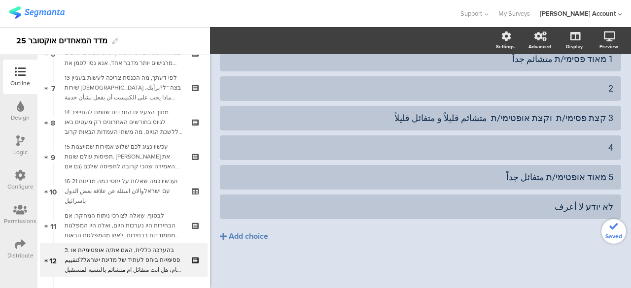
scroll to position [117, 0]
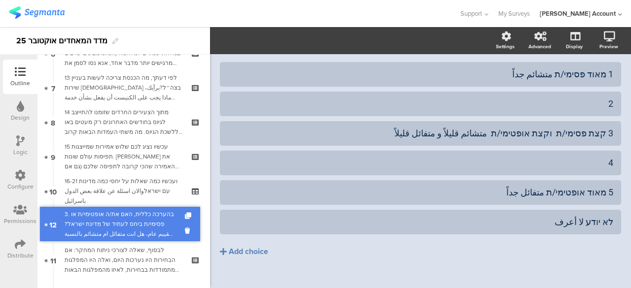
drag, startPoint x: 138, startPoint y: 254, endPoint x: 149, endPoint y: 216, distance: 39.5
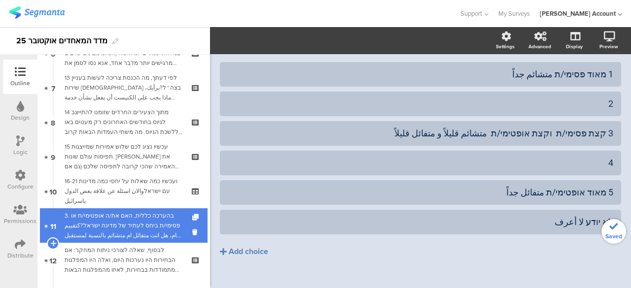
click at [141, 222] on div "3. בהערכה כללית, האם את/ה אופטימי/ת או פסימי/ת ביחס לעתיד של מדינת ישראל?كتقييم…" at bounding box center [124, 226] width 118 height 30
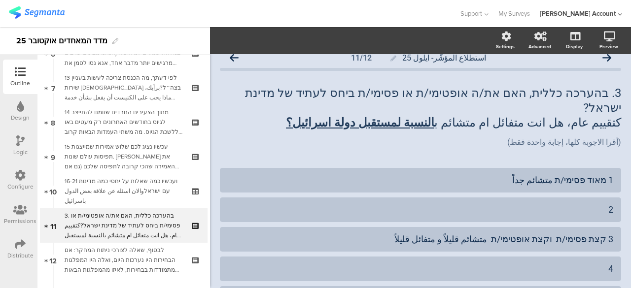
scroll to position [0, 0]
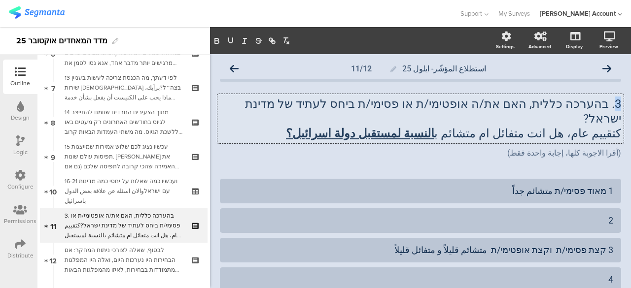
click at [613, 102] on div "3. בהערכה כללית, האם את/ה אופטימי/ת או פסימי/ת ביחס לעתיד של מדינת ישראל? كتقيي…" at bounding box center [420, 118] width 406 height 49
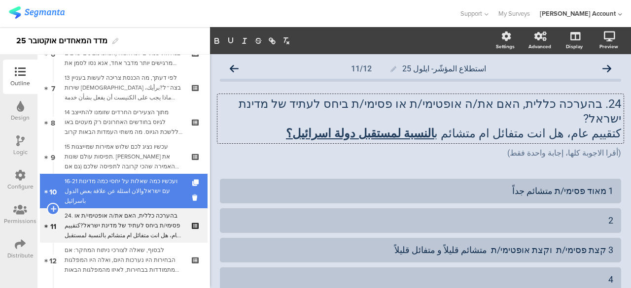
click at [144, 191] on div "16-21 ועכשיו כמה שאלות על יחסי כמה מדינות עם ישראלوالان اسئلة عن علاقة بعض الدو…" at bounding box center [124, 191] width 118 height 30
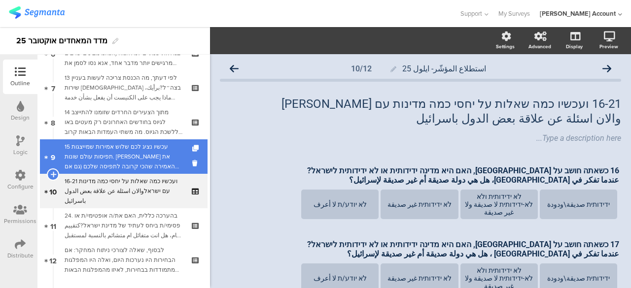
click at [153, 158] on div "15 עכשיו נציג לכם שלוש אמירות שמייצגות תפיסות עולם שונות. [PERSON_NAME] את האמי…" at bounding box center [124, 157] width 118 height 30
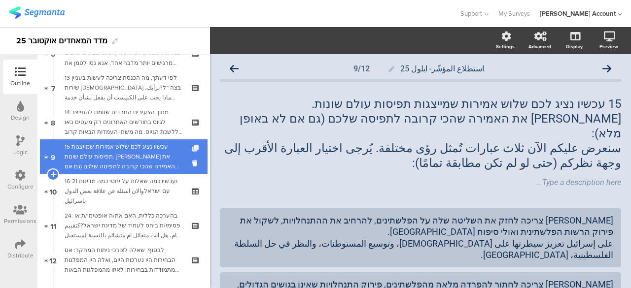
click at [192, 146] on icon at bounding box center [196, 148] width 8 height 6
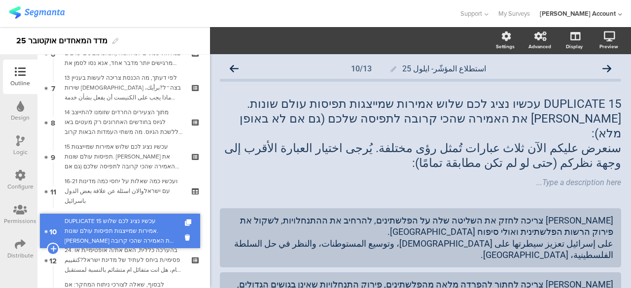
drag, startPoint x: 143, startPoint y: 185, endPoint x: 150, endPoint y: 218, distance: 33.7
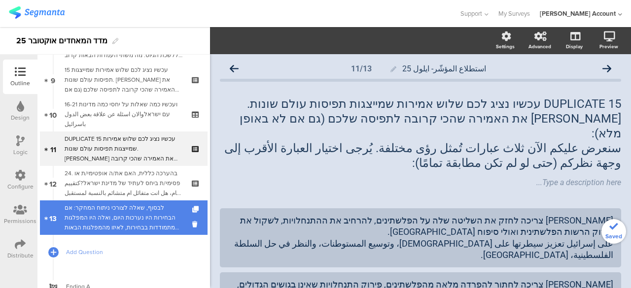
scroll to position [329, 0]
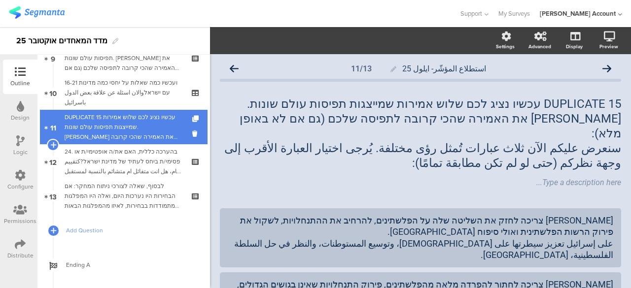
click at [134, 129] on div "DUPLICATE 15 עכשיו נציג לכם שלוש אמירות שמייצגות תפיסות עולם שונות. [PERSON_NAM…" at bounding box center [124, 127] width 118 height 30
click at [192, 119] on icon at bounding box center [196, 119] width 8 height 6
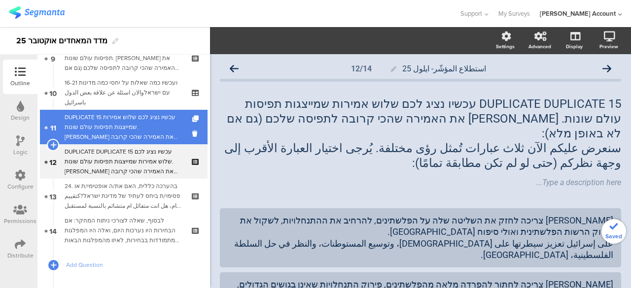
click at [178, 122] on link "11 DUPLICATE 15 עכשיו נציג לכם שלוש אמירות שמייצגות תפיסות עולם שונות. [PERSON_…" at bounding box center [124, 127] width 168 height 34
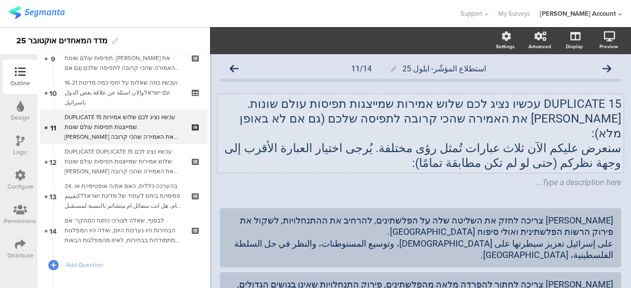
click at [570, 123] on div "DUPLICATE 15 עכשיו נציג לכם שלוש אמירות שמייצגות תפיסות עולם שונות. [PERSON_NAM…" at bounding box center [420, 133] width 406 height 79
click at [570, 123] on p "DUPLICATE 15 עכשיו נציג לכם שלוש אמירות שמייצגות תפיסות עולם שונות. [PERSON_NAM…" at bounding box center [420, 119] width 401 height 44
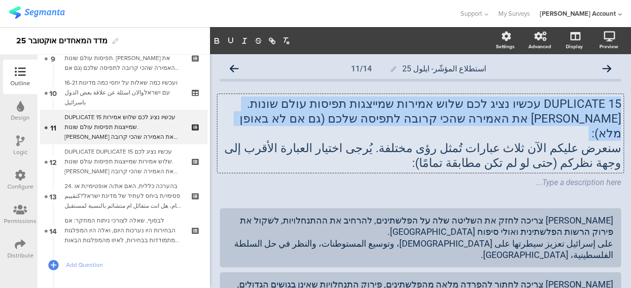
click at [570, 123] on p "DUPLICATE 15 עכשיו נציג לכם שלוש אמירות שמייצגות תפיסות עולם שונות. [PERSON_NAM…" at bounding box center [420, 119] width 401 height 44
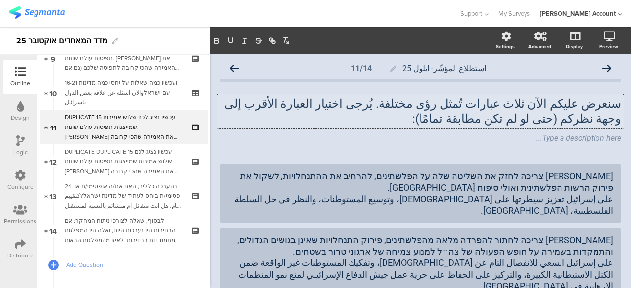
click at [570, 123] on p "سنعرض عليكم الآن ثلاث عبارات تُمثل رؤى مختلفة. يُرجى اختيار العبارة الأقرب إلى …" at bounding box center [420, 112] width 401 height 30
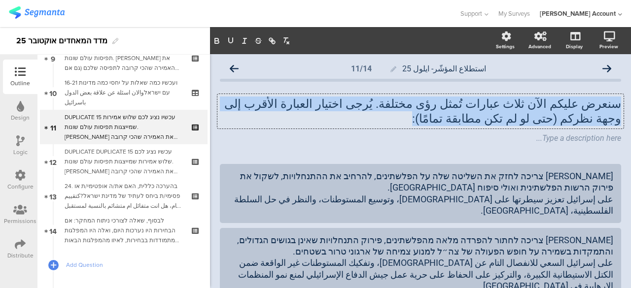
click at [570, 123] on p "سنعرض عليكم الآن ثلاث عبارات تُمثل رؤى مختلفة. يُرجى اختيار العبارة الأقرب إلى …" at bounding box center [420, 112] width 401 height 30
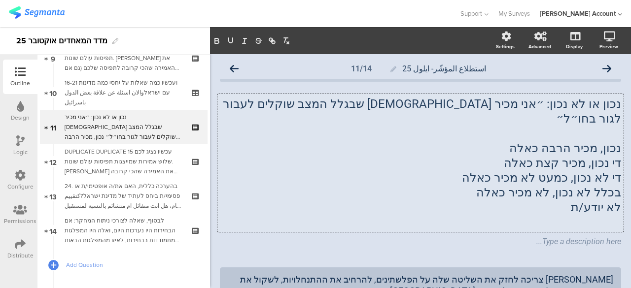
click at [576, 141] on p "נכון, מכיר הרבה כאלה" at bounding box center [420, 148] width 401 height 15
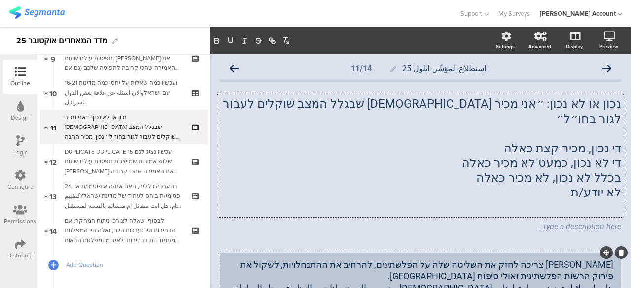
click at [556, 259] on div "[PERSON_NAME] צריכה לחזק את השליטה שלה על הפלשתינים, להרחיב את ההתנחלויות, לשקו…" at bounding box center [420, 282] width 385 height 46
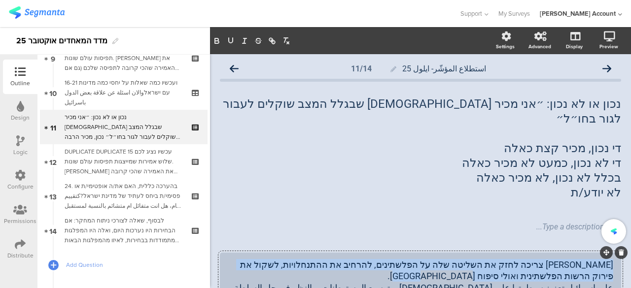
click at [556, 259] on div "[PERSON_NAME] צריכה לחזק את השליטה שלה על הפלשתינים, להרחיב את ההתנחלויות, לשקו…" at bounding box center [420, 282] width 385 height 46
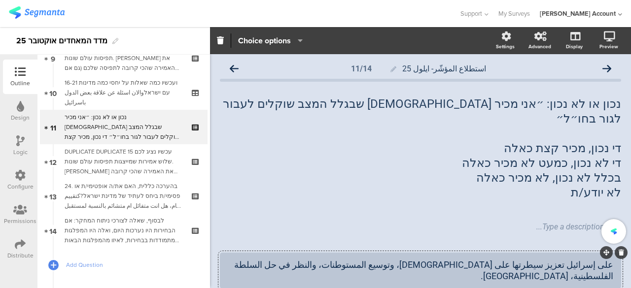
click at [556, 259] on div "على إسرائيل تعزيز سيطرتها على [DEMOGRAPHIC_DATA]، وتوسيع المستوطنات، والنظر في …" at bounding box center [420, 270] width 385 height 23
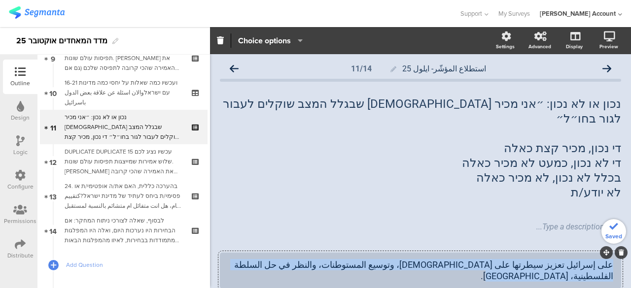
click at [556, 259] on div "على إسرائيل تعزيز سيطرتها على [DEMOGRAPHIC_DATA]، وتوسيع المستوطنات، والنظر في …" at bounding box center [420, 270] width 385 height 23
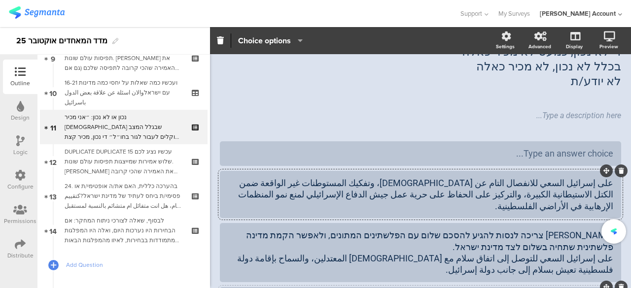
scroll to position [148, 0]
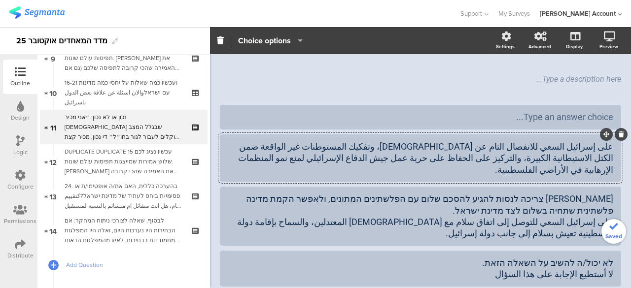
click at [552, 141] on div "على إسرائيل السعي للانفصال التام عن [DEMOGRAPHIC_DATA]، وتفكيك المستوطنات غير ا…" at bounding box center [420, 158] width 385 height 34
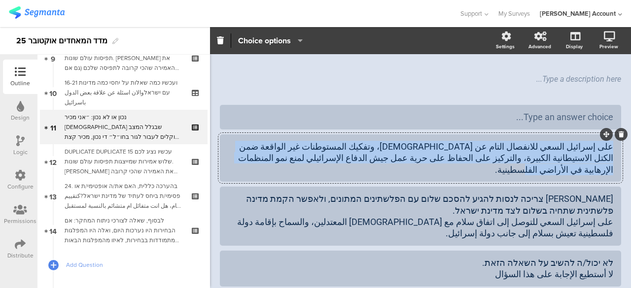
click at [552, 141] on div "على إسرائيل السعي للانفصال التام عن [DEMOGRAPHIC_DATA]، وتفكيك المستوطنات غير ا…" at bounding box center [420, 158] width 385 height 34
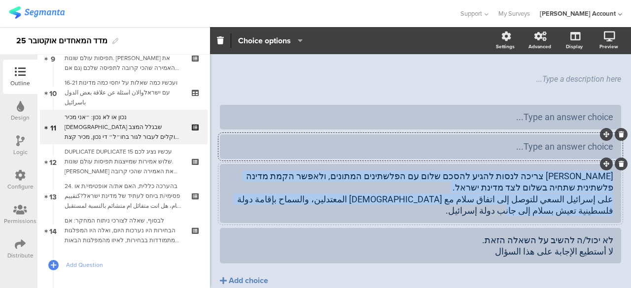
drag, startPoint x: 575, startPoint y: 200, endPoint x: 609, endPoint y: 157, distance: 55.4
click at [609, 164] on div "[PERSON_NAME] צריכה לנסות להגיע להסכם שלום עם הפלשתינים המתונים, ולאפשר הקמת מד…" at bounding box center [420, 193] width 401 height 59
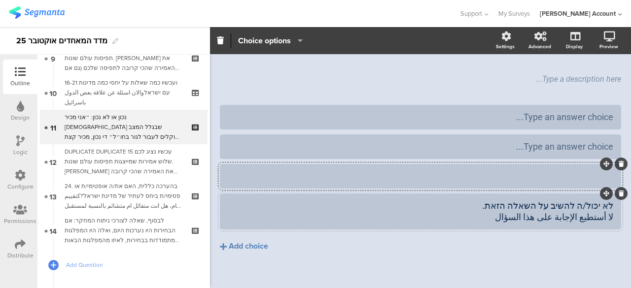
scroll to position [143, 0]
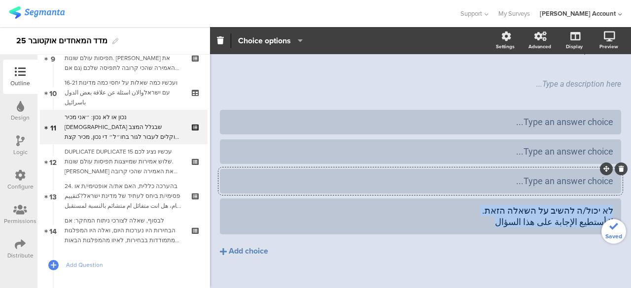
drag, startPoint x: 504, startPoint y: 207, endPoint x: 621, endPoint y: 192, distance: 117.7
click at [621, 192] on div "استطلاع المؤشّر- ايلول 25 11/14 נכון או לא נכון: ״אני מכיר [DEMOGRAPHIC_DATA] ש…" at bounding box center [420, 107] width 421 height 392
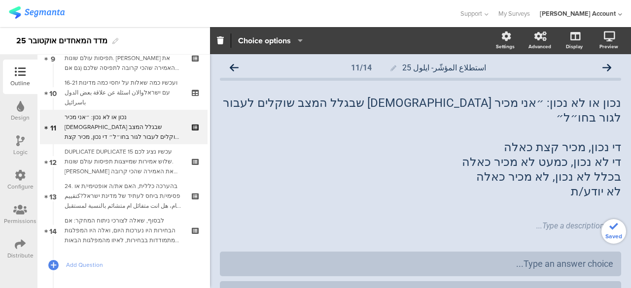
scroll to position [0, 0]
click at [582, 138] on div "נכון או לא נכון: ״אני מכיר [DEMOGRAPHIC_DATA] שבגלל המצב שוקלים לעבור לגור בחו״…" at bounding box center [420, 155] width 406 height 123
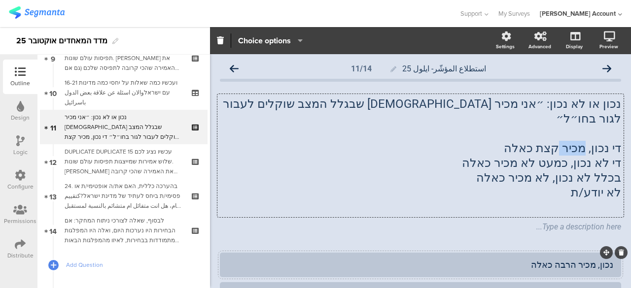
click at [582, 141] on span "די נכון, מכיר קצת כאלה" at bounding box center [562, 148] width 117 height 14
click at [582, 141] on p "די נכון, מכיר קצת כאלה" at bounding box center [420, 148] width 401 height 15
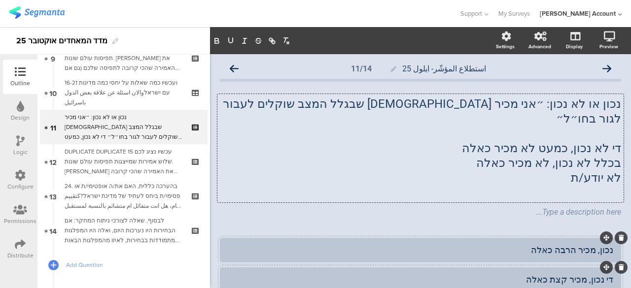
click at [586, 141] on span "די לא נכון, כמעט לא מכיר כאלה" at bounding box center [541, 148] width 159 height 14
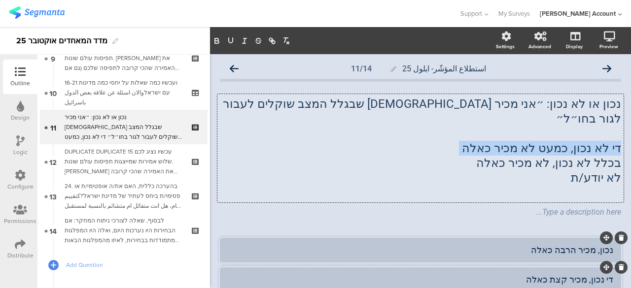
click at [586, 141] on span "די לא נכון, כמעט לא מכיר כאלה" at bounding box center [541, 148] width 159 height 14
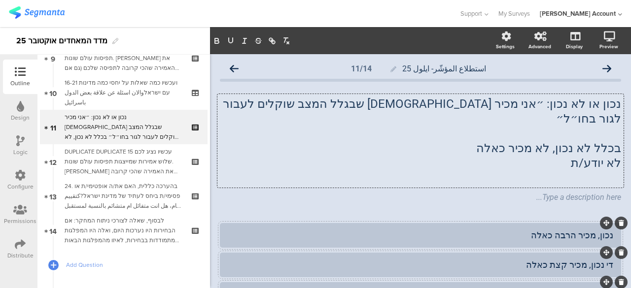
click at [566, 141] on span "בכלל לא נכון, לא מכיר כאלה" at bounding box center [548, 148] width 145 height 14
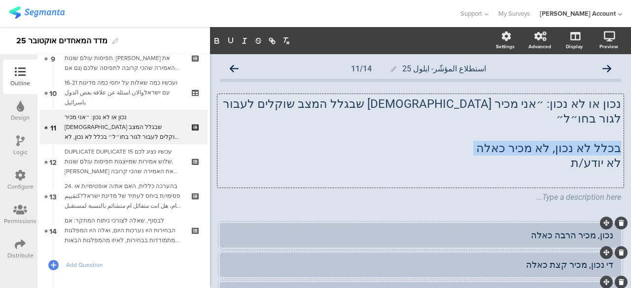
click at [566, 141] on span "בכלל לא נכון, לא מכיר כאלה" at bounding box center [548, 148] width 145 height 14
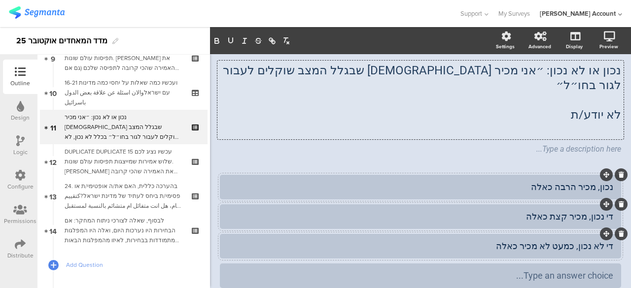
scroll to position [87, 0]
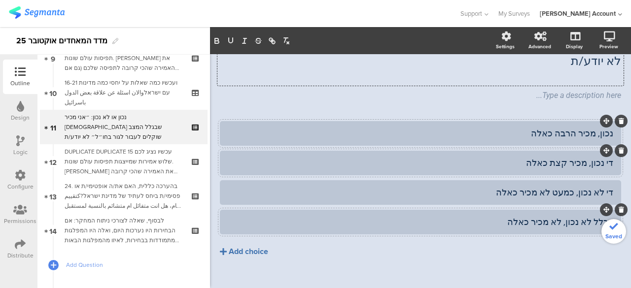
click at [265, 245] on button "Add choice" at bounding box center [420, 251] width 401 height 25
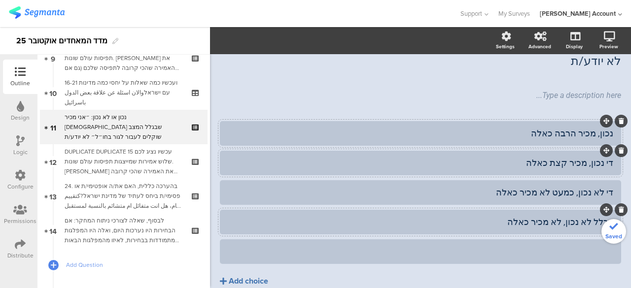
click at [243, 246] on div at bounding box center [420, 251] width 385 height 11
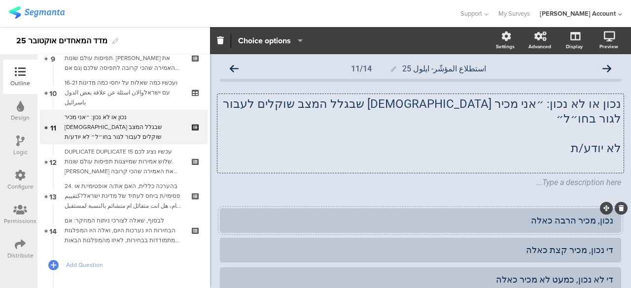
click at [608, 137] on div "נכון או לא נכון: ״אני מכיר [DEMOGRAPHIC_DATA] שבגלל המצב שוקלים לעבור לגור בחו״…" at bounding box center [420, 133] width 406 height 79
click at [608, 141] on span "לא יודע/ת" at bounding box center [596, 148] width 50 height 14
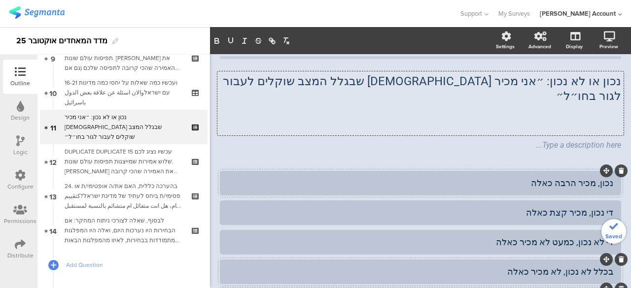
scroll to position [3, 0]
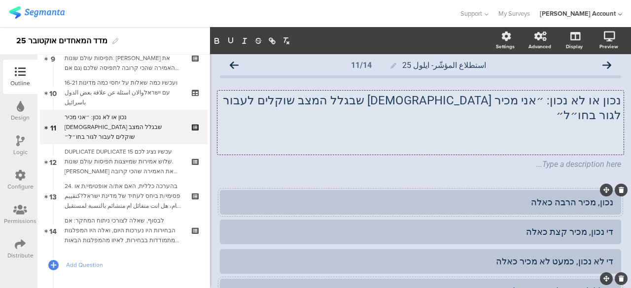
drag, startPoint x: 554, startPoint y: 134, endPoint x: 598, endPoint y: 126, distance: 45.0
click at [598, 137] on p at bounding box center [420, 144] width 401 height 15
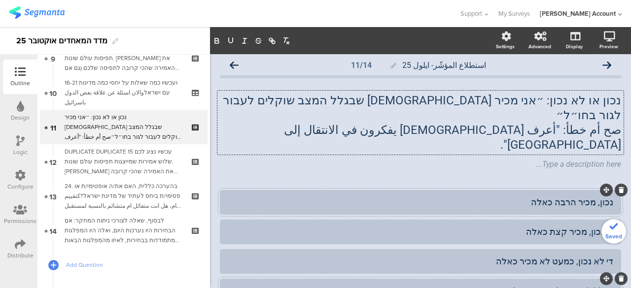
click at [516, 197] on div "נכון, מכיר הרבה כאלה" at bounding box center [420, 202] width 385 height 11
click at [527, 197] on div "נכון, מכיר הרבה כאלה" at bounding box center [420, 202] width 385 height 11
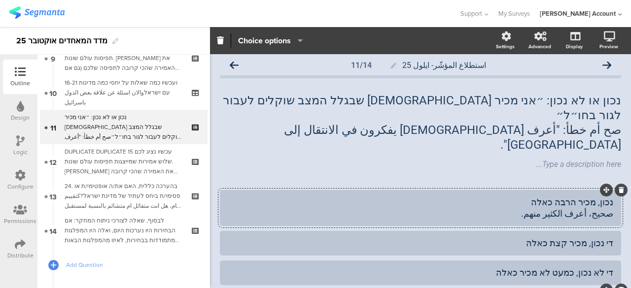
click at [593, 197] on div "נכון, מכיר הרבה כאלה صحيح، أعرف الكثير منهم." at bounding box center [420, 208] width 385 height 23
copy div "صحيح"
click at [606, 115] on div "נכון או לא נכון: ״אני מכיר [DEMOGRAPHIC_DATA] שבגלל המצב שוקלים לעבור לגור בחו״…" at bounding box center [420, 123] width 406 height 64
click at [606, 123] on p "صح أم خطأ: "أعرف [DEMOGRAPHIC_DATA] يفكرون في الانتقال إلى [GEOGRAPHIC_DATA]"." at bounding box center [420, 138] width 401 height 30
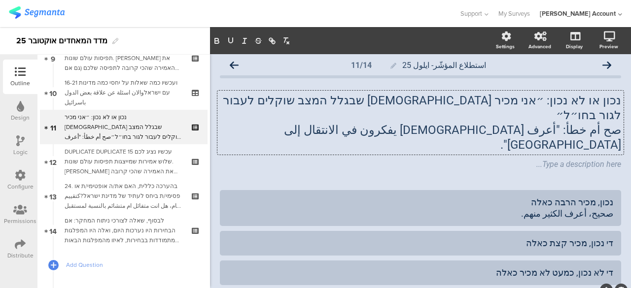
click at [606, 123] on p "صح أم خطأ: "أعرف [DEMOGRAPHIC_DATA] يفكرون في الانتقال إلى [GEOGRAPHIC_DATA]"." at bounding box center [420, 138] width 401 height 30
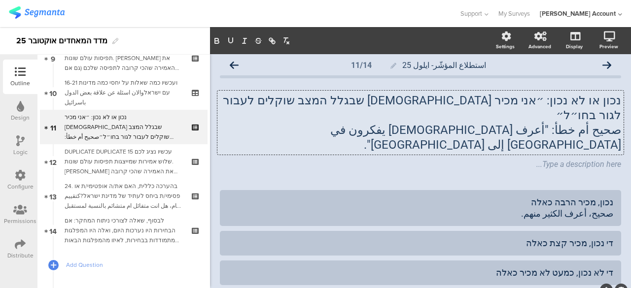
scroll to position [99, 0]
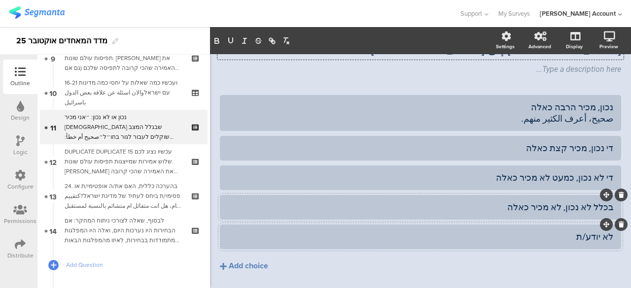
click at [541, 231] on div "לא יודע/ת" at bounding box center [420, 236] width 385 height 11
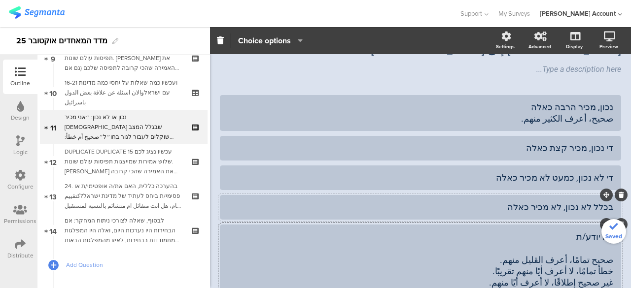
click at [578, 254] on div "صحيح تمامًا، أعرف القليل منهم. خطأ تمامًا، لا أعرف أيًا منهم تقريبًا. غير صحيح …" at bounding box center [420, 277] width 385 height 46
click at [572, 254] on div "صحيح الى حد ما، أعرف القليل منهم. خطأ تمامًا، لا أعرف أيًا منهم تقريبًا. غير صح…" at bounding box center [420, 277] width 385 height 46
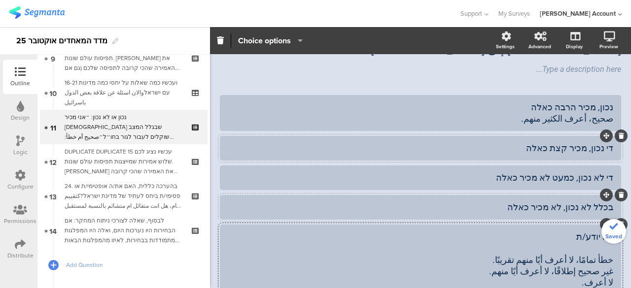
click at [525, 142] on div "די נכון, מכיר קצת כאלה" at bounding box center [420, 147] width 385 height 11
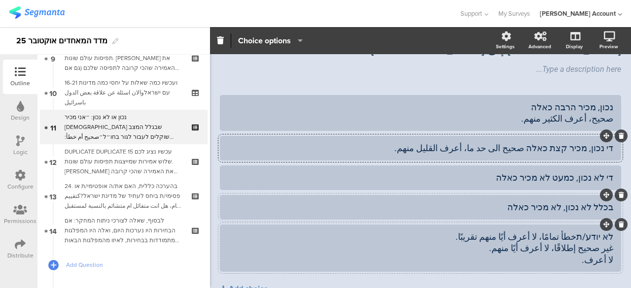
click at [576, 231] on div "לא יודע/תخطأ تمامًا، لا أعرف أيًا منهم تقريبًا. غير صحيح إطلاقًا، لا أعرف أيًا …" at bounding box center [420, 248] width 385 height 34
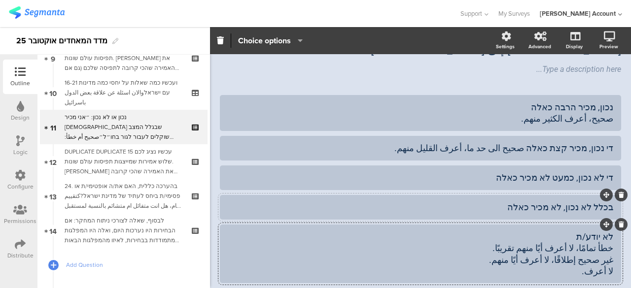
click at [560, 242] on div "خطأ تمامًا، لا أعرف أيًا منهم تقريبًا. غير صحيح إطلاقًا، لا أعرف أيًا منهم. لا …" at bounding box center [420, 259] width 385 height 34
copy div "خطأ تمامًا، لا أعرف أيًا منهم تقريبًا."
click at [499, 172] on div "די לא נכון, כמעט לא מכיר כאלה" at bounding box center [420, 177] width 385 height 11
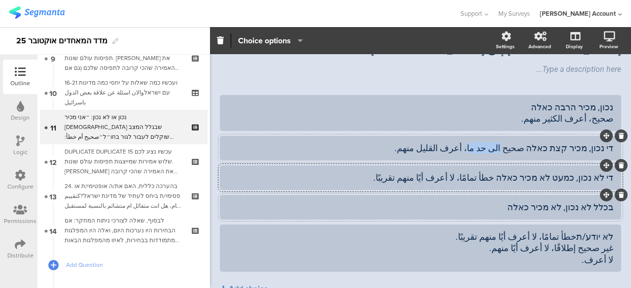
drag, startPoint x: 512, startPoint y: 117, endPoint x: 484, endPoint y: 122, distance: 28.1
click at [484, 142] on div "די נכון, מכיר קצת כאלה صحيح الى حد ما، أعرف القليل منهم." at bounding box center [420, 147] width 385 height 11
copy div "الى حد ما"
drag, startPoint x: 493, startPoint y: 148, endPoint x: 480, endPoint y: 145, distance: 13.6
click at [480, 172] on div "די לא נכון, כמעט לא מכיר כאלה خطأ تمامًا، لا أعرف أيًا منهم تقريبًا." at bounding box center [420, 177] width 385 height 11
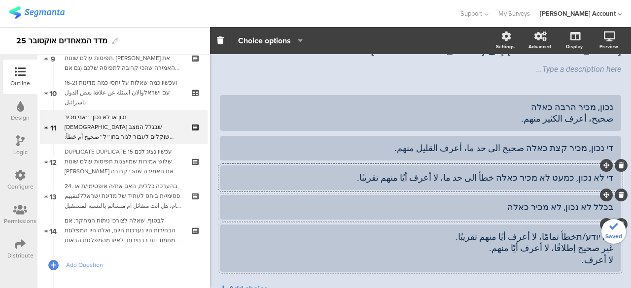
click at [575, 231] on div "לא יודע/תخطأ تمامًا، لا أعرف أيًا منهم تقريبًا. غير صحيح إطلاقًا، لا أعرف أيًا …" at bounding box center [420, 248] width 385 height 34
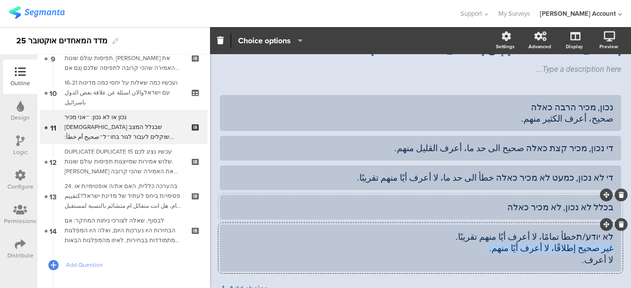
click at [575, 231] on div "לא יודע/תخطأ تمامًا، لا أعرف أيًا منهم تقريبًا. غير صحيح إطلاقًا، لا أعرف أيًا …" at bounding box center [420, 248] width 385 height 34
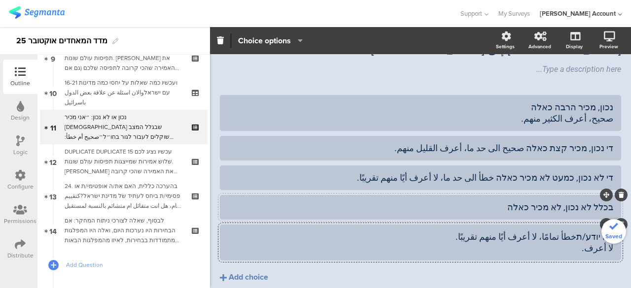
click at [517, 202] on div "בכלל לא נכון, לא מכיר כאלה" at bounding box center [420, 207] width 385 height 11
click at [599, 231] on div "לא יודע/תخطأ تمامًا، لا أعرف أيًا منهم تقريبًا. لا أعرف." at bounding box center [420, 242] width 385 height 23
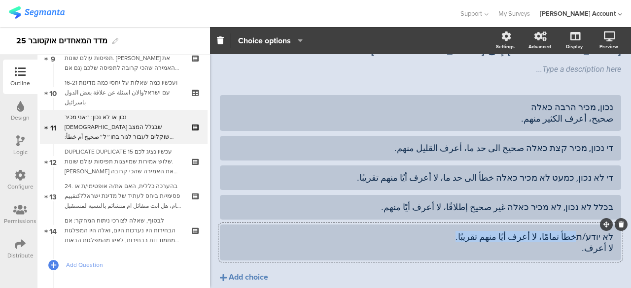
drag, startPoint x: 573, startPoint y: 207, endPoint x: 473, endPoint y: 210, distance: 99.6
click at [473, 231] on div "לא יודע/תخطأ تمامًا، لا أعرف أيًا منهم تقريبًا. لا أعرف." at bounding box center [420, 242] width 385 height 23
click at [506, 229] on div at bounding box center [420, 243] width 401 height 36
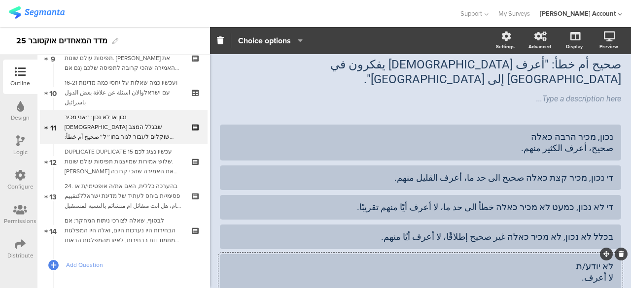
scroll to position [49, 0]
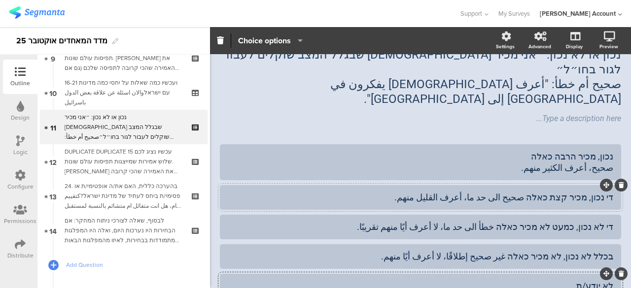
click at [531, 192] on div "די נכון, מכיר קצת כאלה صحيح الى حد ما، أعرف القليل منهم." at bounding box center [420, 197] width 385 height 11
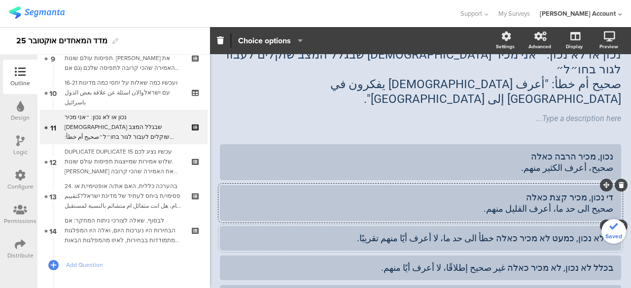
click at [508, 233] on div "די לא נכון, כמעט לא מכיר כאלה خطأ الى حد ما، لا أعرف أيًا منهم تقريبًا." at bounding box center [420, 238] width 385 height 11
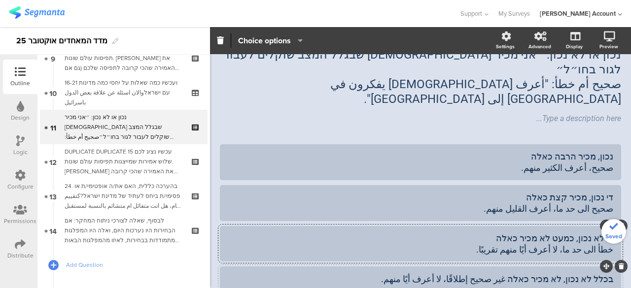
click at [516, 273] on div "בכלל לא נכון, לא מכיר כאלה غير صحيح إطلاقًا، لا أعرف أيًا منهم." at bounding box center [420, 278] width 385 height 11
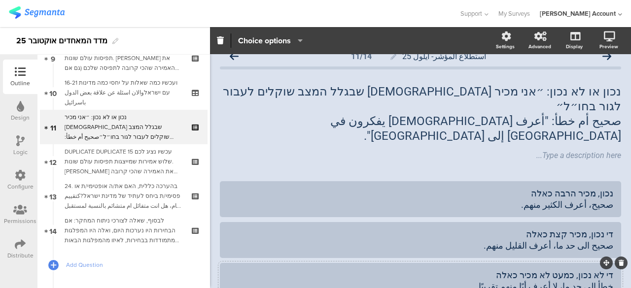
scroll to position [0, 0]
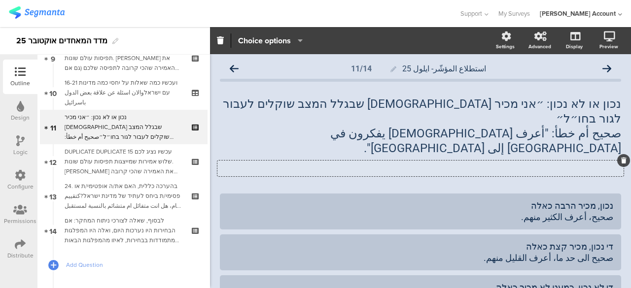
click at [574, 161] on div "Type a description here..." at bounding box center [420, 169] width 406 height 16
click at [614, 105] on div "נכון או לא נכון: ״אני מכיר [DEMOGRAPHIC_DATA] שבגלל המצב שוקלים לעבור לגור בחו״…" at bounding box center [420, 126] width 406 height 64
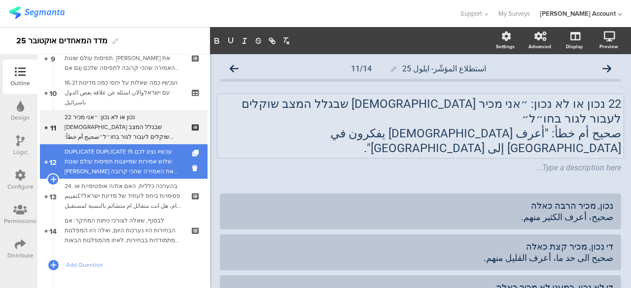
click at [140, 157] on div "DUPLICATE DUPLICATE 15 עכשיו נציג לכם שלוש אמירות שמייצגות תפיסות עולם שונות. […" at bounding box center [124, 162] width 118 height 30
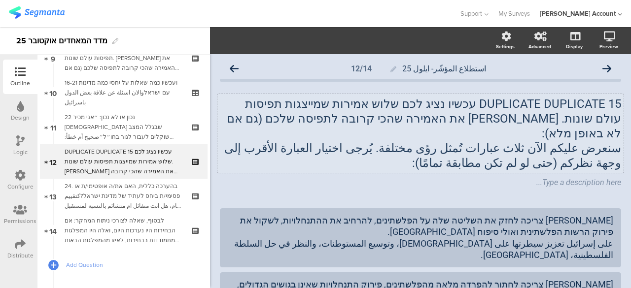
click at [566, 146] on p "سنعرض عليكم الآن ثلاث عبارات تُمثل رؤى مختلفة. يُرجى اختيار العبارة الأقرب إلى …" at bounding box center [420, 156] width 401 height 30
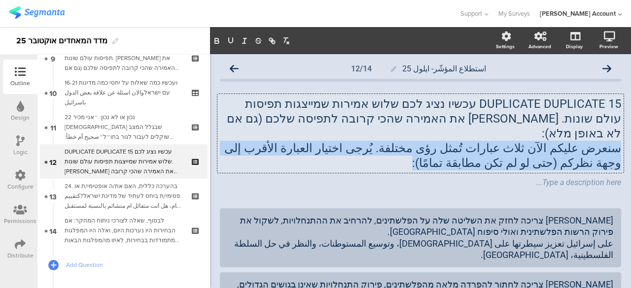
click at [566, 146] on p "سنعرض عليكم الآن ثلاث عبارات تُمثل رؤى مختلفة. يُرجى اختيار العبارة الأقرب إلى …" at bounding box center [420, 156] width 401 height 30
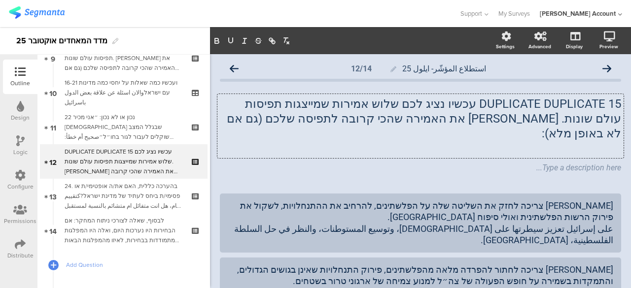
click at [566, 141] on p at bounding box center [420, 148] width 401 height 15
click at [566, 119] on p "DUPLICATE DUPLICATE 15 עכשיו נציג לכם שלוש אמירות שמייצגות תפיסות עולם שונות. […" at bounding box center [420, 119] width 401 height 44
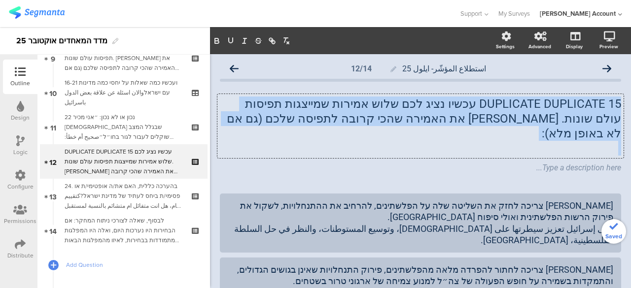
click at [566, 119] on p "DUPLICATE DUPLICATE 15 עכשיו נציג לכם שלוש אמירות שמייצגות תפיסות עולם שונות. […" at bounding box center [420, 119] width 401 height 44
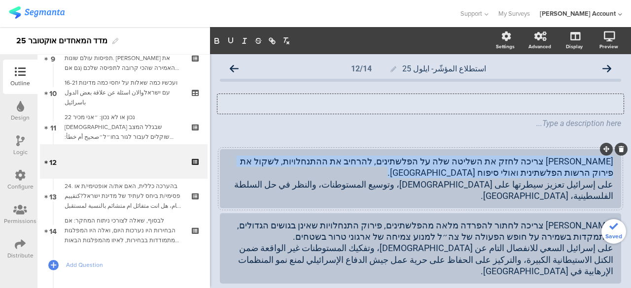
drag, startPoint x: 568, startPoint y: 188, endPoint x: 610, endPoint y: 162, distance: 49.4
click at [610, 162] on div "[PERSON_NAME] צריכה לחזק את השליטה שלה על הפלשתינים, להרחיב את ההתנחלויות, לשקו…" at bounding box center [420, 178] width 401 height 59
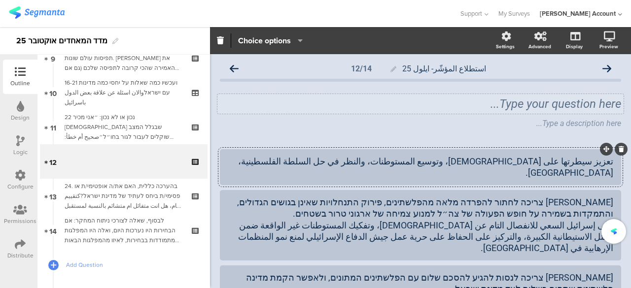
click at [590, 161] on div "تعزيز سيطرتها على [DEMOGRAPHIC_DATA]، وتوسيع المستوطنات، والنظر في حل السلطة ال…" at bounding box center [420, 167] width 385 height 23
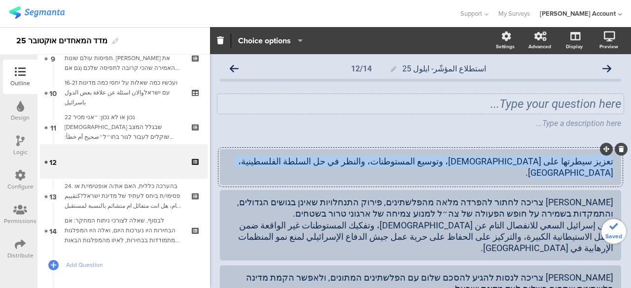
click at [590, 161] on div "تعزيز سيطرتها على [DEMOGRAPHIC_DATA]، وتوسيع المستوطنات، والنظر في حل السلطة ال…" at bounding box center [420, 167] width 385 height 23
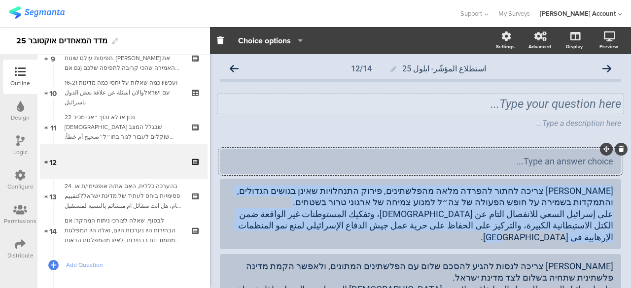
drag, startPoint x: 511, startPoint y: 210, endPoint x: 275, endPoint y: 241, distance: 237.6
click at [275, 241] on div "Type an answer choice..." at bounding box center [420, 251] width 401 height 205
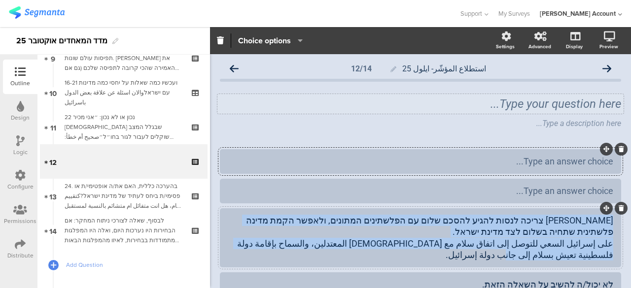
drag, startPoint x: 534, startPoint y: 259, endPoint x: 607, endPoint y: 220, distance: 82.4
click at [607, 220] on div "[PERSON_NAME] צריכה לנסות להגיע להסכם שלום עם הפלשתינים המתונים, ולאפשר הקמת מד…" at bounding box center [420, 237] width 401 height 59
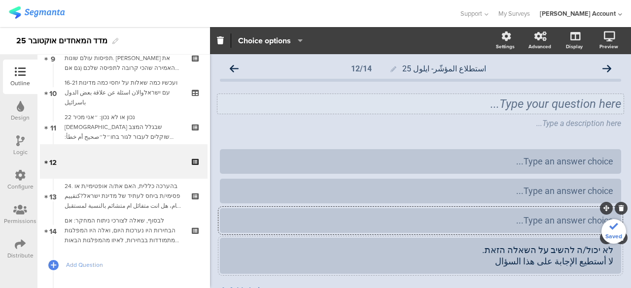
click at [571, 248] on div "לא יכול/ה להשיב על השאלה הזאת. لا أستطيع الإجابة على هذا السؤال" at bounding box center [420, 255] width 385 height 23
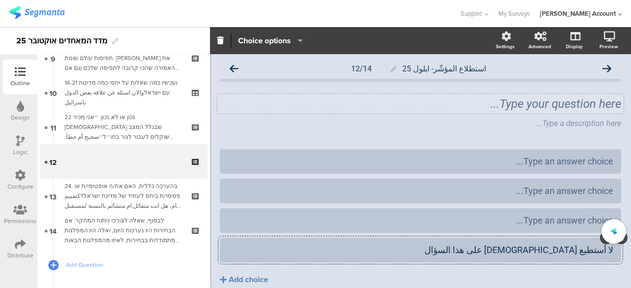
click at [568, 256] on div "لا أستطيع [DEMOGRAPHIC_DATA] على هذا السؤال" at bounding box center [420, 249] width 385 height 11
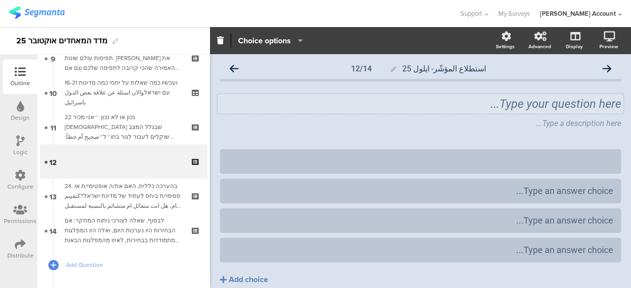
click at [621, 156] on div "استطلاع المؤشّر- ايلول 25 12/14 Type your question here... Type a description h…" at bounding box center [420, 192] width 421 height 277
click at [584, 110] on div "Type your question here..." at bounding box center [420, 104] width 401 height 15
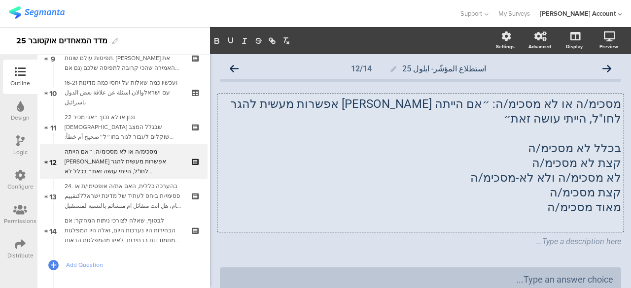
click at [526, 185] on p "קצת מסכימ/ה" at bounding box center [420, 192] width 401 height 15
click at [591, 141] on p "בכלל לא מסכימ/ה" at bounding box center [420, 148] width 401 height 15
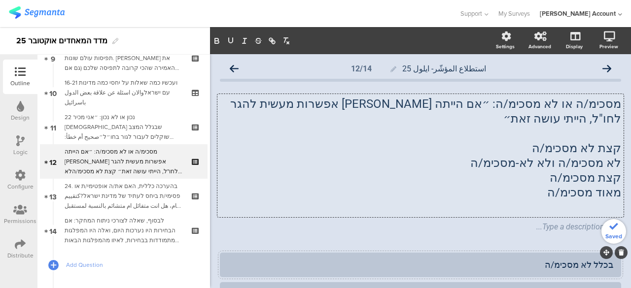
click at [592, 141] on span "קצת לא מסכימ/ה" at bounding box center [576, 148] width 89 height 14
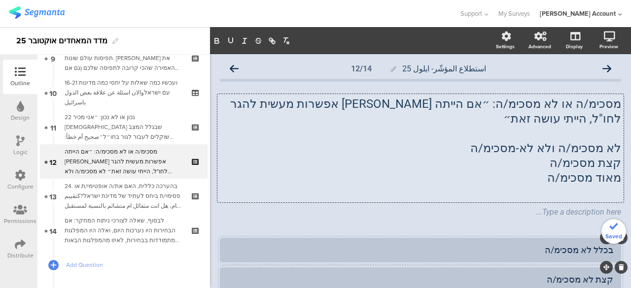
click at [590, 141] on span "לא מסכימ/ה ולא לא-מסכימ/ה" at bounding box center [545, 148] width 151 height 14
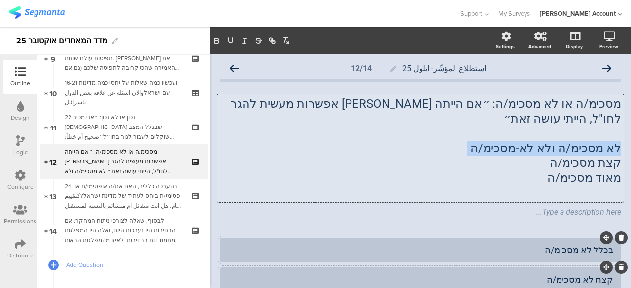
click at [590, 141] on span "לא מסכימ/ה ולא לא-מסכימ/ה" at bounding box center [545, 148] width 151 height 14
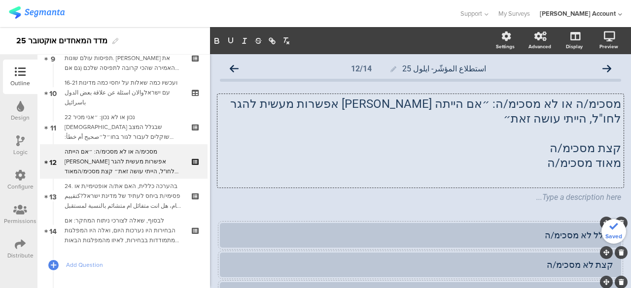
click at [587, 141] on span "קצת מסכימ/ה" at bounding box center [584, 148] width 71 height 14
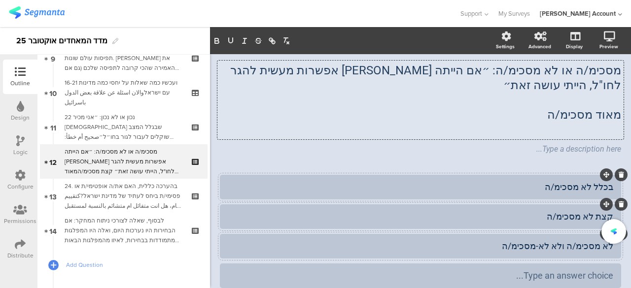
scroll to position [49, 0]
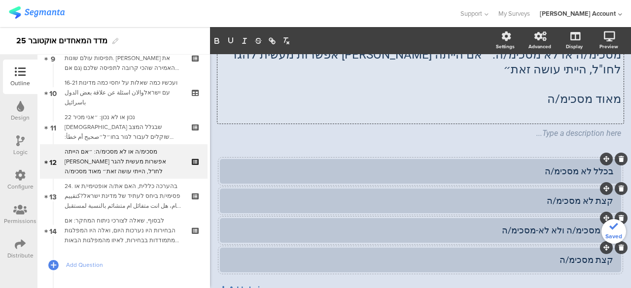
click at [262, 283] on button "Add choice" at bounding box center [420, 289] width 401 height 25
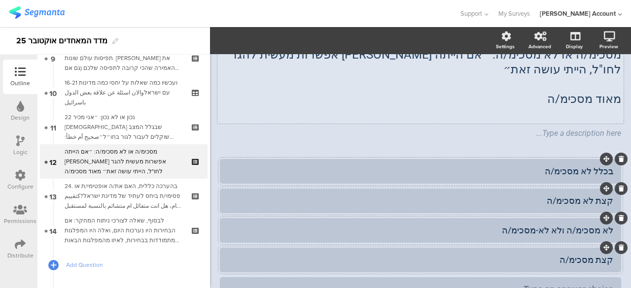
click at [582, 90] on div "מסכימ/ה או לא מסכימ/ה: ״אם הייתה [PERSON_NAME] אפשרות מעשית להגר לחו"ל, הייתי ע…" at bounding box center [420, 93] width 401 height 112
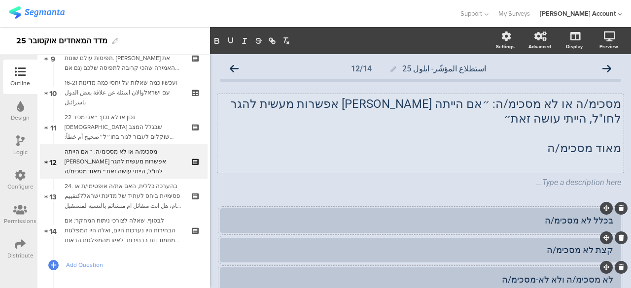
click at [582, 90] on div "מסכימ/ה או לא מסכימ/ה: ״אם הייתה [PERSON_NAME] אפשרות מעשית להגר לחו"ל, הייתי ע…" at bounding box center [420, 143] width 401 height 112
click at [574, 141] on span "מאוד מסכימ/ה" at bounding box center [584, 148] width 74 height 14
click at [574, 141] on p "מאוד מסכימ/ה" at bounding box center [420, 148] width 401 height 15
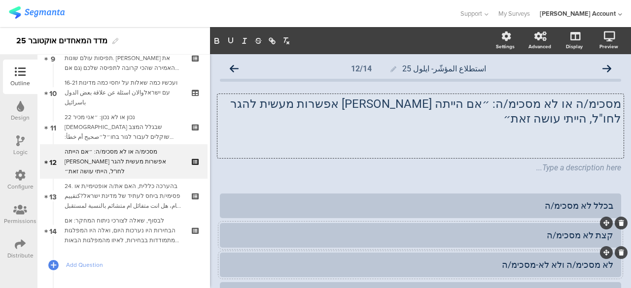
click at [599, 141] on p at bounding box center [420, 148] width 401 height 15
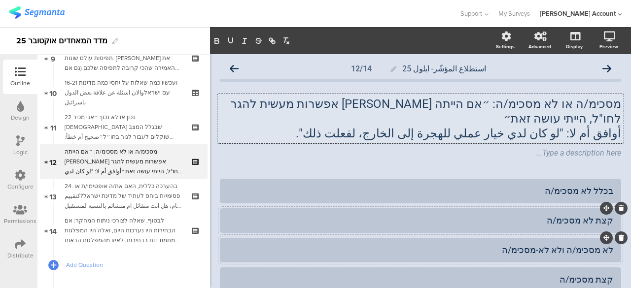
click at [575, 126] on p "أوافق أم لا: "لو كان لدي خيار عملي للهجرة إلى الخارج، لفعلت ذلك"." at bounding box center [420, 133] width 401 height 15
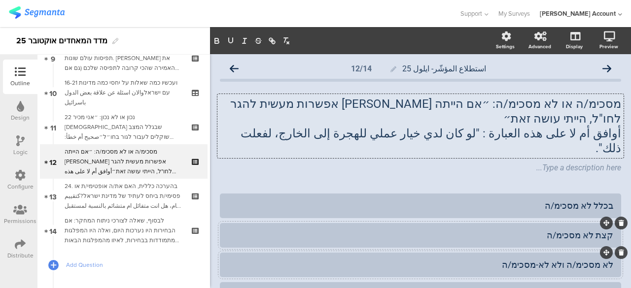
click at [612, 103] on p "מסכימ/ה או לא מסכימ/ה: ״אם הייתה [PERSON_NAME] אפשרות מעשית להגר לחו"ל, הייתי ע…" at bounding box center [420, 112] width 401 height 30
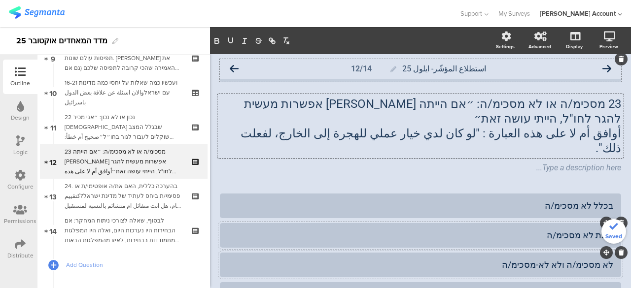
click at [602, 68] on icon at bounding box center [606, 69] width 9 height 9
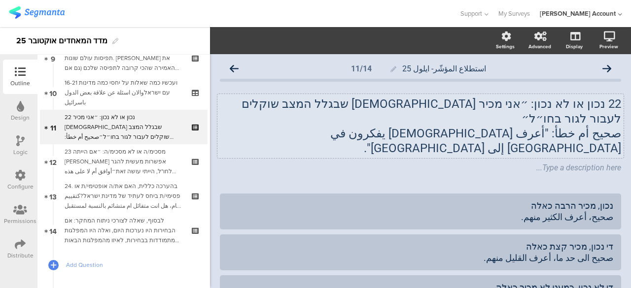
click at [613, 119] on div "22 נכון או לא נכון: ״אני מכיר [DEMOGRAPHIC_DATA] שבגלל המצב שוקלים לעבור לגור ב…" at bounding box center [420, 126] width 406 height 64
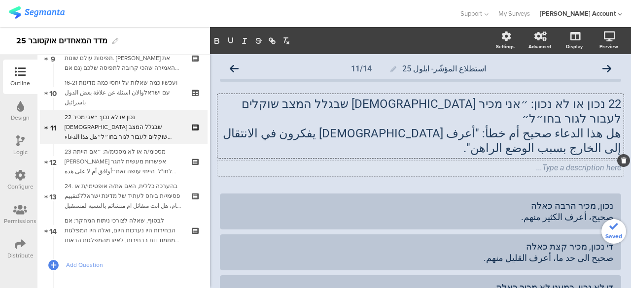
click at [480, 163] on div "Type a description here..." at bounding box center [420, 167] width 401 height 9
click at [580, 118] on div "22 נכון או לא נכון: ״אני מכיר [DEMOGRAPHIC_DATA] שבגלל המצב שוקלים לעבור לגור ב…" at bounding box center [420, 126] width 406 height 64
click at [466, 161] on div "Type a description here..." at bounding box center [420, 169] width 406 height 16
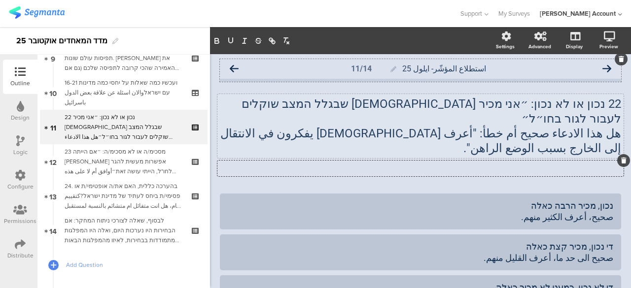
click at [231, 65] on icon at bounding box center [234, 69] width 9 height 9
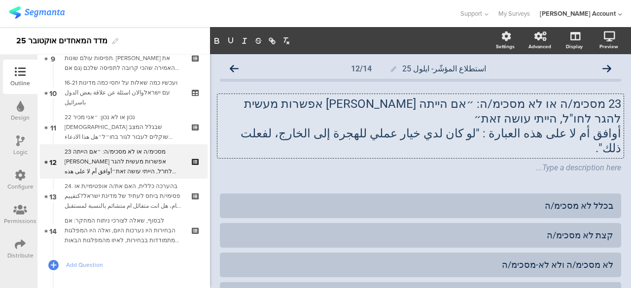
click at [613, 117] on div "23 מסכימ/ה או לא מסכימ/ה: ״אם הייתה [PERSON_NAME] אפשרות מעשית להגר לחו"ל, היית…" at bounding box center [420, 126] width 406 height 64
click at [612, 126] on p "أوافق أم لا على هذه العبارة : "لو كان لدي خيار عملي للهجرة إلى الخارج، لفعلت ذل…" at bounding box center [420, 141] width 401 height 30
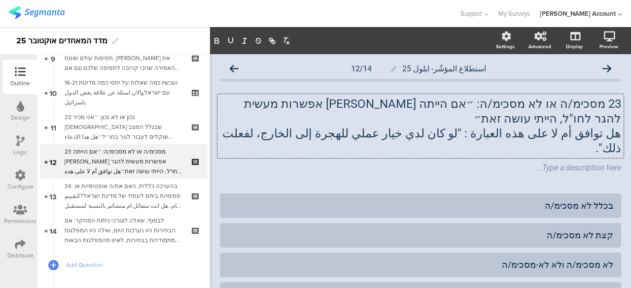
click at [495, 161] on div "استطلاع المؤشّر- ايلول 25 12/14 23 מסכימ/ה או לא מסכימ/ה: ״אם הייתה [PERSON_NAM…" at bounding box center [420, 229] width 401 height 341
click at [403, 124] on div "23 מסכימ/ה או לא מסכימ/ה: ״אם הייתה [PERSON_NAME] אפשרות מעשית להגר לחו"ל, היית…" at bounding box center [420, 126] width 406 height 64
click at [434, 153] on div "23 מסכימ/ה או לא מסכימ/ה: ״אם הייתה [PERSON_NAME] אפשרות מעשית להגר לחו"ל, היית…" at bounding box center [420, 135] width 401 height 97
click at [411, 126] on p "هل توافق أم لا على هذه العبارة : "لو كان لدي خيار عملي للهجرة إلى الخارج، لفعلت…" at bounding box center [420, 141] width 401 height 30
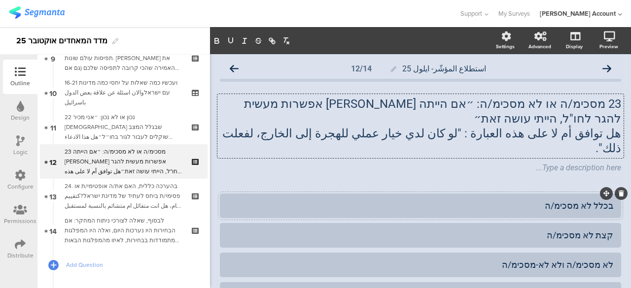
click at [443, 194] on div at bounding box center [420, 206] width 401 height 25
click at [419, 119] on div "23 מסכימ/ה או לא מסכימ/ה: ״אם הייתה [PERSON_NAME] אפשרות מעשית להגר לחו"ל, היית…" at bounding box center [420, 126] width 406 height 64
click at [419, 126] on p "هل توافق أم لا على هذه العبارة : "لو كان لدي خيار عملي للهجرة إلى الخارج، لفعلت…" at bounding box center [420, 141] width 401 height 30
click at [414, 126] on p "هل توافق أم لا على هذه العبارة : "لو كان لدي خيار عملي للهجرة إلى الخارج، لفعلت…" at bounding box center [420, 141] width 401 height 30
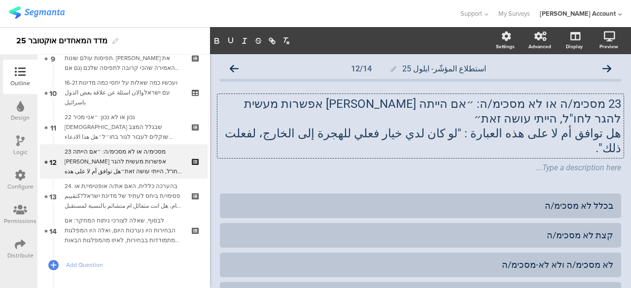
click at [431, 153] on div "23 מסכימ/ה או לא מסכימ/ה: ״אם הייתה [PERSON_NAME] אפשרות מעשית להגר לחו"ל, היית…" at bounding box center [420, 135] width 401 height 97
click at [461, 161] on div "Type a description here..." at bounding box center [420, 169] width 406 height 16
click at [398, 121] on div "23 מסכימ/ה או לא מסכימ/ה: ״אם הייתה [PERSON_NAME] אפשרות מעשית להגר לחו"ל, היית…" at bounding box center [420, 126] width 406 height 64
click at [398, 126] on p "هل توافق أم لا على هذه العبارة : "لو كان لدي خيار فعلي للهجرة إلى الخارج، لفعلت…" at bounding box center [420, 141] width 401 height 30
click at [391, 126] on p "هل توافق أم لا على هذه العبارة : "لو كان لدي خيار فعلي للهجرة إلى الخارج، لفعلت…" at bounding box center [420, 141] width 401 height 30
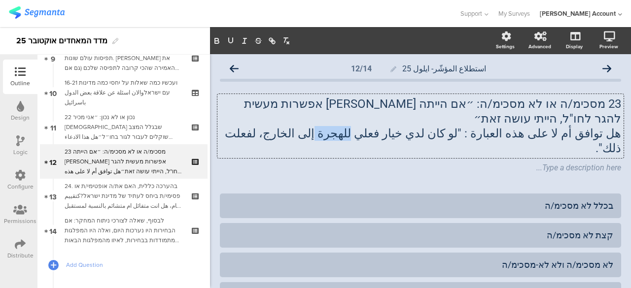
click at [391, 126] on p "هل توافق أم لا على هذه العبارة : "لو كان لدي خيار فعلي للهجرة إلى الخارج، لفعلت…" at bounding box center [420, 141] width 401 height 30
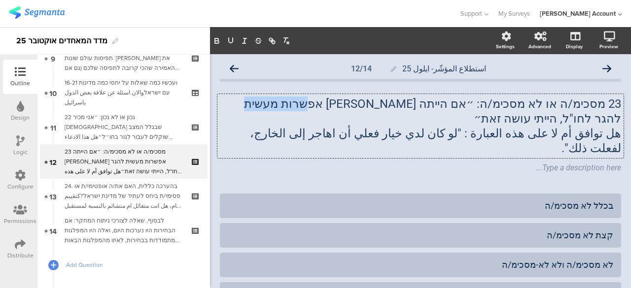
drag, startPoint x: 323, startPoint y: 103, endPoint x: 367, endPoint y: 101, distance: 43.9
click at [367, 101] on p "23 מסכימ/ה או לא מסכימ/ה: ״אם הייתה [PERSON_NAME] אפשרות מעשית להגר לחו"ל, היית…" at bounding box center [420, 112] width 401 height 30
copy p "להגר לחו"ל"
click at [97, 265] on span "Add Question" at bounding box center [129, 265] width 126 height 10
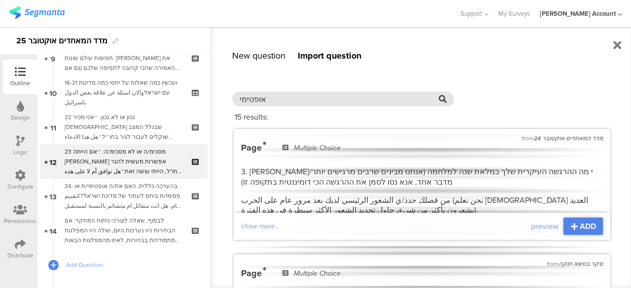
click at [337, 102] on input "אופטימי" at bounding box center [338, 99] width 199 height 11
paste input "להגר לחו"ל"
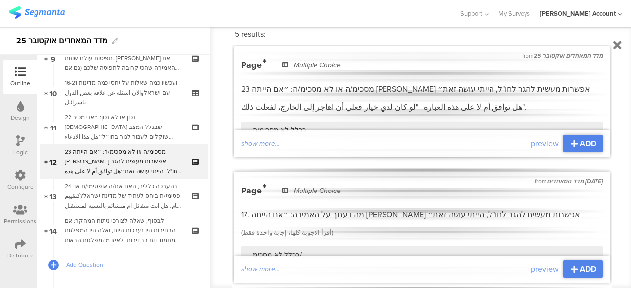
scroll to position [99, 0]
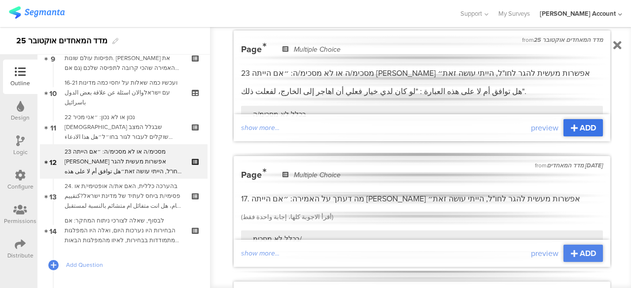
type input "להגר לחו"ל"
click at [585, 124] on span "ADD" at bounding box center [588, 127] width 16 height 11
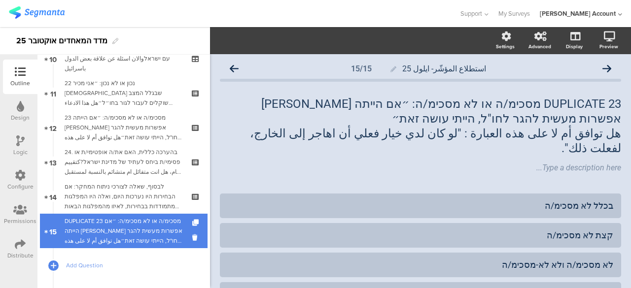
scroll to position [378, 0]
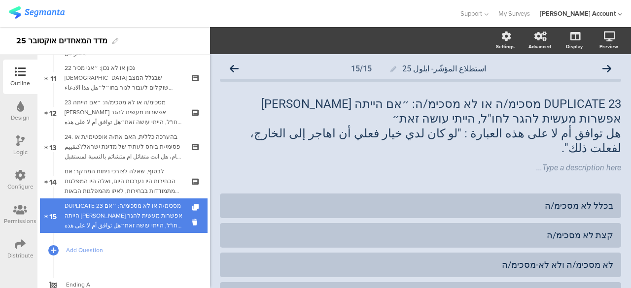
click at [154, 218] on div "DUPLICATE 23 מסכימ/ה או לא מסכימ/ה: ״אם הייתה [PERSON_NAME] אפשרות מעשית להגר ל…" at bounding box center [124, 216] width 118 height 30
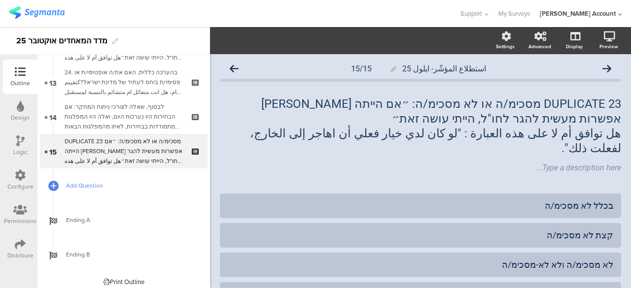
scroll to position [448, 0]
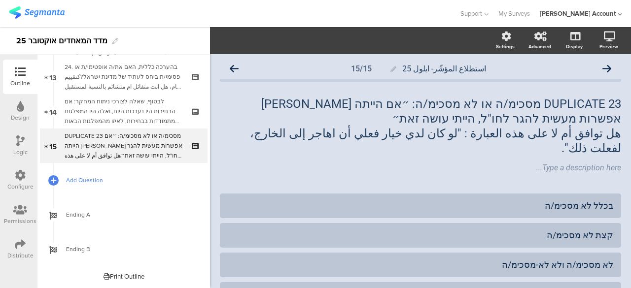
click at [96, 180] on span "Add Question" at bounding box center [129, 180] width 126 height 10
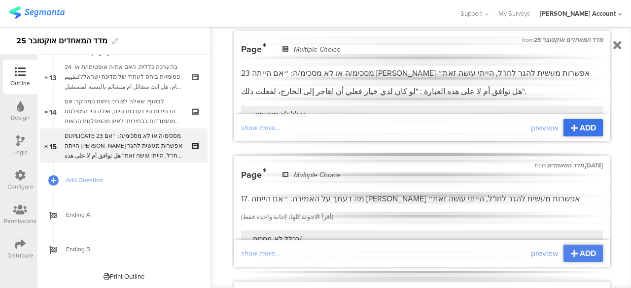
click at [580, 128] on span "ADD" at bounding box center [588, 127] width 16 height 11
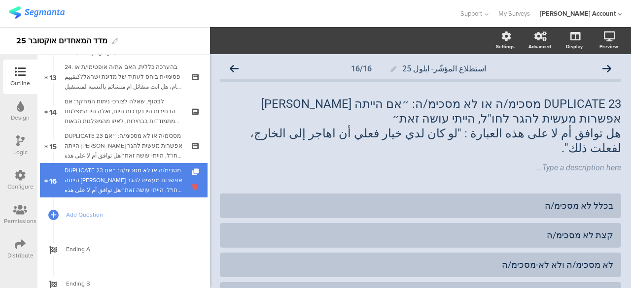
click at [192, 185] on icon at bounding box center [196, 186] width 8 height 9
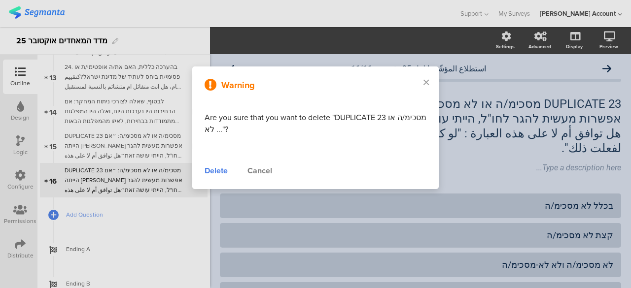
click at [224, 171] on div "Delete" at bounding box center [216, 171] width 23 height 12
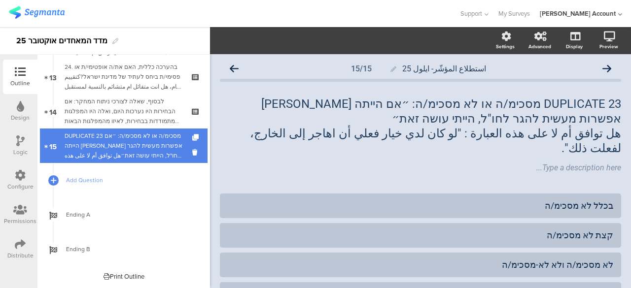
click at [149, 148] on div "DUPLICATE 23 מסכימ/ה או לא מסכימ/ה: ״אם הייתה [PERSON_NAME] אפשרות מעשית להגר ל…" at bounding box center [124, 146] width 118 height 30
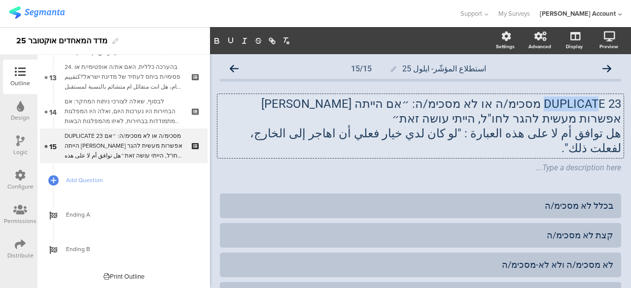
drag, startPoint x: 536, startPoint y: 104, endPoint x: 589, endPoint y: 101, distance: 53.3
click at [589, 101] on div "DUPLICATE 23 מסכימ/ה או לא מסכימ/ה: ״אם הייתה [PERSON_NAME] אפשרות מעשית להגר ל…" at bounding box center [420, 126] width 406 height 64
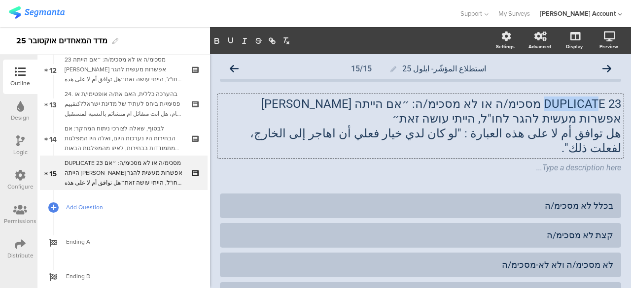
scroll to position [399, 0]
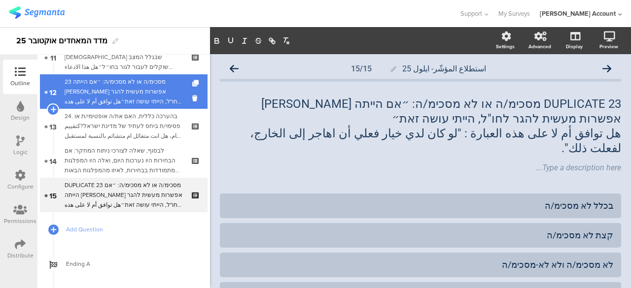
click at [151, 94] on div "23 מסכימ/ה או לא מסכימ/ה: ״אם הייתה [PERSON_NAME] אפשרות מעשית להגר לחו"ל, היית…" at bounding box center [124, 92] width 118 height 30
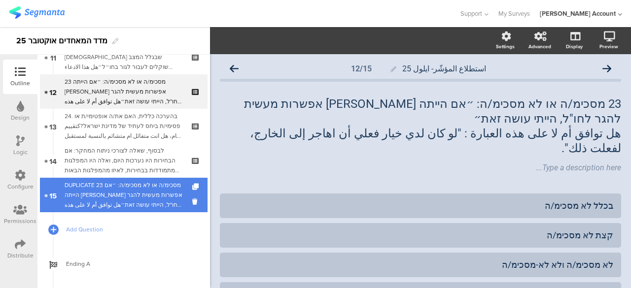
click at [158, 187] on div "DUPLICATE 23 מסכימ/ה או לא מסכימ/ה: ״אם הייתה [PERSON_NAME] אפשרות מעשית להגר ל…" at bounding box center [124, 195] width 118 height 30
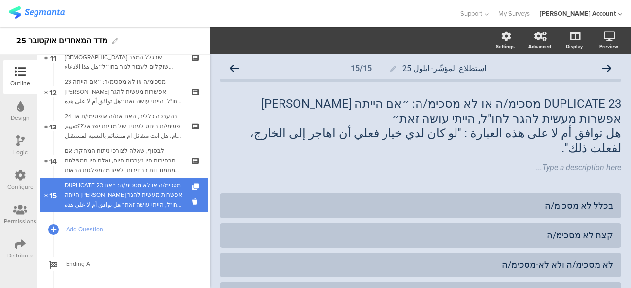
click at [169, 199] on div "DUPLICATE 23 מסכימ/ה או לא מסכימ/ה: ״אם הייתה [PERSON_NAME] אפשרות מעשית להגר ל…" at bounding box center [124, 195] width 118 height 30
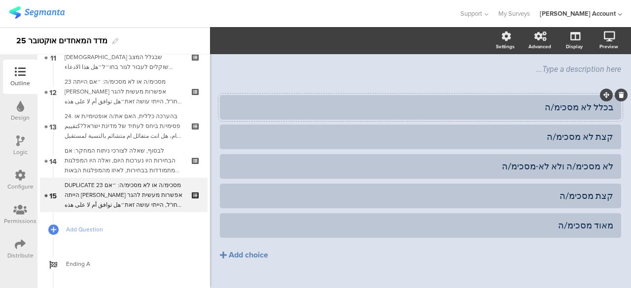
scroll to position [49, 0]
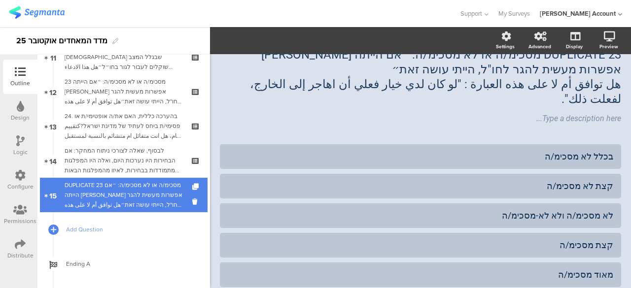
click at [141, 191] on div "DUPLICATE 23 מסכימ/ה או לא מסכימ/ה: ״אם הייתה [PERSON_NAME] אפשרות מעשית להגר ל…" at bounding box center [124, 195] width 118 height 30
click at [147, 192] on div "DUPLICATE 23 מסכימ/ה או לא מסכימ/ה: ״אם הייתה [PERSON_NAME] אפשרות מעשית להגר ל…" at bounding box center [124, 195] width 118 height 30
click at [192, 199] on icon at bounding box center [196, 201] width 8 height 9
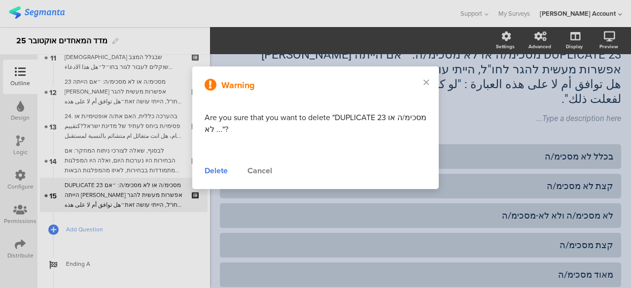
click at [219, 171] on div "Delete" at bounding box center [216, 171] width 23 height 12
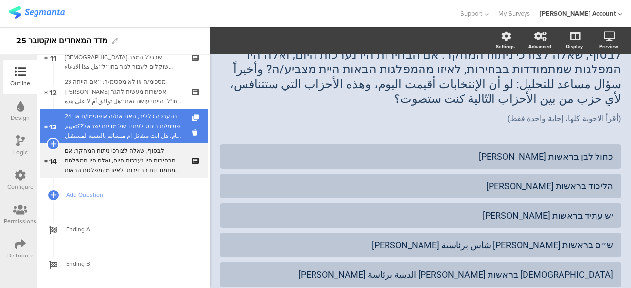
click at [163, 129] on div "24. בהערכה כללית, האם את/ה אופטימי/ת או פסימי/ת ביחס לעתיד של מדינת ישראל?كتقيي…" at bounding box center [124, 126] width 118 height 30
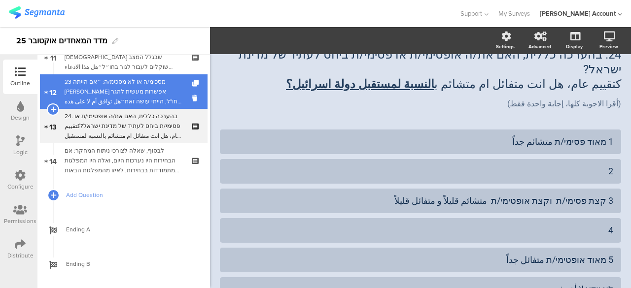
click at [165, 87] on div "23 מסכימ/ה או לא מסכימ/ה: ״אם הייתה [PERSON_NAME] אפשרות מעשית להגר לחו"ל, היית…" at bounding box center [124, 92] width 118 height 30
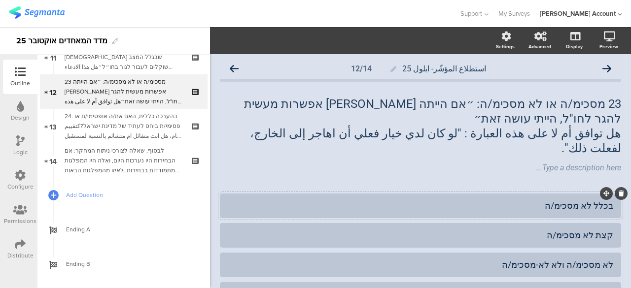
click at [516, 200] on div "בכלל לא מסכימ/ה" at bounding box center [420, 205] width 385 height 11
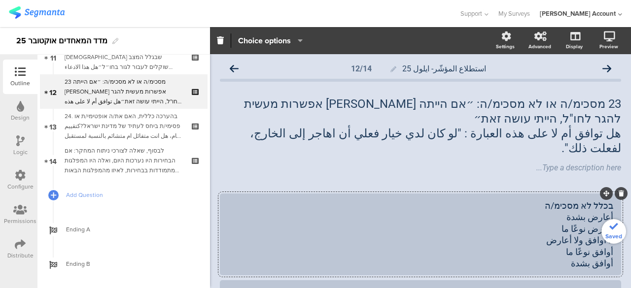
click at [587, 200] on div "בכלל לא מסכימ/ה أعارض بشدة أعارض نوعًا ما لا أوافق ولا أعارض أوافق نوعًا ما أوا…" at bounding box center [420, 234] width 385 height 69
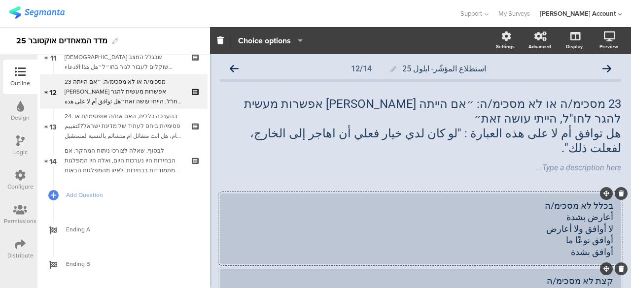
click at [537, 275] on div "קצת לא מסכימ/ה" at bounding box center [420, 280] width 385 height 11
click at [584, 200] on div "בכלל לא מסכימ/ה أعارض بشدة لا أوافق ولا أعارض أوافق نوعًا ما أوافق بشدة" at bounding box center [420, 229] width 385 height 58
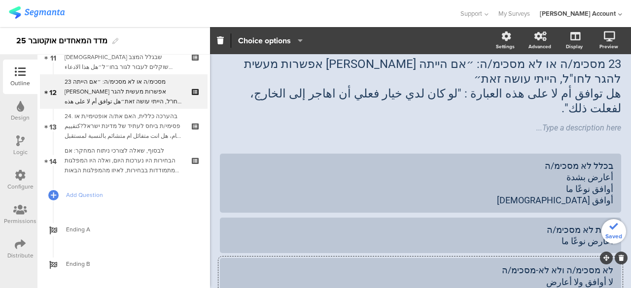
scroll to position [59, 0]
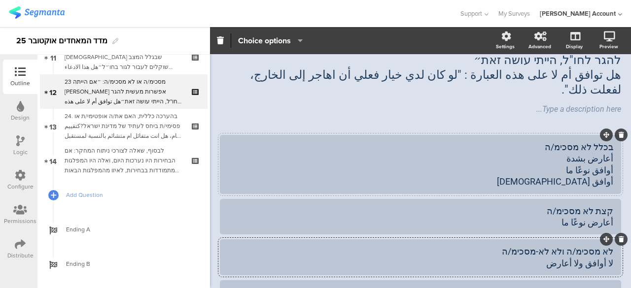
click at [592, 142] on div "בכלל לא מסכימ/ה أعارض بشدة أوافق نوعًا ما أوافق [DEMOGRAPHIC_DATA]" at bounding box center [420, 164] width 385 height 46
click at [592, 141] on div "בכלל לא מסכימ/ה أعارض بشدة أوافق نوعًا ما أوافق [DEMOGRAPHIC_DATA]" at bounding box center [420, 164] width 385 height 46
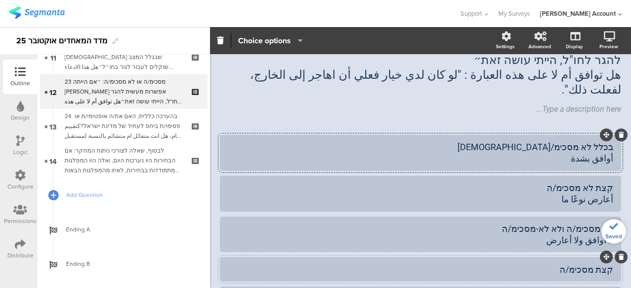
click at [556, 264] on div "קצת מסכימ/ה" at bounding box center [420, 269] width 385 height 11
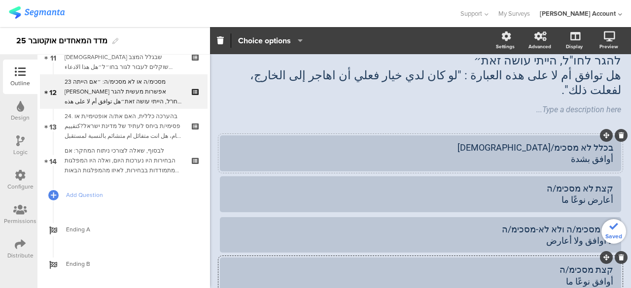
click at [593, 142] on div "בכלל לא מסכימ/[DEMOGRAPHIC_DATA] أوافق بشدة" at bounding box center [420, 153] width 385 height 23
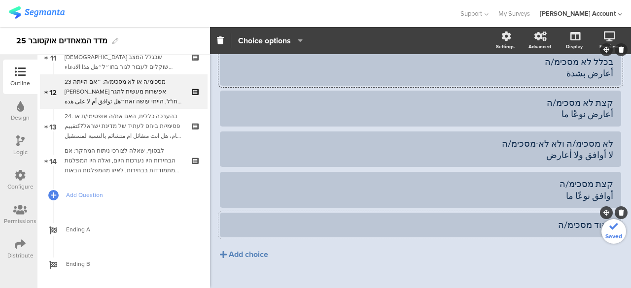
click at [554, 219] on div "מאוד מסכימ/ה" at bounding box center [420, 224] width 385 height 11
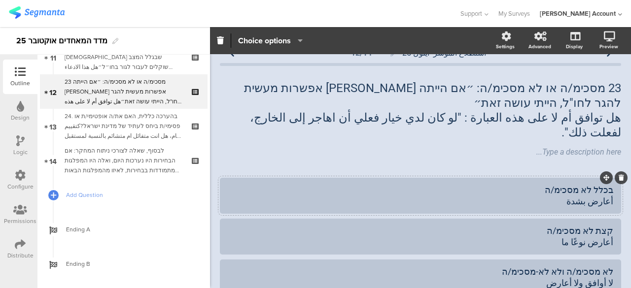
scroll to position [0, 0]
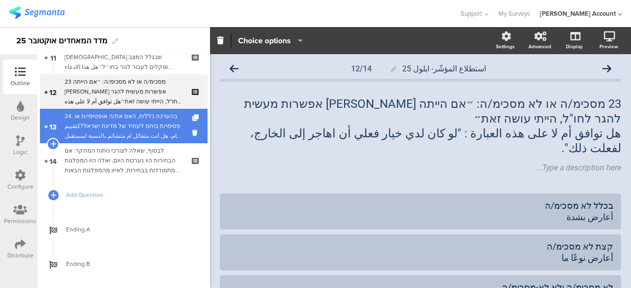
click at [167, 124] on div "24. בהערכה כללית, האם את/ה אופטימי/ת או פסימי/ת ביחס לעתיד של מדינת ישראל?كتقيي…" at bounding box center [124, 126] width 118 height 30
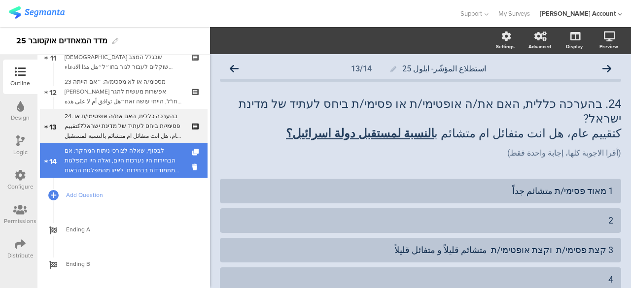
click at [166, 153] on div "לבסוף, שאלה לצורכי ניתוח המחקר: אם הבחירות היו נערכות היום, ואלה היו המפלגות שמ…" at bounding box center [124, 161] width 118 height 30
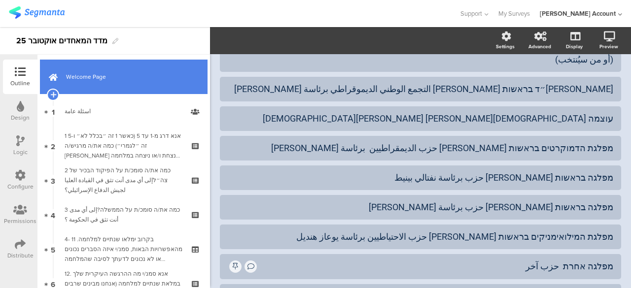
click at [102, 78] on span "Welcome Page" at bounding box center [129, 77] width 126 height 10
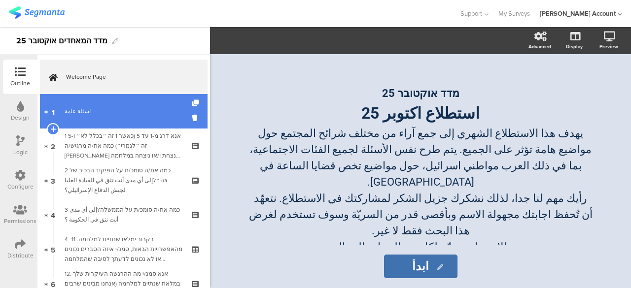
click at [119, 113] on div "اسئلة عامة" at bounding box center [124, 111] width 118 height 10
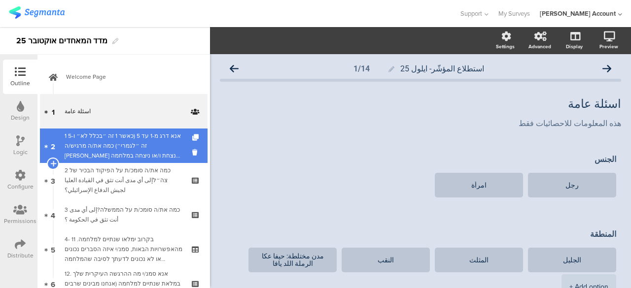
click at [120, 138] on div "1 אנא דרג מ-1 עד 5 (כאשר 1 זה ״בכלל לא״ ו-5 זה ״לגמרי״) כמה את/ה מרגיש/ה [PERSO…" at bounding box center [124, 146] width 118 height 30
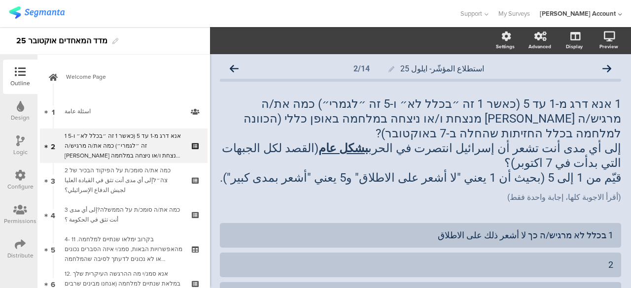
click at [399, 196] on div "1 אנא דרג מ-1 עד 5 (כאשר 1 זה ״בכלל לא״ ו-5 זה ״לגמרי״) כמה את/ה מרגיש/ה [PERSO…" at bounding box center [420, 150] width 401 height 127
click at [237, 67] on icon at bounding box center [234, 69] width 9 height 9
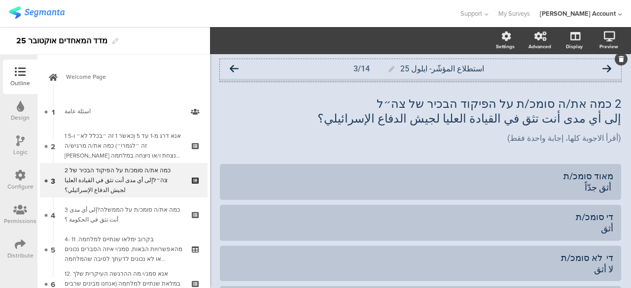
click at [234, 66] on icon at bounding box center [234, 69] width 9 height 9
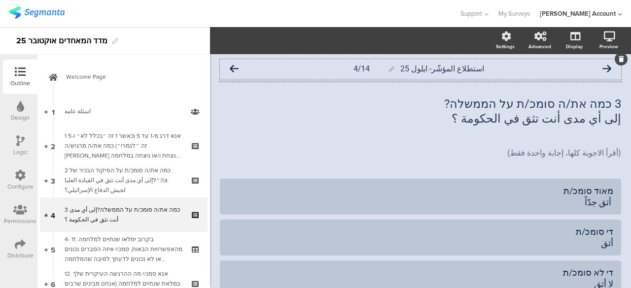
click at [235, 69] on icon at bounding box center [234, 69] width 9 height 9
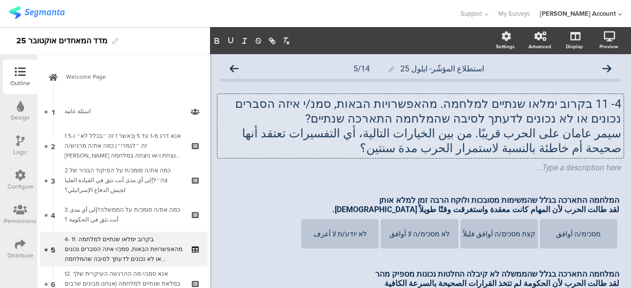
click at [514, 135] on div "4- 11 בקרוב ימלאו שנתיים למלחמה. מהאפשרויות הבאות, סמנ/י איזה הסברים נכונים או …" at bounding box center [420, 126] width 406 height 64
click at [514, 135] on p "سيمر عامان على الحرب قريبًا. من بين الخيارات التالية، أي التفسيرات تعتقد أنها ص…" at bounding box center [420, 141] width 401 height 30
click at [488, 150] on p "سيمر عامان على الحرب قريبًا. من بين الخيارات التالية، أي التفسيرات تعتقد أنها ص…" at bounding box center [420, 141] width 401 height 30
click at [546, 149] on p "سيمر عامان على الحرب قريبًا. من بين الخيارات التالية، أي التفسيرات تعتقد أنها ص…" at bounding box center [420, 141] width 401 height 30
click at [312, 180] on div "4- 11 בקרוב ימלאו שנתיים למלחמה. מהאפשרויות הבאות, סמנ/י איזה הסברים נכונים או …" at bounding box center [420, 135] width 401 height 97
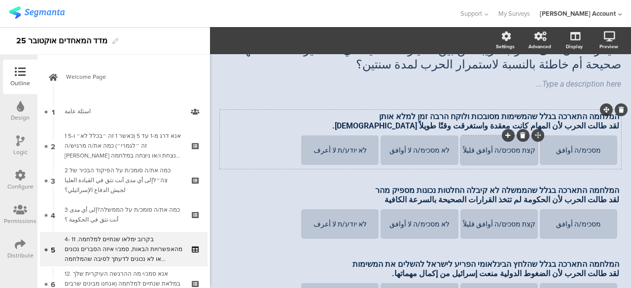
scroll to position [99, 0]
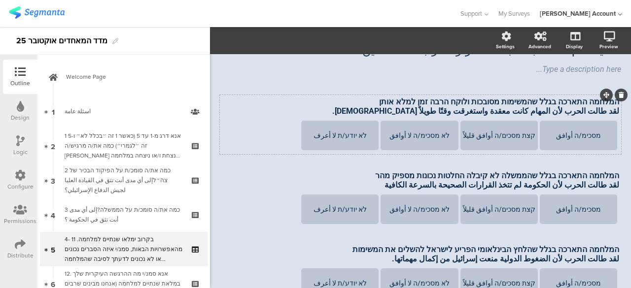
click at [614, 100] on div at bounding box center [620, 95] width 13 height 13
click at [611, 102] on div "המלחמה התארכה בגלל שהמשימות מסובכות ולוקח הרבה זמן למלא אותן لقد طالت الحرب لأن…" at bounding box center [420, 107] width 402 height 24
click at [611, 176] on div "המלחמה התארכה בגלל שהממשלה לא קיבלה החלטות נכונות מספיק מהר لقد طالت الحرب لأن …" at bounding box center [420, 181] width 402 height 24
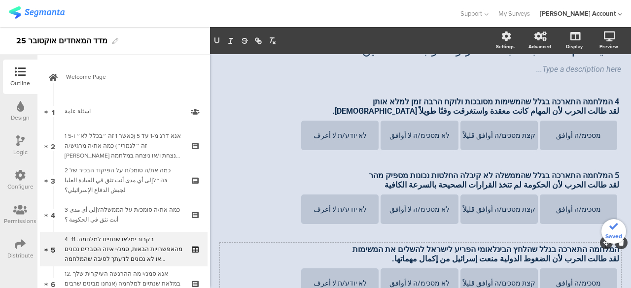
click at [614, 249] on div at bounding box center [620, 243] width 13 height 13
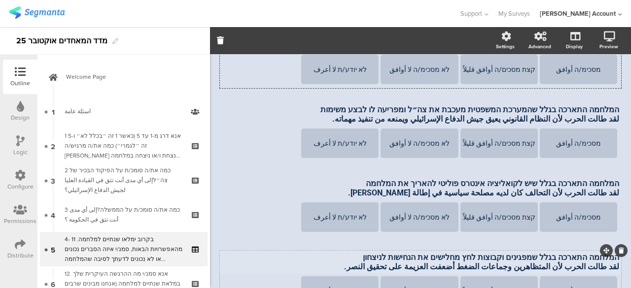
scroll to position [327, 0]
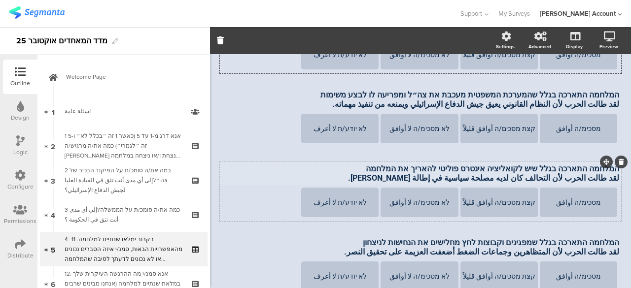
click at [612, 173] on div "המלחמה התארכה בגלל שיש לקואליציה אינטרס פוליטי להאריך את המלחמה لقد طالت الحرب …" at bounding box center [420, 174] width 402 height 24
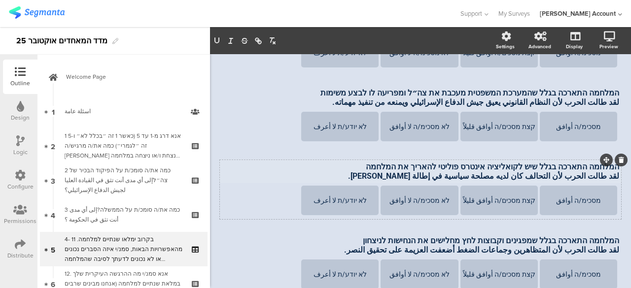
click at [610, 169] on p "המלחמה התארכה בגלל שיש לקואליציה אינטרס פוליטי להאריך את המלחמה" at bounding box center [420, 166] width 397 height 9
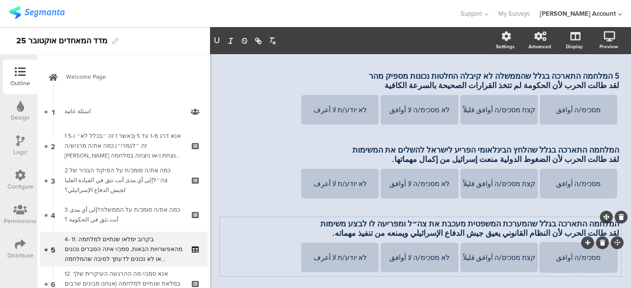
scroll to position [183, 0]
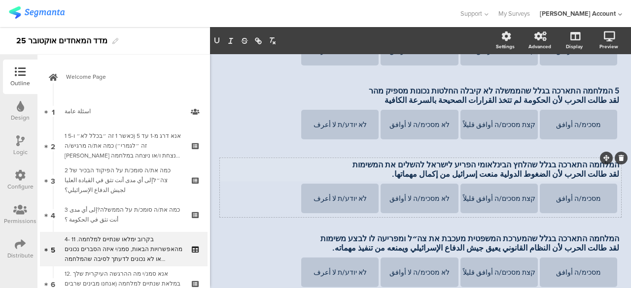
click at [611, 167] on div "המלחמה התארכה בגלל שהלחץ הבינלאומי הפריע לישראל להשלים את המשימות لقد طالت الحر…" at bounding box center [420, 170] width 402 height 24
click at [608, 240] on span "Saved" at bounding box center [613, 236] width 17 height 9
click at [602, 239] on div at bounding box center [613, 232] width 30 height 13
click at [610, 240] on div "המלחמה התארכה בגלל שהמערכת המשפטית מעכבת את צה״ל ומפריעה לו לבצע משימות لقد طال…" at bounding box center [420, 244] width 402 height 24
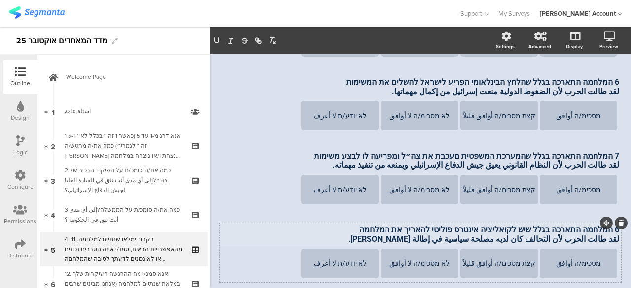
scroll to position [286, 0]
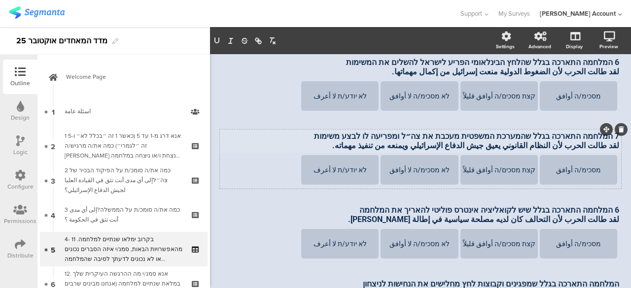
click at [550, 148] on p "لقد طالت الحرب لأن النظام القانوني يعيق جيش الدفاع الإسرائيلي ويمنعه من تنفيذ م…" at bounding box center [420, 145] width 397 height 9
click at [608, 211] on div "6 המלחמה התארכה בגלל שיש לקואליציה אינטרס פוליטי להאריך את המלחמה لقد طالت الحر…" at bounding box center [420, 215] width 402 height 24
click at [226, 244] on section "מסכימ/ה أوافق קצת מסכים/ה أوافق قليلاً לא מסכימ/ה لا أوافق לא יודע/ת لا أعرف" at bounding box center [420, 245] width 397 height 32
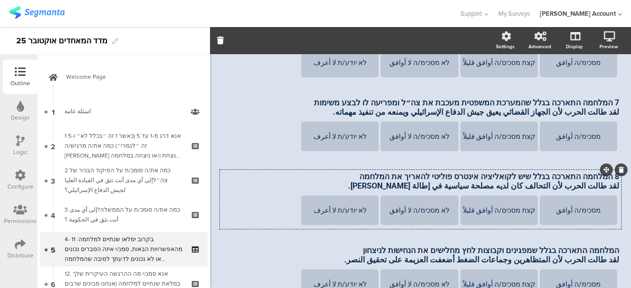
scroll to position [335, 0]
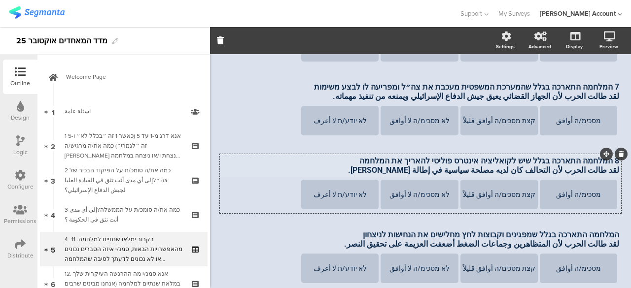
click at [551, 171] on div "8 המלחמה התארכה בגלל שיש לקואליציה אינטרס פוליטי להאריך את המלחמה لقد طالت الحر…" at bounding box center [420, 166] width 402 height 24
click at [551, 172] on p "لقد طالت الحرب لأن التحالف كان لديه مصلحة سياسية في إطالة [PERSON_NAME]." at bounding box center [420, 170] width 397 height 9
click at [266, 216] on div "4 המלחמה התארכה בגלל שהמשימות מסובכות ולוקח הרבה זמן למלא אותן لقد طالت الحرب ل…" at bounding box center [420, 147] width 401 height 577
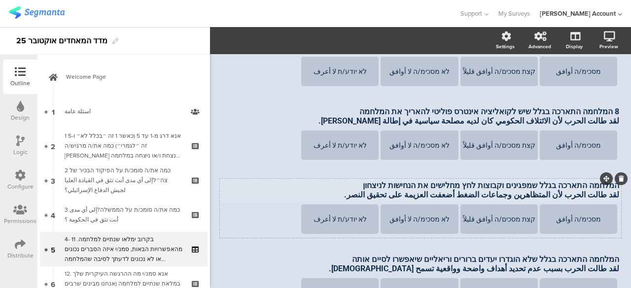
scroll to position [365, 0]
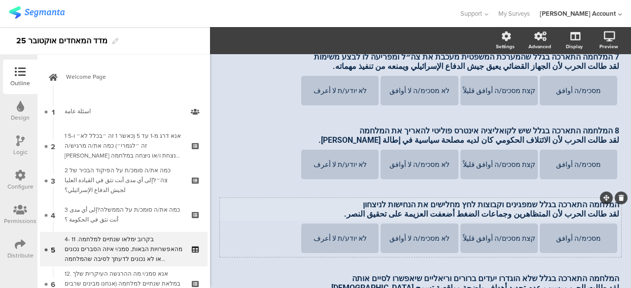
click at [610, 189] on div "4 המלחמה התארכה בגלל שהמשימות מסובכות ולוקח הרבה זמן למלא אותן لقد طالت الحرب ل…" at bounding box center [420, 117] width 401 height 577
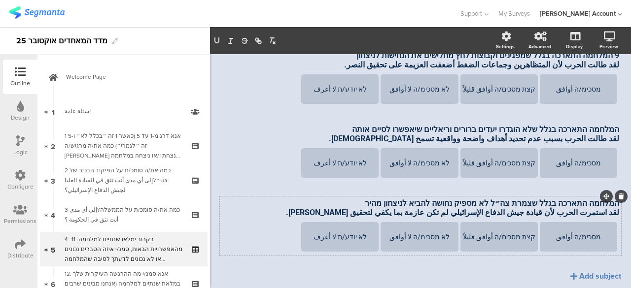
scroll to position [515, 0]
click at [611, 133] on div "המלחמה התארכה בגלל שלא הוגדרו יעדים ברורים וריאליים שיאפשרו לסיים אותה لقد طالت…" at bounding box center [420, 134] width 402 height 24
click at [611, 206] on div "המלחמה התארכה בגלל שצמרת צה״ל לא מספיק נחושה להביא לניצחון מהיר لقد استمرت الحر…" at bounding box center [420, 208] width 402 height 24
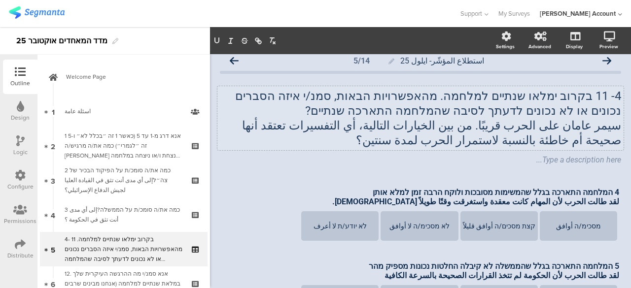
scroll to position [0, 0]
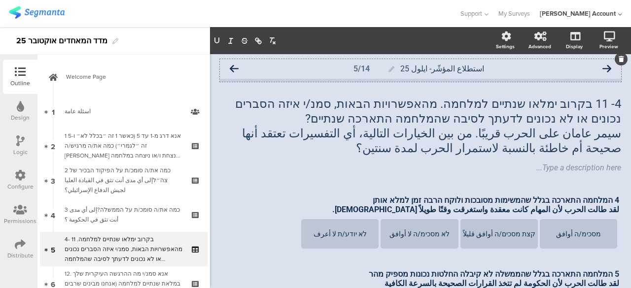
click at [236, 68] on icon at bounding box center [234, 69] width 9 height 9
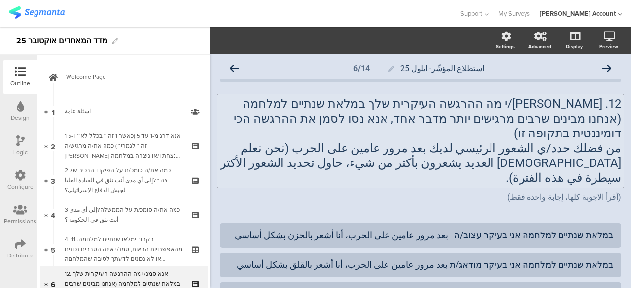
click at [413, 135] on div "12. [PERSON_NAME]/י מה ההרגשה העיקרית שלך במלאת שנתיים למלחמה (אנחנו מבינים שרב…" at bounding box center [420, 141] width 406 height 94
click at [413, 141] on p "من فضلك حدد/ي الشعور الرئيسي لديك بعد مرور عامين على الحرب (نحن نعلم [DEMOGRAPH…" at bounding box center [420, 163] width 401 height 44
click at [220, 40] on icon "button" at bounding box center [216, 40] width 9 height 9
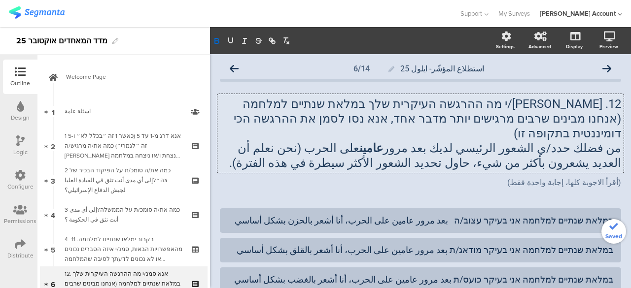
click at [401, 107] on p "12. [PERSON_NAME]/י מה ההרגשה העיקרית שלך במלאת שנתיים למלחמה (אנחנו מבינים שרב…" at bounding box center [420, 119] width 401 height 44
click at [221, 43] on button "button" at bounding box center [217, 41] width 14 height 12
click at [230, 65] on icon at bounding box center [234, 69] width 9 height 9
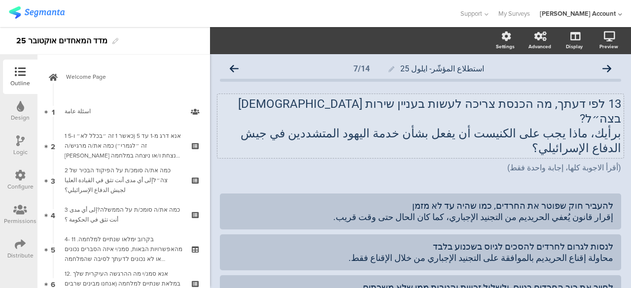
click at [390, 116] on div "13 לפי דעתך, מה הכנסת צריכה לעשות בעניין שירות [DEMOGRAPHIC_DATA] בצה״ל? برأيك،…" at bounding box center [420, 126] width 406 height 64
click at [390, 126] on p "برأيك، ماذا يجب على الكنيست أن يفعل بشأن خدمة اليهود المتشددين في جيش الدفاع ال…" at bounding box center [420, 141] width 401 height 30
click at [217, 206] on div "استطلاع المؤشّر- ايلول 25 7/14 13 לפי דעתך, מה הכנסת צריכה לעשות בעניין שירות […" at bounding box center [420, 272] width 421 height 437
drag, startPoint x: 429, startPoint y: 188, endPoint x: 384, endPoint y: 192, distance: 44.5
click at [384, 200] on div "להעביר חוק שפוטר את החרדים, כמו שהיה עד לא מזמן إقرار قانون يُعفي الحريديم من ا…" at bounding box center [420, 211] width 385 height 23
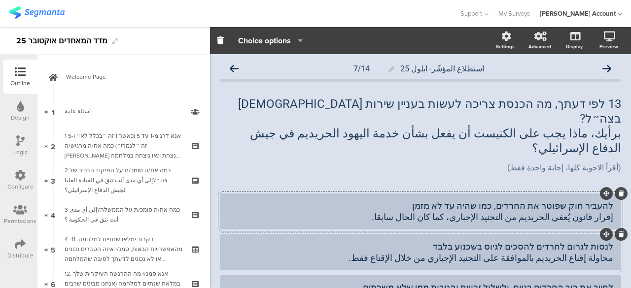
click at [314, 241] on div "לנסות לגרום לחרדים להסכים לגיוס בשכנוע בלבד محاولة إقناع الحريديم بالموافقة على…" at bounding box center [420, 252] width 385 height 23
click at [232, 68] on icon at bounding box center [234, 69] width 9 height 9
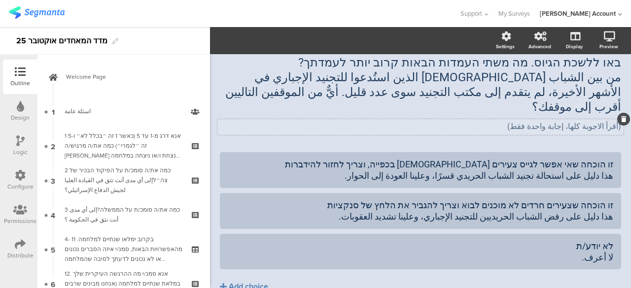
scroll to position [42, 0]
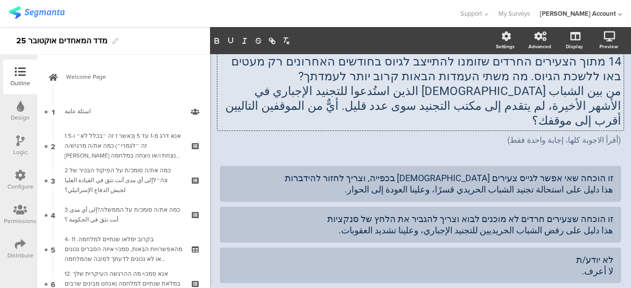
click at [504, 107] on div "14 מתוך הצעירים החרדים שזומנו להתייצב לגיוס בחודשים האחרונים רק מעטים באו ללשכת…" at bounding box center [420, 91] width 406 height 79
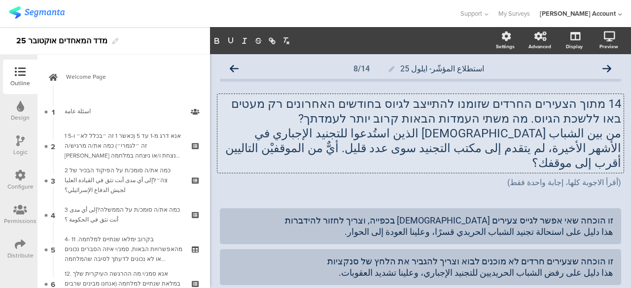
click at [476, 150] on p "من بين الشباب [DEMOGRAPHIC_DATA] الذين استُدعوا للتجنيد الإجباري في الأشهر الأخ…" at bounding box center [420, 148] width 401 height 44
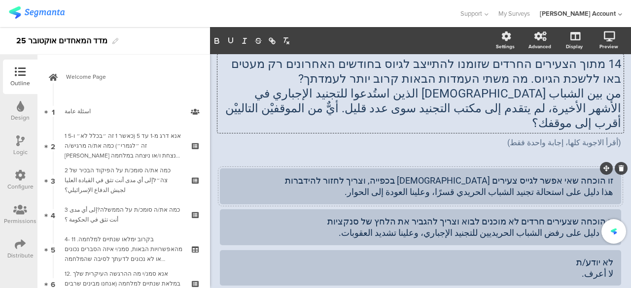
scroll to position [49, 0]
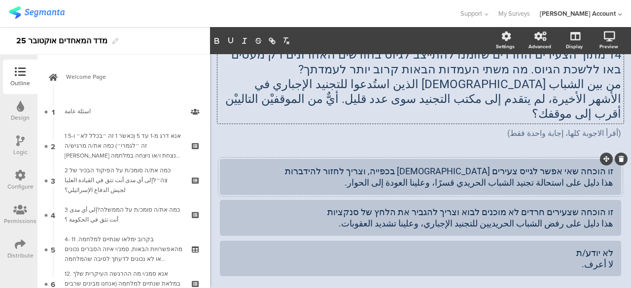
click at [456, 168] on div "זו הוכחה שאי אפשר לגייס צעירים [DEMOGRAPHIC_DATA] בכפייה, וצריך לחזור להידברות …" at bounding box center [420, 177] width 385 height 23
click at [476, 170] on div "זו הוכחה שאי אפשר לגייס צעירים [DEMOGRAPHIC_DATA] בכפייה, וצריך לחזור להידברות …" at bounding box center [420, 177] width 385 height 23
click at [567, 221] on div "זו הוכחה שאי אפשר לגייס צעירים [DEMOGRAPHIC_DATA] בכפייה, וצריך לחזור להידברות …" at bounding box center [420, 217] width 401 height 117
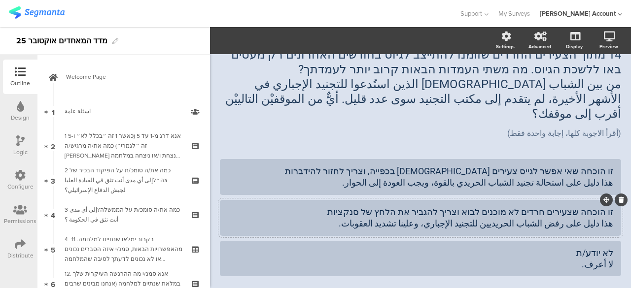
click at [437, 208] on div "זו הוכחה שצעירים חרדים לא מוכנים לבוא וצריך להגביר את הלחץ של סנקציות هذا دليل …" at bounding box center [420, 217] width 385 height 23
click at [267, 126] on div "(أقرأ الاجوبة كلها، إجابة واحدة فقط) (أقرأ الاجوبة كلها، إجابة واحدة فقط) (أقرأ…" at bounding box center [420, 134] width 406 height 16
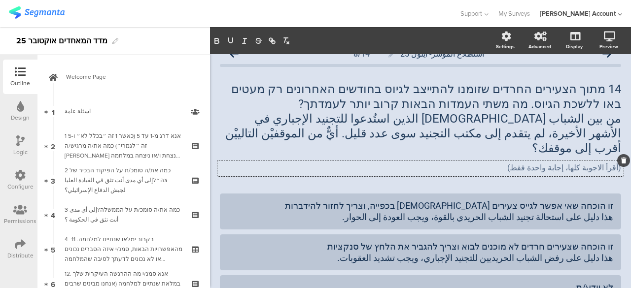
scroll to position [0, 0]
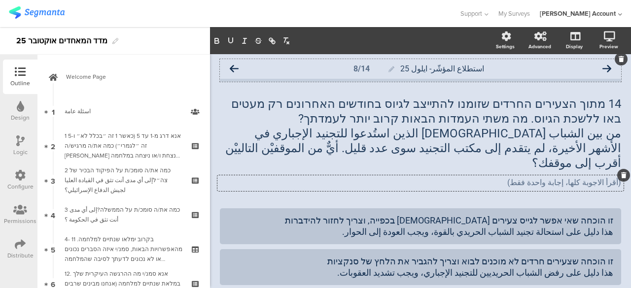
click at [233, 68] on icon at bounding box center [234, 69] width 9 height 9
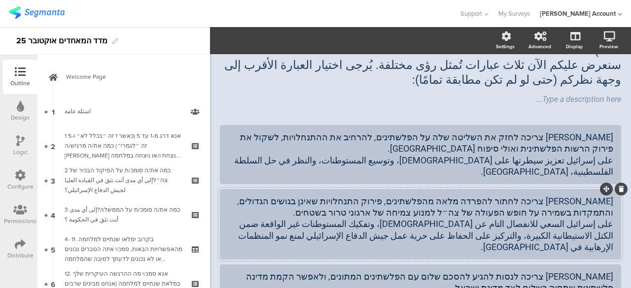
scroll to position [99, 0]
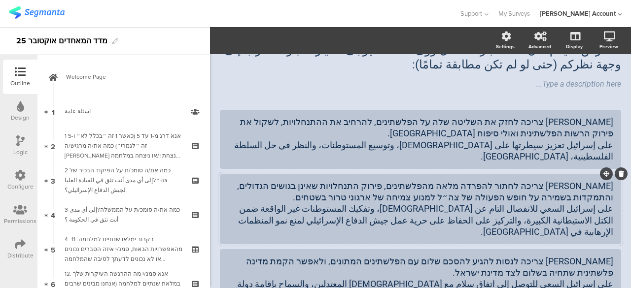
click at [316, 197] on div "[PERSON_NAME] צריכה לחתור להפרדה מלאה מהפלשתינים, פירוק התנחלויות שאינן בגושים …" at bounding box center [420, 209] width 385 height 58
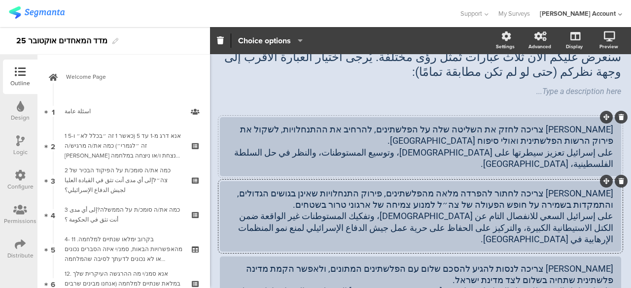
scroll to position [0, 0]
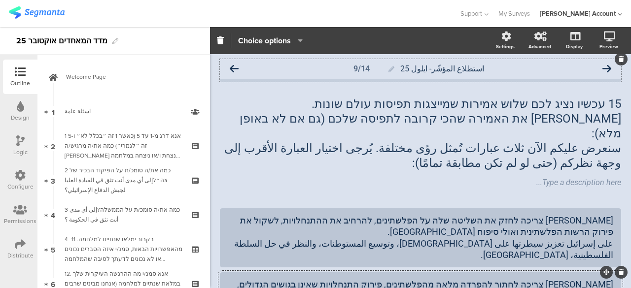
click at [235, 66] on icon at bounding box center [234, 69] width 9 height 9
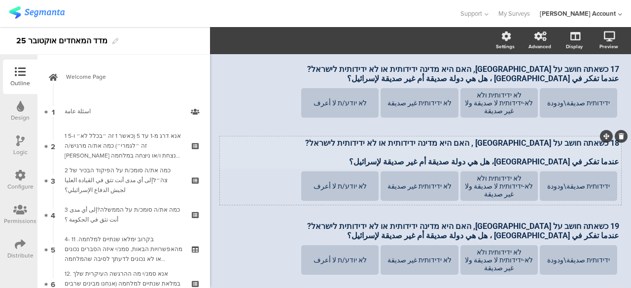
scroll to position [197, 0]
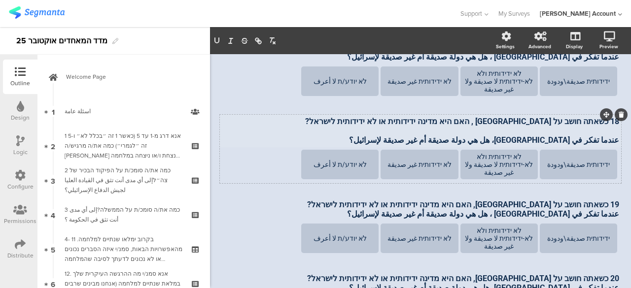
click at [582, 129] on div "16 כשאתה חושב על [GEOGRAPHIC_DATA], האם היא מדינה ידידותית או לא ידידותית לישרא…" at bounding box center [420, 190] width 401 height 447
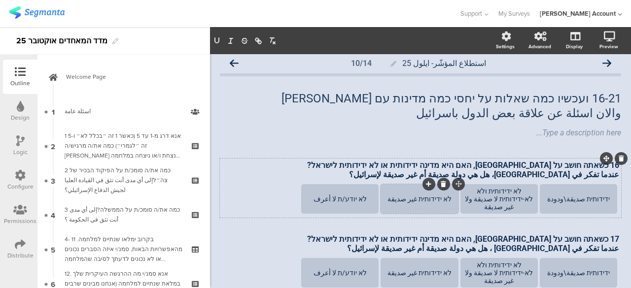
scroll to position [0, 0]
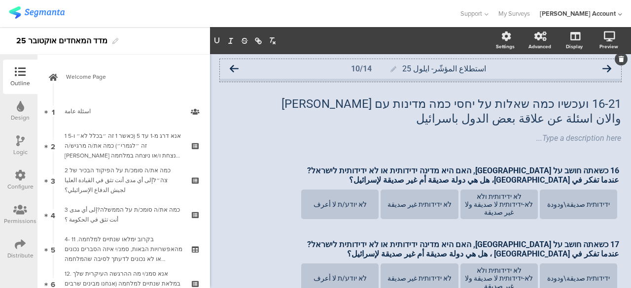
click at [236, 67] on icon at bounding box center [234, 69] width 9 height 9
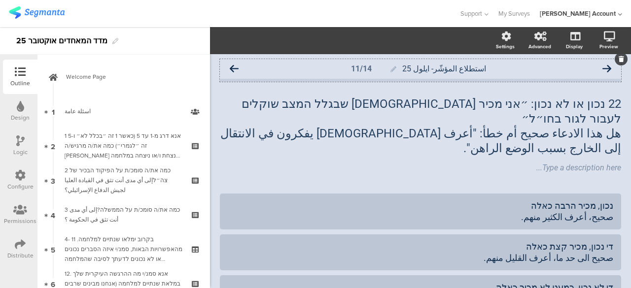
click at [233, 68] on icon at bounding box center [234, 69] width 9 height 9
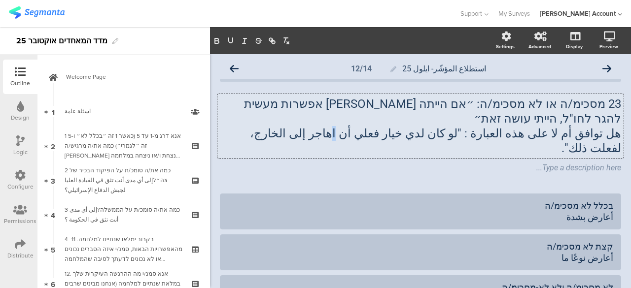
click at [388, 118] on div "23 מסכימ/ה או לא מסכימ/ה: ״אם הייתה [PERSON_NAME] אפשרות מעשית להגר לחו"ל, היית…" at bounding box center [420, 126] width 406 height 64
click at [348, 161] on div "Type a description here..." at bounding box center [420, 169] width 406 height 16
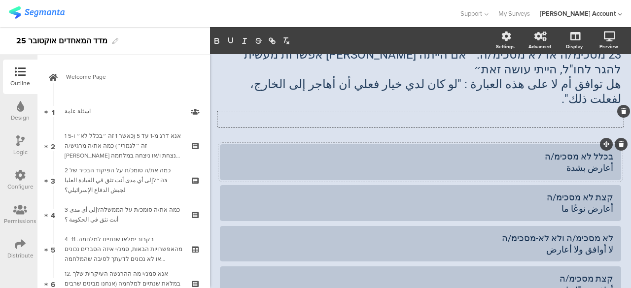
click at [594, 151] on div "בכלל לא מסכימ/ה أعارض بشدة" at bounding box center [420, 162] width 385 height 23
click at [604, 147] on div at bounding box center [420, 162] width 401 height 36
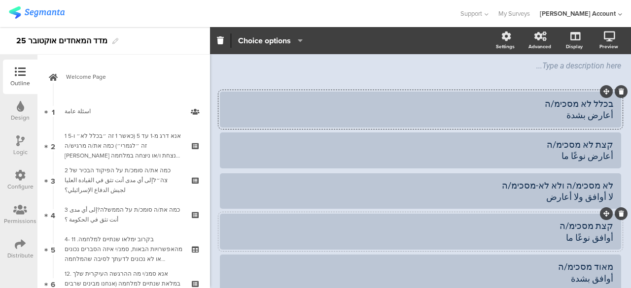
scroll to position [45, 0]
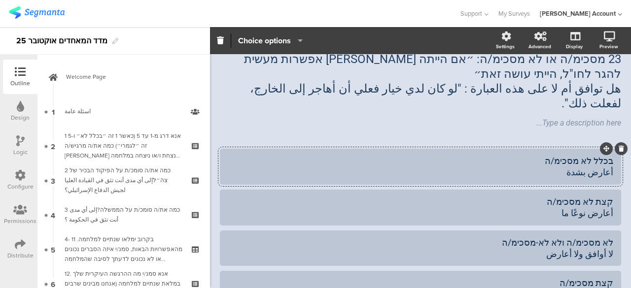
click at [599, 155] on div "בכלל לא מסכימ/ה أعارض بشدة" at bounding box center [420, 166] width 385 height 23
drag, startPoint x: 604, startPoint y: 223, endPoint x: 582, endPoint y: 223, distance: 22.2
click at [582, 237] on div "לא מסכימ/ה ולא לא-מסכימ/ה لا أوافق ولا أعارض" at bounding box center [420, 248] width 385 height 23
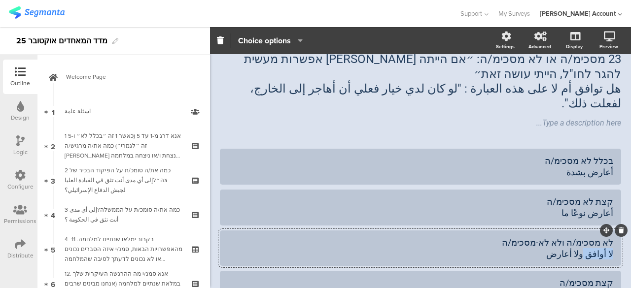
copy div "لا أوافق"
click at [595, 155] on div "בכלל לא מסכימ/ה أعارض بشدة" at bounding box center [420, 166] width 385 height 23
paste div
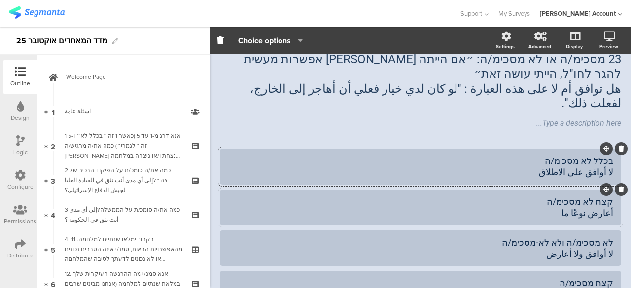
click at [591, 196] on div "קצת לא מסכימ/ה أعارض نوعًا ما" at bounding box center [420, 207] width 385 height 23
click at [601, 196] on div "קצת לא מסכימ/ה أعارض نوعًا ما" at bounding box center [420, 207] width 385 height 23
click at [600, 196] on div "קצת לא מסכימ/ה أعارض نوعًا ما" at bounding box center [420, 207] width 385 height 23
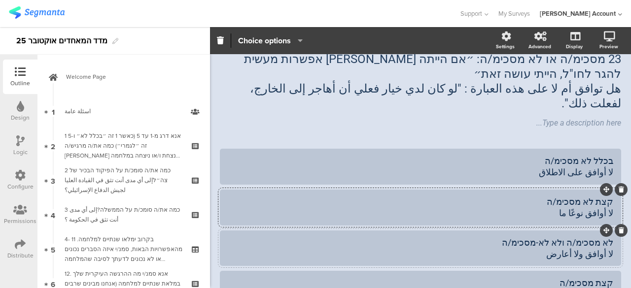
click at [577, 235] on div "לא מסכימ/ה ולא לא-מסכימ/ה لا أوافق ولا أعارض" at bounding box center [420, 249] width 385 height 28
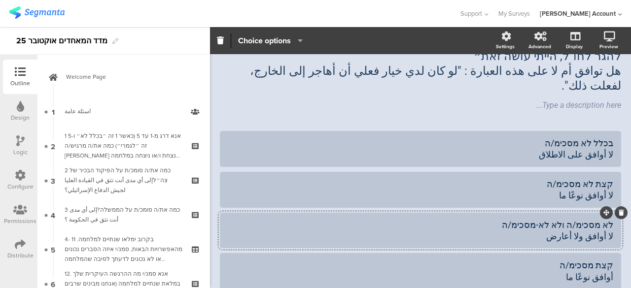
scroll to position [0, 0]
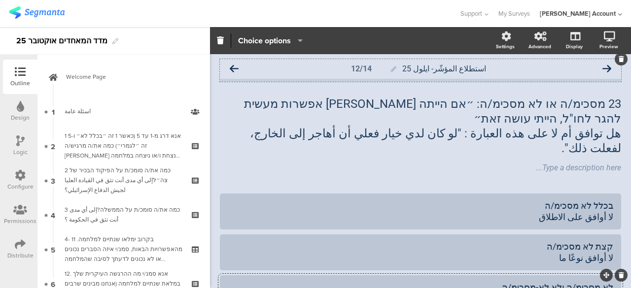
click at [234, 66] on icon at bounding box center [234, 69] width 9 height 9
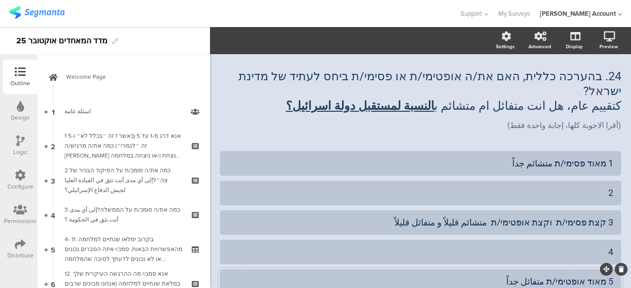
scroll to position [49, 0]
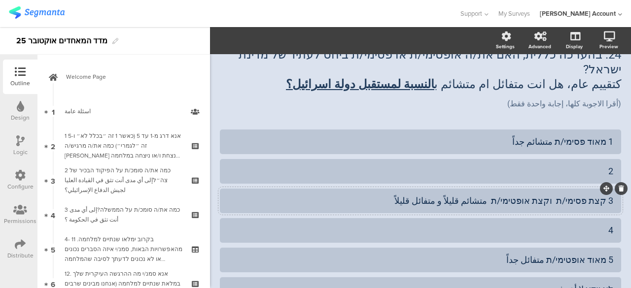
click at [618, 186] on icon at bounding box center [620, 189] width 5 height 6
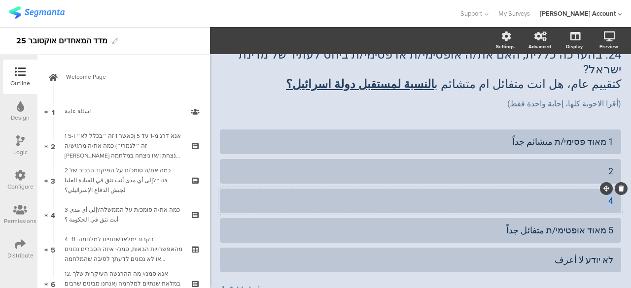
click at [601, 195] on div "4" at bounding box center [420, 200] width 385 height 11
click at [606, 218] on div "5 מאוד אופטימי/ת متفائل جداً" at bounding box center [420, 230] width 401 height 25
click at [616, 271] on div "استطلاع المؤشّر- ايلول 25 13/14 24. בהערכה כללית, האם את/ה אופטימי/ת או פסימי/ת…" at bounding box center [420, 173] width 421 height 337
click at [585, 166] on div "2" at bounding box center [420, 171] width 385 height 11
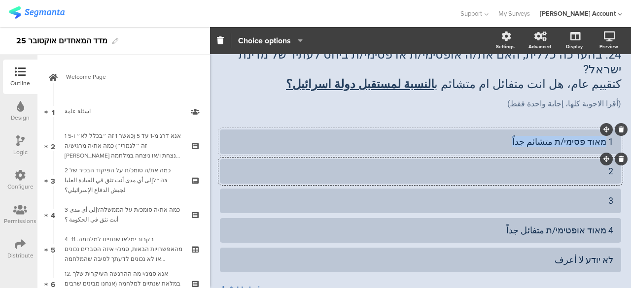
drag, startPoint x: 598, startPoint y: 128, endPoint x: 516, endPoint y: 128, distance: 81.3
click at [516, 136] on div "1 מאוד פסימי/ת متشائم جداً" at bounding box center [420, 141] width 385 height 11
click at [592, 225] on div "4 מאוד אופטימי/ת متفائل جداً" at bounding box center [420, 230] width 385 height 11
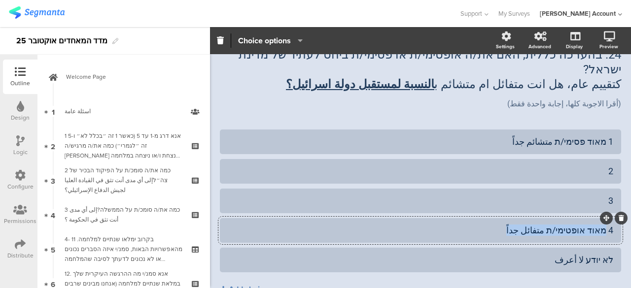
drag, startPoint x: 598, startPoint y: 216, endPoint x: 457, endPoint y: 219, distance: 141.0
click at [457, 225] on div "4 מאוד אופטימי/ת متفائل جداً" at bounding box center [420, 230] width 385 height 11
copy div "מאוד אופטימי/ת متفائل جداً"
click at [467, 136] on div "1 מאוד פסימי/ת متشائم جداً" at bounding box center [420, 141] width 385 height 11
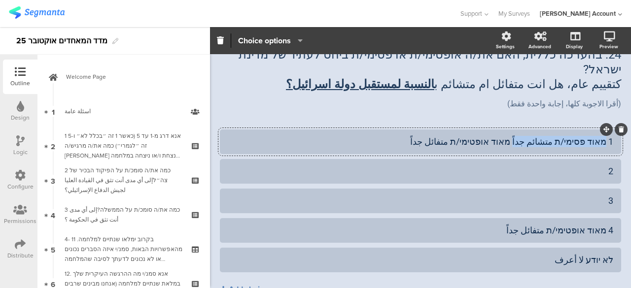
drag, startPoint x: 524, startPoint y: 128, endPoint x: 597, endPoint y: 128, distance: 72.9
click at [597, 136] on div "1 מאוד פסימי/ת متشائم جداً מאוד אופטימי/ת متفائل جداً" at bounding box center [420, 141] width 385 height 11
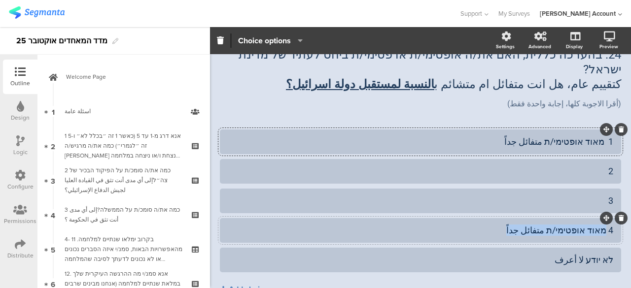
drag, startPoint x: 597, startPoint y: 219, endPoint x: 508, endPoint y: 217, distance: 89.2
click at [508, 225] on div "4 מאוד אופטימי/ת متفائل جداً" at bounding box center [420, 230] width 385 height 11
click at [578, 166] on div "2" at bounding box center [420, 171] width 385 height 11
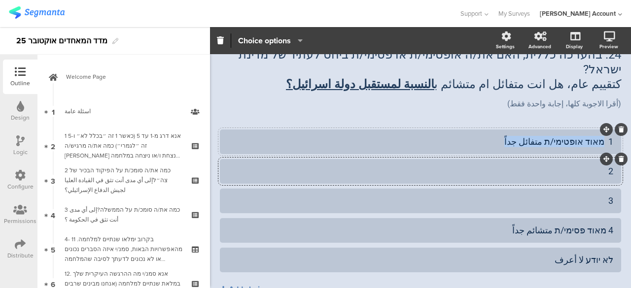
drag, startPoint x: 597, startPoint y: 128, endPoint x: 509, endPoint y: 129, distance: 88.2
click at [509, 136] on div "1 מאוד אופטימי/ת متفائل جداً" at bounding box center [420, 141] width 385 height 11
copy div "מאוד אופטימי/ת متفائل جداً"
click at [551, 166] on div "2" at bounding box center [420, 171] width 385 height 11
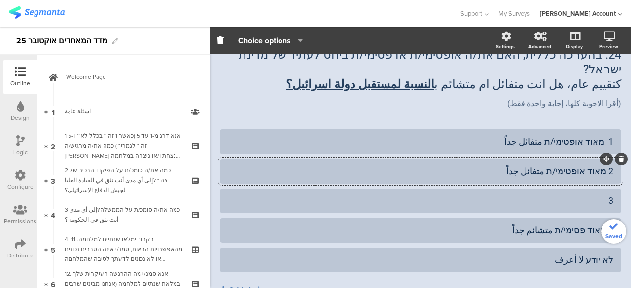
click at [591, 166] on div "2 מאוד אופטימי/ת متفائل جداً" at bounding box center [420, 171] width 385 height 11
click at [525, 166] on div "2 קצת אופטימי/ת متفائل جداً" at bounding box center [420, 171] width 385 height 11
click at [569, 195] on div "3" at bounding box center [420, 200] width 385 height 11
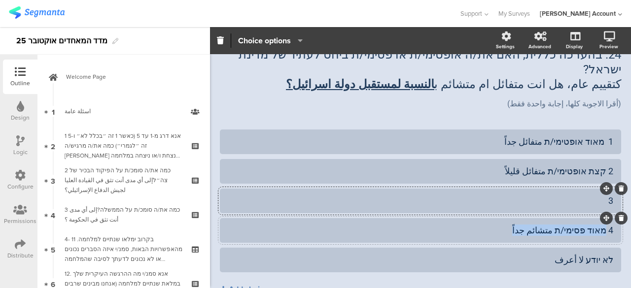
drag, startPoint x: 597, startPoint y: 218, endPoint x: 516, endPoint y: 216, distance: 80.8
click at [516, 225] on div "4 מאוד פסימי/ת متشائم جداً" at bounding box center [420, 230] width 385 height 11
copy div "מאוד פסימי/ת متشائم جداً"
click at [582, 195] on div "3" at bounding box center [420, 200] width 385 height 11
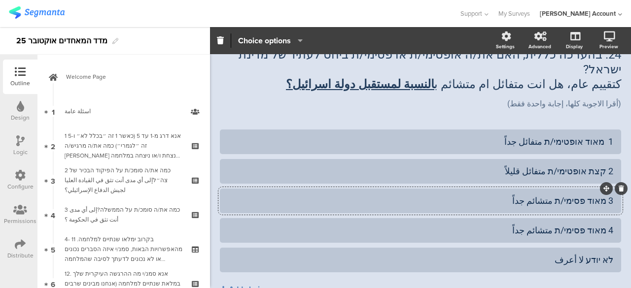
click at [591, 195] on div "3 מאוד פסימי/ת متشائم جداً" at bounding box center [420, 200] width 385 height 11
click at [532, 195] on div "3 קצת פסימי/ת متشائم جداً" at bounding box center [420, 200] width 385 height 11
click at [608, 278] on button "Add choice" at bounding box center [420, 289] width 401 height 25
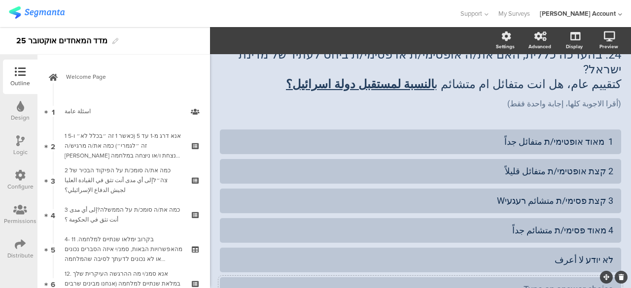
click at [618, 274] on icon at bounding box center [620, 277] width 5 height 6
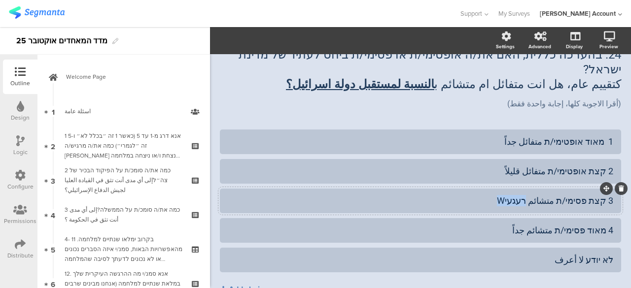
drag, startPoint x: 536, startPoint y: 187, endPoint x: 497, endPoint y: 190, distance: 39.0
click at [497, 195] on div "3 קצת פסימי/ת متشائم רעגעיW" at bounding box center [420, 200] width 385 height 11
click at [524, 166] on div "2 קצת אופטימי/ת متفائل قليلاً" at bounding box center [420, 171] width 385 height 11
copy div "قليلاً"
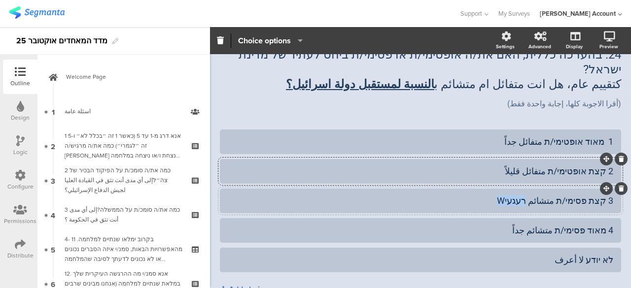
drag, startPoint x: 534, startPoint y: 187, endPoint x: 494, endPoint y: 195, distance: 41.2
click at [494, 195] on div "3 קצת פסימי/ת متشائم רעגעיW" at bounding box center [420, 201] width 401 height 25
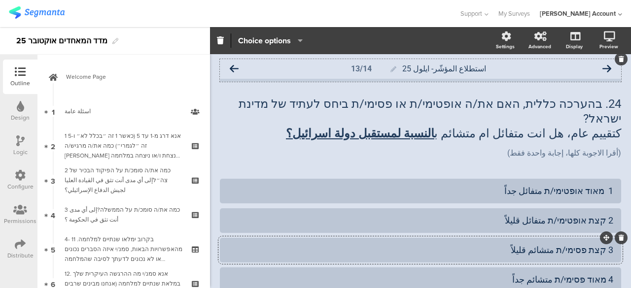
click at [236, 68] on icon at bounding box center [234, 69] width 9 height 9
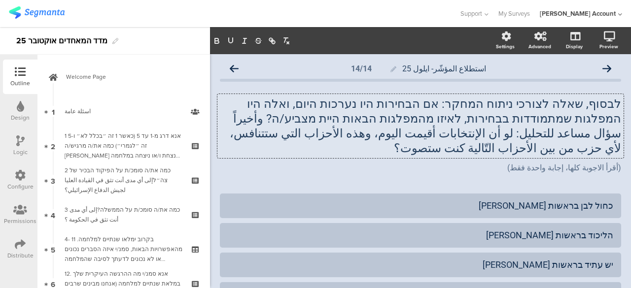
click at [611, 104] on div "לבסוף, שאלה לצורכי ניתוח המחקר: אם הבחירות היו נערכות היום, ואלה היו המפלגות שמ…" at bounding box center [420, 126] width 406 height 64
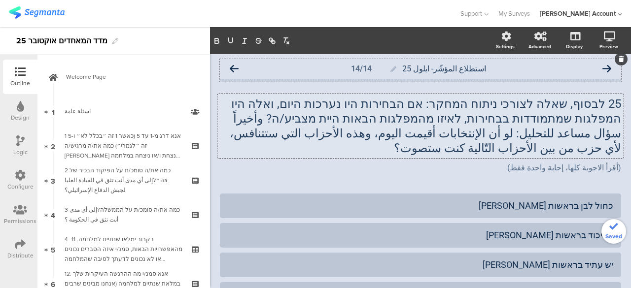
click at [233, 68] on icon at bounding box center [234, 69] width 9 height 9
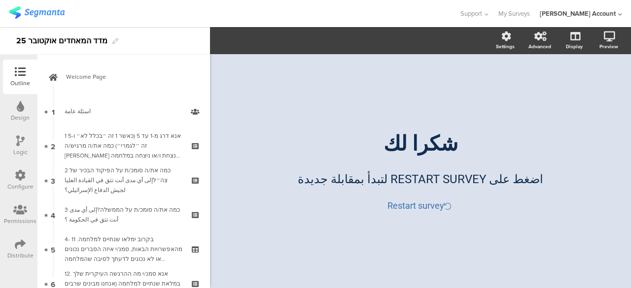
click at [25, 245] on icon at bounding box center [20, 244] width 11 height 11
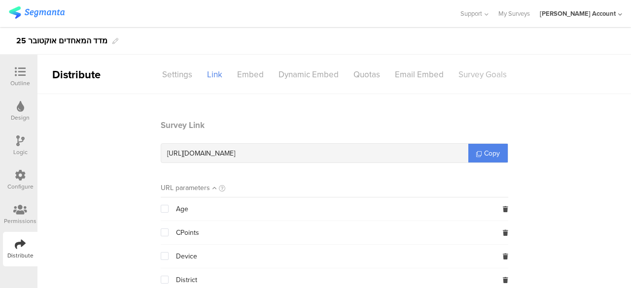
click at [471, 75] on div "Survey Goals" at bounding box center [482, 74] width 63 height 17
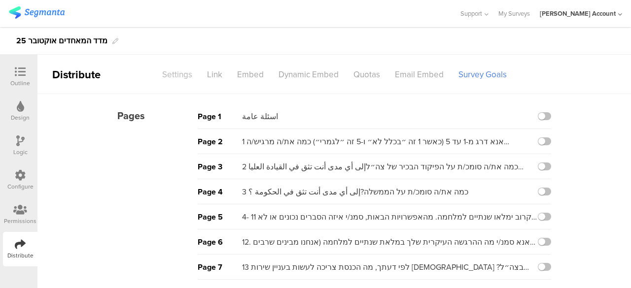
click at [180, 72] on div "Settings" at bounding box center [177, 74] width 45 height 17
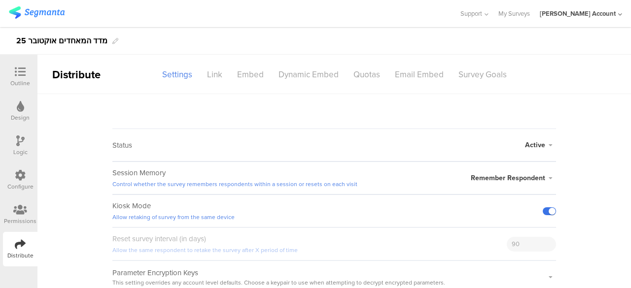
click at [547, 208] on label at bounding box center [549, 211] width 13 height 8
click at [0, 0] on input "checkbox" at bounding box center [0, 0] width 0 height 0
click at [455, 204] on div "Kiosk Mode Allow retaking of survey from the same device" at bounding box center [333, 211] width 443 height 33
click at [26, 77] on div at bounding box center [20, 73] width 20 height 12
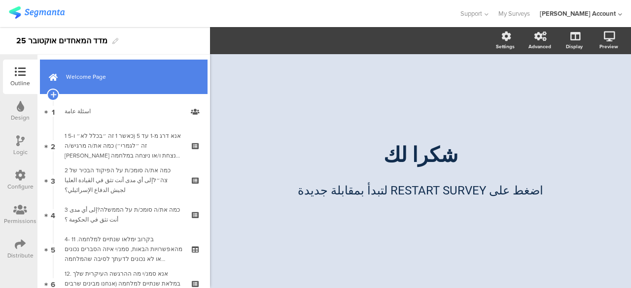
click at [125, 82] on link "Welcome Page" at bounding box center [124, 77] width 168 height 34
click at [142, 71] on link "Welcome Page" at bounding box center [124, 77] width 168 height 34
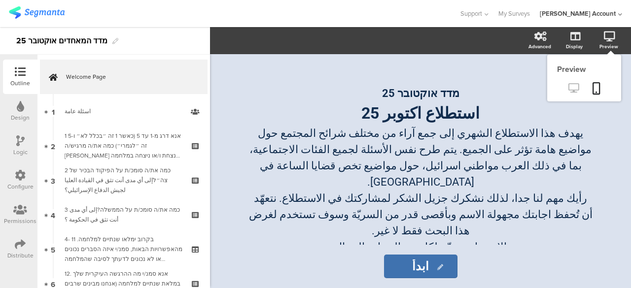
click at [574, 86] on icon at bounding box center [573, 87] width 10 height 9
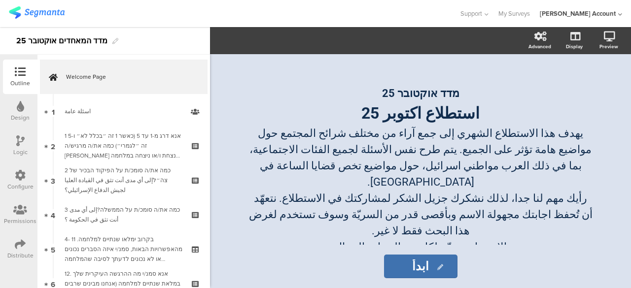
click at [19, 244] on icon at bounding box center [20, 244] width 11 height 11
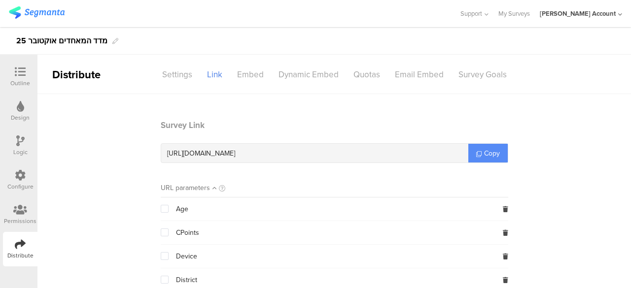
click at [485, 153] on span "Copy" at bounding box center [492, 153] width 16 height 10
